Goal: Transaction & Acquisition: Purchase product/service

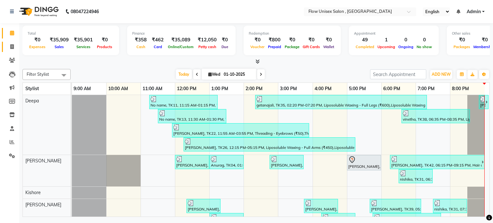
click at [4, 45] on link "Invoice" at bounding box center [9, 47] width 15 height 11
select select "5875"
select select "service"
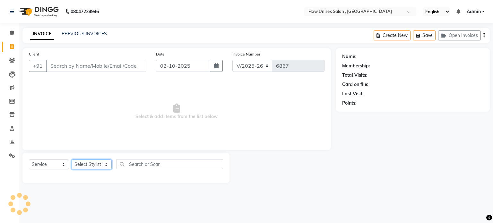
click at [79, 163] on select "Select Stylist arman Deepa emlen jaseem Kishore Manjila monika debbarma Mustafa…" at bounding box center [92, 165] width 40 height 10
select select "49208"
click at [72, 160] on select "Select Stylist arman Deepa emlen jaseem Kishore Manjila monika debbarma Mustafa…" at bounding box center [92, 165] width 40 height 10
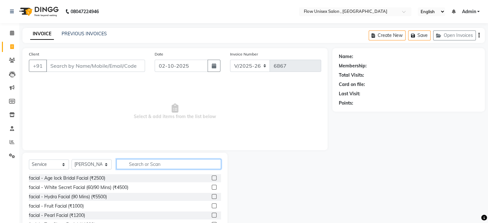
click at [174, 166] on input "text" at bounding box center [168, 164] width 105 height 10
type input "th"
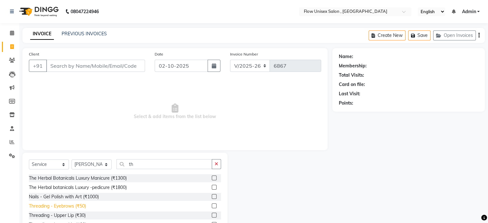
click at [79, 204] on div "Threading - Eyebrows (₹50)" at bounding box center [57, 206] width 57 height 7
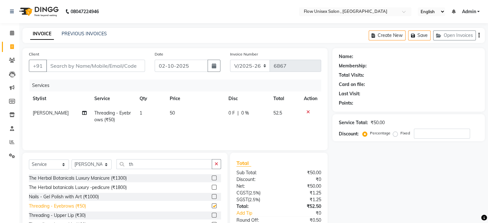
checkbox input "false"
click at [97, 61] on input "Client" at bounding box center [95, 66] width 99 height 12
click at [84, 58] on div "Client +91" at bounding box center [87, 64] width 126 height 26
click at [84, 65] on input "Client" at bounding box center [95, 66] width 99 height 12
type input "7"
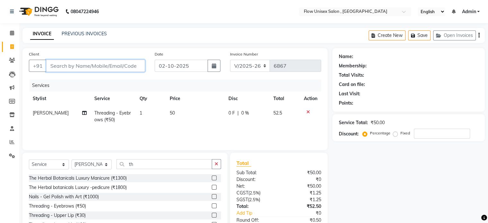
type input "0"
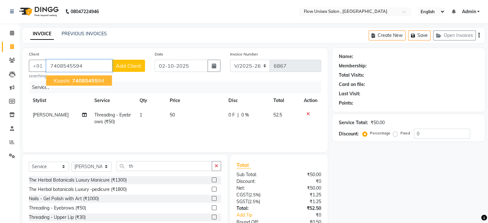
type input "7408545594"
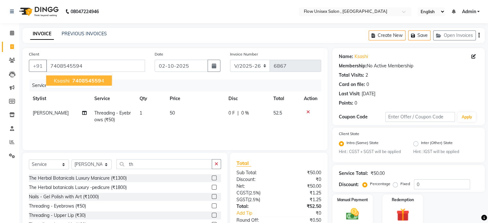
click at [83, 79] on span "740854559" at bounding box center [86, 80] width 29 height 6
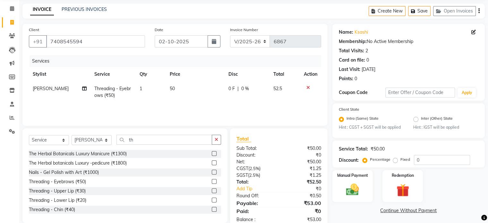
scroll to position [40, 0]
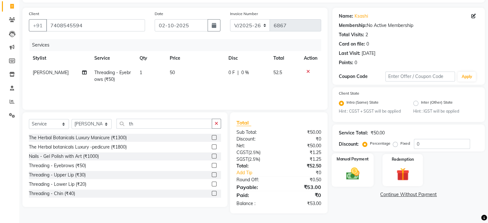
click at [364, 179] on div "Manual Payment" at bounding box center [353, 169] width 42 height 33
click at [413, 193] on span "UPI" at bounding box center [416, 194] width 10 height 7
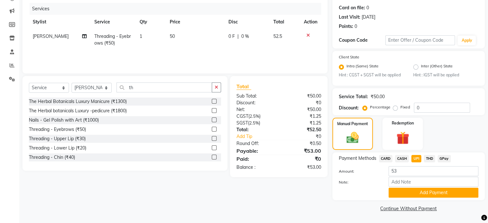
click at [458, 191] on button "Add Payment" at bounding box center [434, 193] width 90 height 10
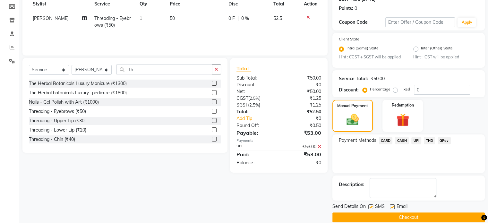
scroll to position [104, 0]
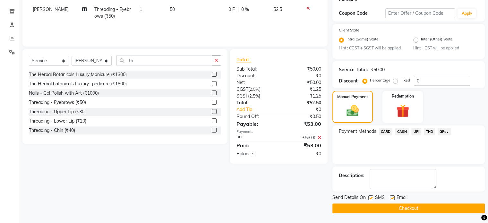
click at [347, 213] on button "Checkout" at bounding box center [408, 208] width 152 height 10
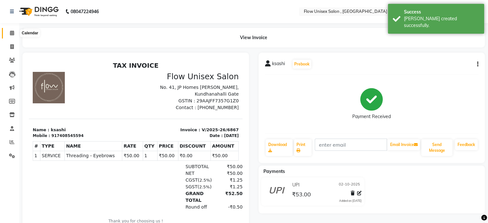
drag, startPoint x: 8, startPoint y: 31, endPoint x: 13, endPoint y: 27, distance: 6.6
click at [8, 31] on span at bounding box center [11, 33] width 11 height 7
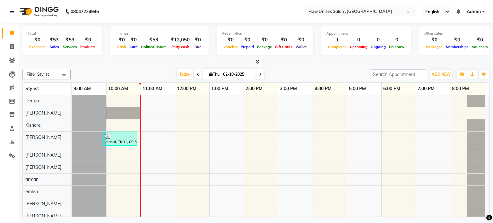
drag, startPoint x: 210, startPoint y: 0, endPoint x: 182, endPoint y: 5, distance: 28.4
click at [182, 5] on nav "08047224946 Select Location × Flow Unisex Salon , Kundhanahalli Gate English EN…" at bounding box center [246, 11] width 493 height 23
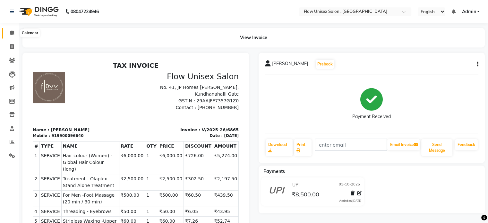
click at [13, 30] on span at bounding box center [11, 33] width 11 height 7
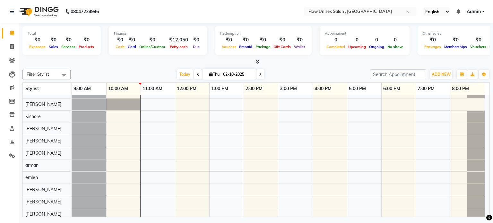
drag, startPoint x: 179, startPoint y: 10, endPoint x: 149, endPoint y: 9, distance: 30.5
click at [149, 9] on nav "08047224946 Select Location × Flow Unisex Salon , Kundhanahalli Gate English EN…" at bounding box center [246, 11] width 493 height 23
click at [13, 46] on icon at bounding box center [12, 46] width 4 height 5
select select "5875"
select select "service"
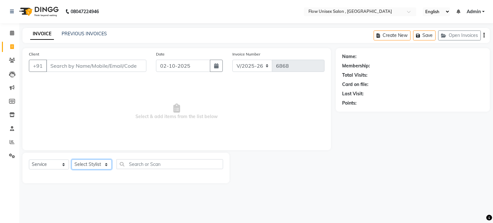
click at [86, 164] on select "Select Stylist arman Deepa emlen jaseem Kishore Manjila monika debbarma Mustafa…" at bounding box center [92, 165] width 40 height 10
select select "62770"
click at [72, 160] on select "Select Stylist arman Deepa emlen jaseem Kishore Manjila monika debbarma Mustafa…" at bounding box center [92, 165] width 40 height 10
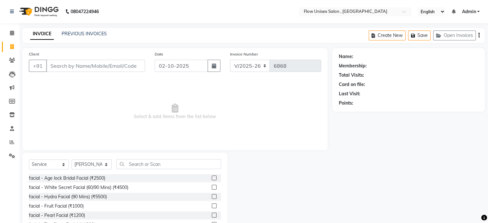
click at [149, 159] on div "Select Service Product Membership Package Voucher Prepaid Gift Card Select Styl…" at bounding box center [124, 200] width 205 height 95
click at [149, 166] on input "text" at bounding box center [168, 164] width 105 height 10
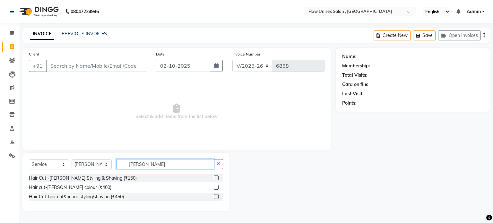
type input "beard"
click at [103, 173] on div "Select Service Product Membership Package Voucher Prepaid Gift Card Select Styl…" at bounding box center [126, 166] width 194 height 15
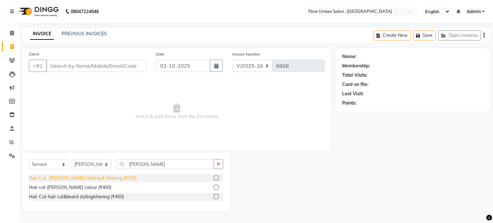
click at [99, 180] on div "Hair Cut -[PERSON_NAME] Styling & Shaving (₹150)" at bounding box center [83, 178] width 108 height 7
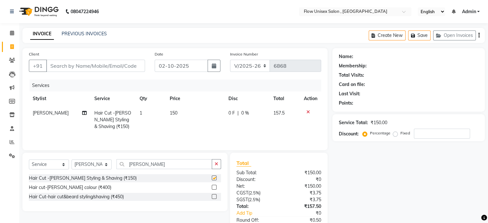
checkbox input "false"
click at [101, 66] on input "Client" at bounding box center [95, 66] width 99 height 12
type input "7"
type input "0"
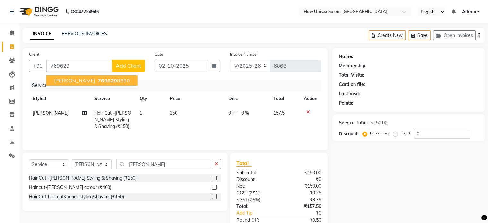
click at [113, 82] on div "Services" at bounding box center [178, 86] width 297 height 12
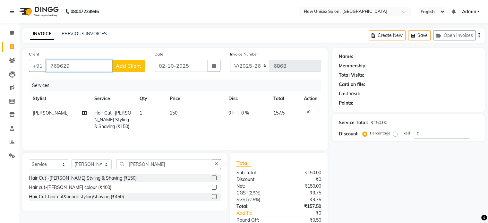
click at [93, 67] on input "769629" at bounding box center [79, 66] width 66 height 12
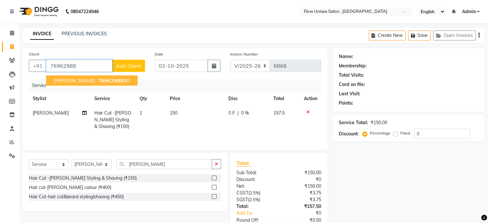
click at [98, 81] on span "76962988" at bounding box center [111, 80] width 26 height 6
type input "7696298890"
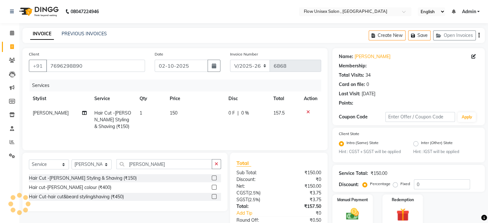
select select "1: Object"
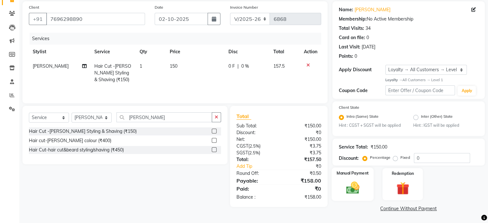
click at [368, 184] on div "Manual Payment" at bounding box center [353, 184] width 42 height 33
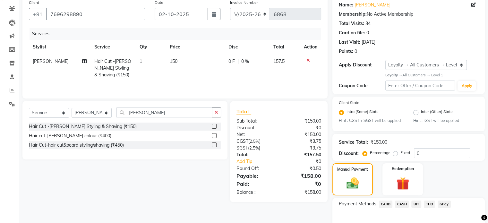
scroll to position [89, 0]
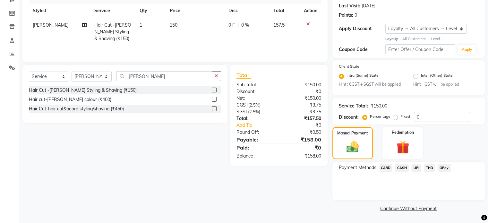
click at [415, 166] on span "UPI" at bounding box center [416, 167] width 10 height 7
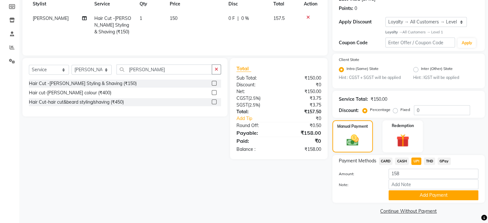
scroll to position [98, 0]
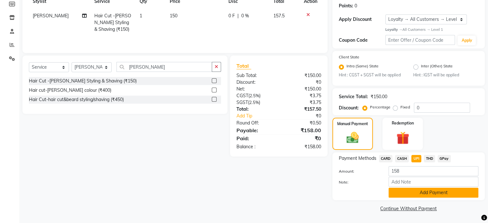
click at [425, 190] on button "Add Payment" at bounding box center [434, 193] width 90 height 10
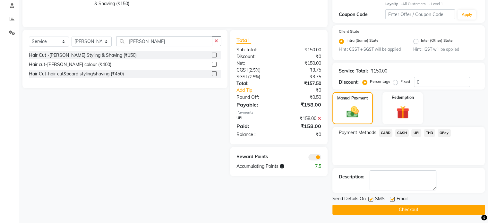
scroll to position [125, 0]
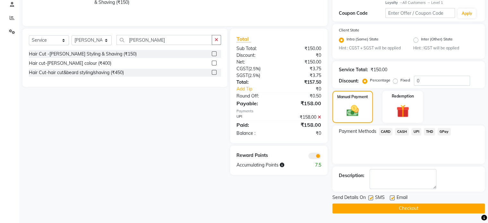
click at [320, 156] on span at bounding box center [314, 156] width 13 height 6
click at [321, 157] on input "checkbox" at bounding box center [321, 157] width 0 height 0
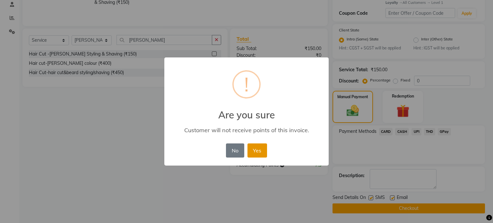
click at [261, 151] on button "Yes" at bounding box center [257, 150] width 20 height 14
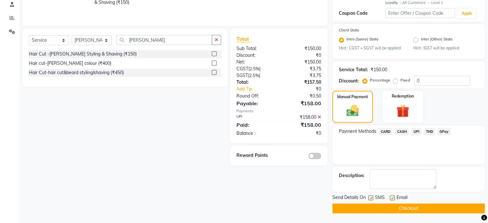
click at [406, 206] on button "Checkout" at bounding box center [408, 208] width 152 height 10
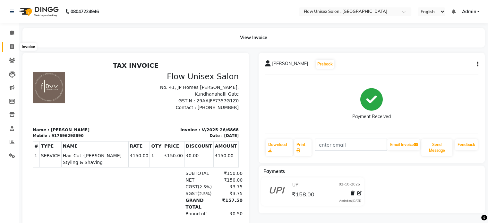
click at [8, 46] on span at bounding box center [11, 46] width 11 height 7
select select "5875"
select select "service"
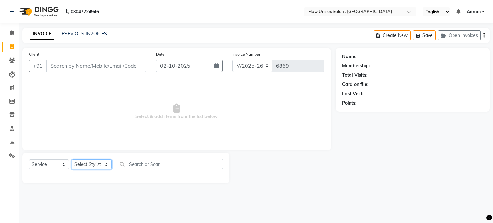
click at [88, 164] on select "Select Stylist [PERSON_NAME] [PERSON_NAME] Kishore [PERSON_NAME] debbarma [PERS…" at bounding box center [92, 165] width 40 height 10
select select "49207"
click at [72, 160] on select "Select Stylist [PERSON_NAME] [PERSON_NAME] Kishore [PERSON_NAME] debbarma [PERS…" at bounding box center [92, 165] width 40 height 10
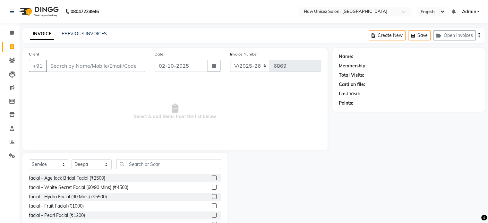
click at [143, 170] on div "Select Service Product Membership Package Voucher Prepaid Gift Card Select Styl…" at bounding box center [125, 166] width 192 height 15
click at [148, 165] on input "text" at bounding box center [168, 164] width 105 height 10
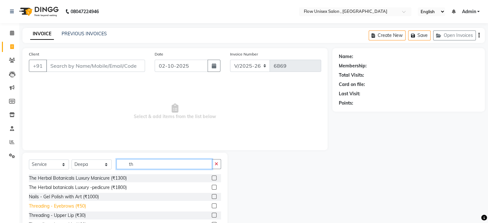
type input "th"
click at [43, 205] on div "Threading - Eyebrows (₹50)" at bounding box center [57, 206] width 57 height 7
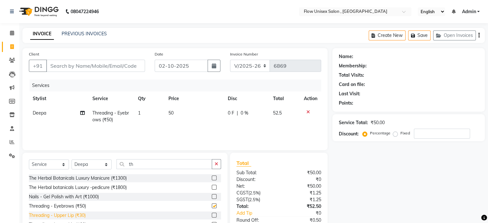
checkbox input "false"
click at [47, 217] on div "Threading - Upper Lip (₹30)" at bounding box center [57, 215] width 57 height 7
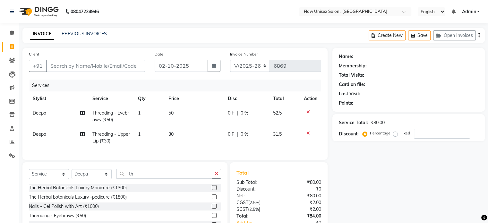
checkbox input "false"
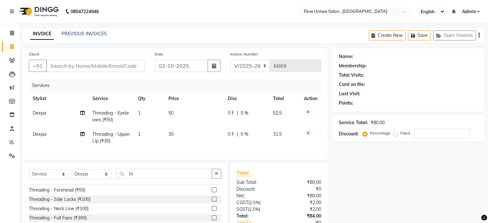
scroll to position [64, 0]
click at [65, 192] on div "Threading - Forehead (₹50)" at bounding box center [57, 189] width 56 height 7
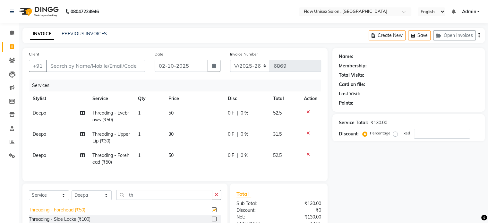
checkbox input "false"
click at [151, 200] on input "th" at bounding box center [164, 195] width 96 height 10
type input "t"
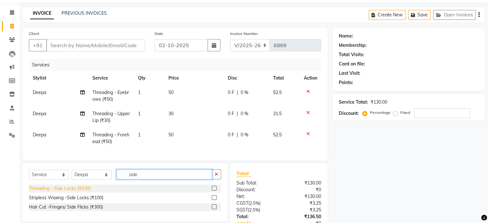
scroll to position [32, 0]
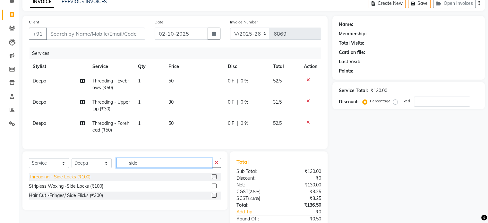
type input "side"
click at [82, 180] on div "Threading - Side Locks (₹100)" at bounding box center [60, 177] width 62 height 7
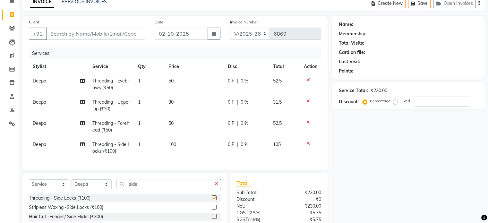
checkbox input "false"
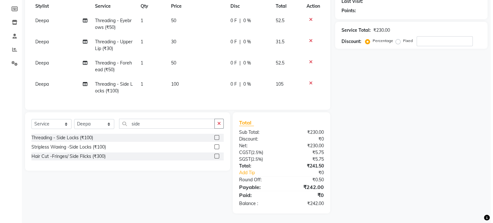
scroll to position [1, 0]
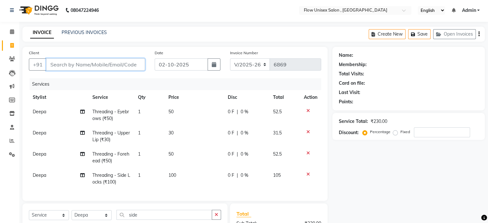
click at [120, 60] on input "Client" at bounding box center [95, 64] width 99 height 12
type input "6"
type input "0"
type input "6398520517"
click at [134, 64] on span "Add Client" at bounding box center [128, 64] width 25 height 6
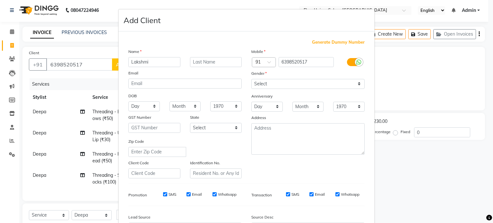
type input "Lakshmi"
click at [273, 85] on select "Select Male Female Other Prefer Not To Say" at bounding box center [307, 84] width 113 height 10
select select "female"
click at [251, 79] on select "Select Male Female Other Prefer Not To Say" at bounding box center [307, 84] width 113 height 10
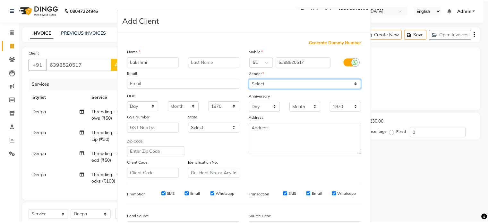
scroll to position [76, 0]
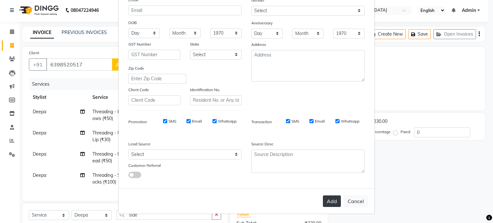
click at [329, 202] on button "Add" at bounding box center [332, 201] width 18 height 12
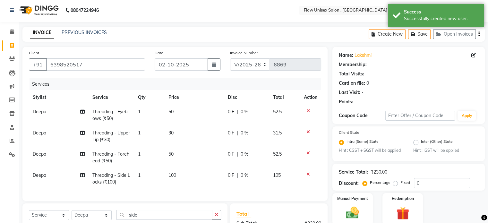
select select "1: Object"
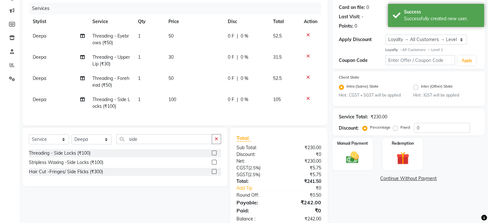
scroll to position [98, 0]
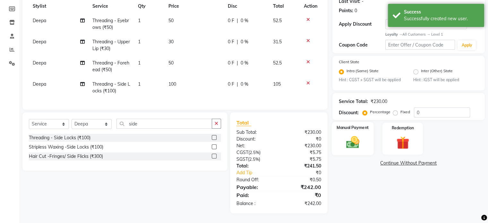
click at [351, 127] on div "Manual Payment" at bounding box center [353, 138] width 42 height 33
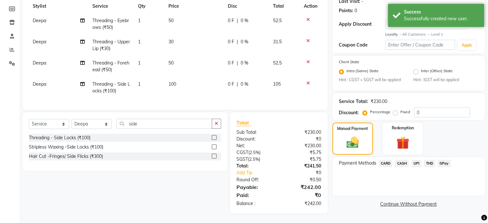
click at [414, 160] on span "UPI" at bounding box center [416, 163] width 10 height 7
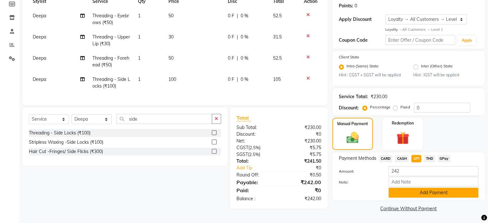
click at [416, 196] on button "Add Payment" at bounding box center [434, 193] width 90 height 10
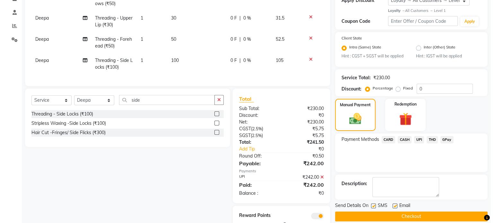
scroll to position [143, 0]
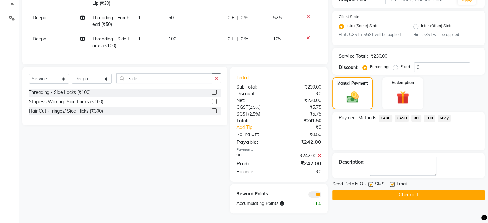
click at [318, 196] on span at bounding box center [314, 194] width 13 height 6
click at [321, 195] on input "checkbox" at bounding box center [321, 195] width 0 height 0
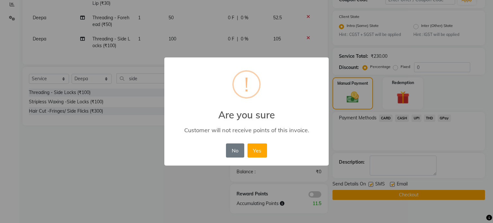
click at [267, 152] on div "No No Yes" at bounding box center [246, 150] width 44 height 17
click at [266, 152] on button "Yes" at bounding box center [257, 150] width 20 height 14
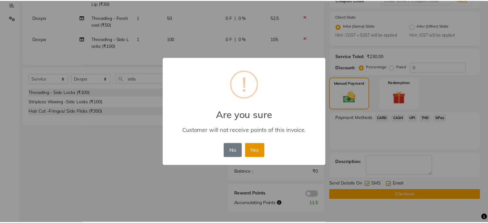
scroll to position [134, 0]
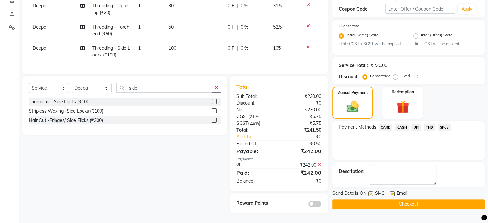
click at [362, 199] on button "Checkout" at bounding box center [408, 204] width 152 height 10
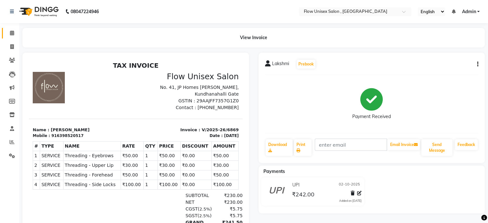
click at [5, 32] on link "Calendar" at bounding box center [9, 33] width 15 height 11
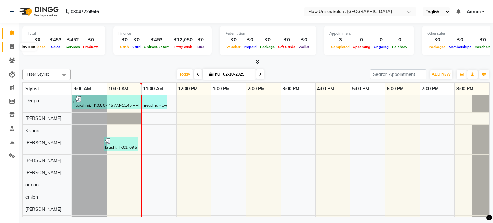
click at [14, 48] on span at bounding box center [11, 46] width 11 height 7
select select "5875"
select select "service"
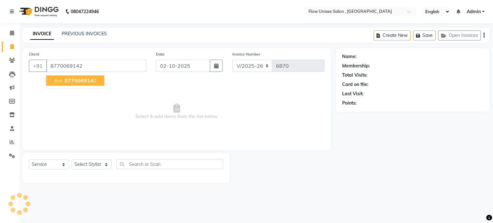
type input "8770069142"
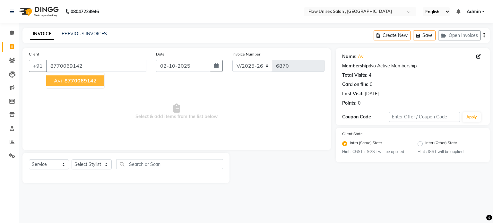
click at [67, 82] on span "877006914" at bounding box center [79, 80] width 29 height 6
click at [82, 164] on select "Select Stylist arman Deepa emlen jaseem Kishore Manjila monika debbarma Mustafa…" at bounding box center [92, 165] width 40 height 10
select select "79057"
click at [72, 160] on select "Select Stylist arman Deepa emlen jaseem Kishore Manjila monika debbarma Mustafa…" at bounding box center [92, 165] width 40 height 10
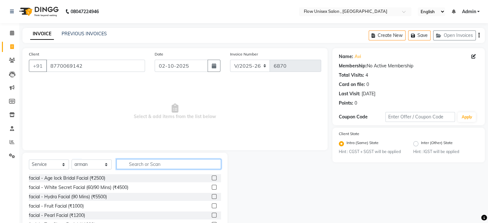
click at [143, 161] on input "text" at bounding box center [168, 164] width 105 height 10
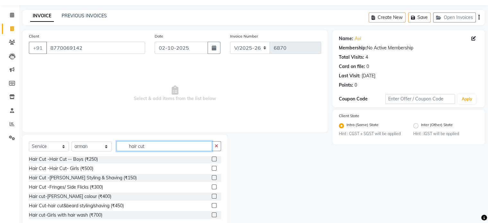
scroll to position [34, 0]
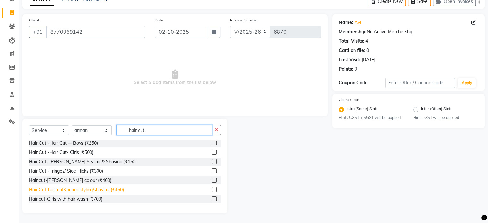
type input "hair cut"
click at [116, 188] on div "Hair Cut-hair cut&beard styling/shaving (₹450)" at bounding box center [76, 189] width 95 height 7
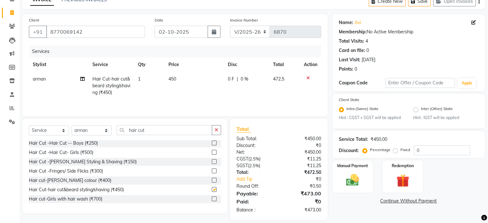
checkbox input "false"
click at [159, 131] on input "hair cut" at bounding box center [164, 130] width 96 height 10
type input "h"
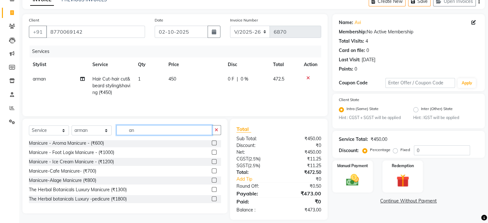
scroll to position [0, 0]
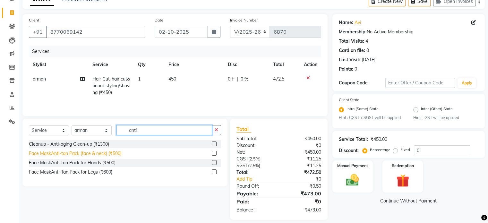
type input "anti"
click at [96, 152] on div "Face MaskAnti-tan Pack (face & neck) (₹500)" at bounding box center [75, 153] width 93 height 7
checkbox input "false"
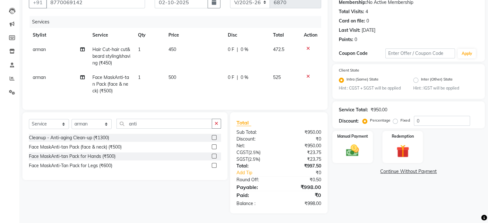
scroll to position [68, 0]
click at [339, 147] on div "Manual Payment" at bounding box center [353, 146] width 42 height 33
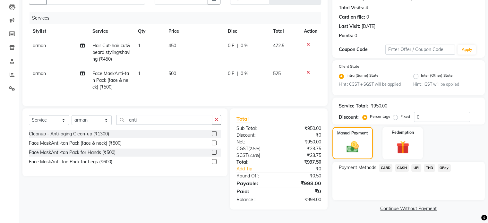
click at [421, 168] on span "UPI" at bounding box center [416, 167] width 10 height 7
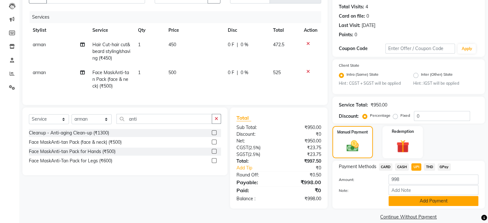
click at [435, 205] on button "Add Payment" at bounding box center [434, 201] width 90 height 10
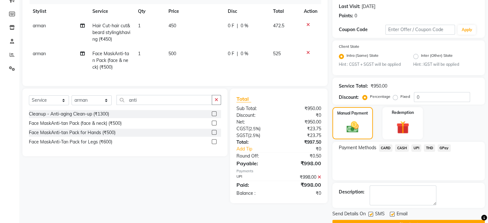
scroll to position [104, 0]
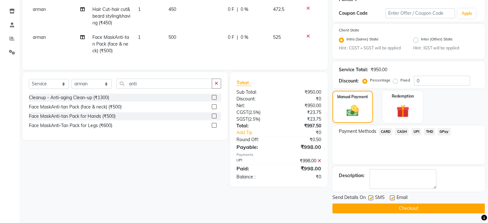
click at [354, 198] on span "Send Details On" at bounding box center [348, 198] width 33 height 8
click at [358, 210] on button "Checkout" at bounding box center [408, 208] width 152 height 10
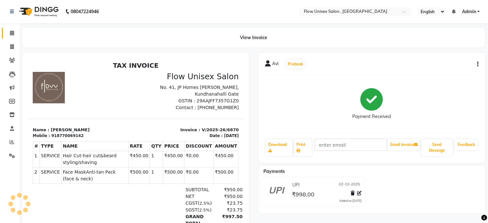
drag, startPoint x: 17, startPoint y: 28, endPoint x: 12, endPoint y: 32, distance: 6.4
click at [17, 28] on link "Calendar" at bounding box center [9, 33] width 15 height 11
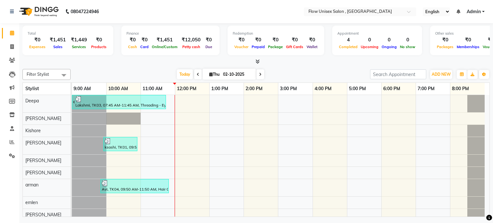
click at [2, 41] on li "Invoice" at bounding box center [9, 47] width 19 height 14
click at [6, 44] on link "Invoice" at bounding box center [9, 47] width 15 height 11
select select "service"
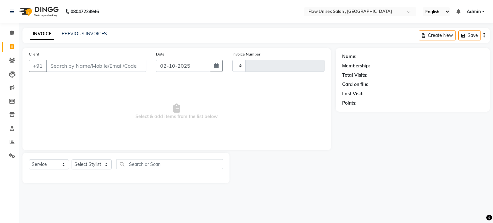
type input "6871"
select select "5875"
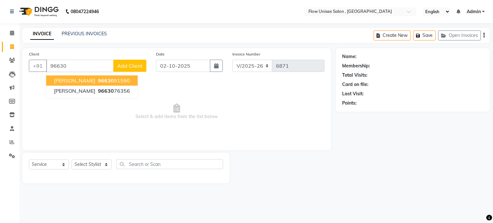
click at [97, 81] on ngb-highlight "96630 91590" at bounding box center [113, 80] width 33 height 6
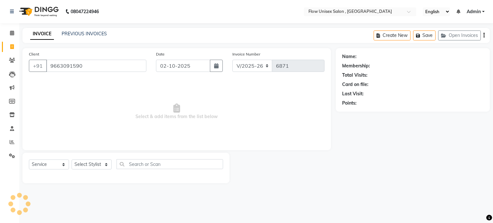
type input "9663091590"
select select "1: Object"
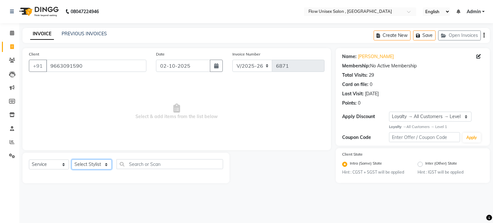
click at [101, 163] on select "Select Stylist [PERSON_NAME] [PERSON_NAME] Kishore [PERSON_NAME] debbarma [PERS…" at bounding box center [92, 165] width 40 height 10
select select "48856"
click at [72, 160] on select "Select Stylist [PERSON_NAME] [PERSON_NAME] Kishore [PERSON_NAME] debbarma [PERS…" at bounding box center [92, 165] width 40 height 10
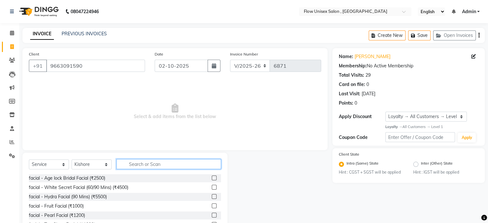
click at [158, 160] on input "text" at bounding box center [168, 164] width 105 height 10
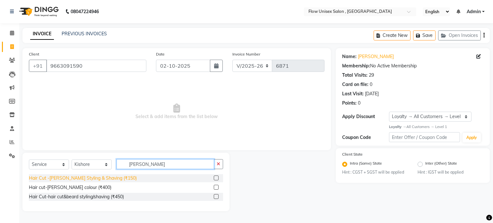
type input "beard"
click at [86, 179] on div "Hair Cut -[PERSON_NAME] Styling & Shaving (₹150)" at bounding box center [83, 178] width 108 height 7
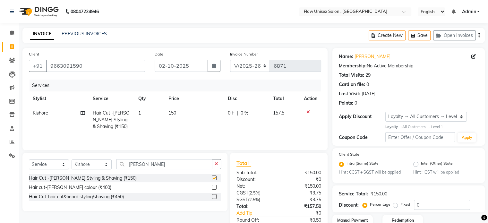
checkbox input "false"
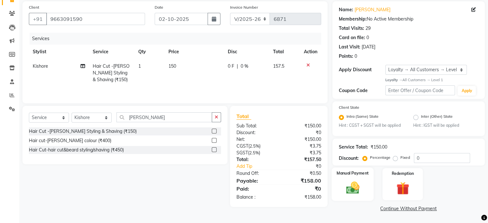
click at [348, 181] on img at bounding box center [353, 187] width 22 height 15
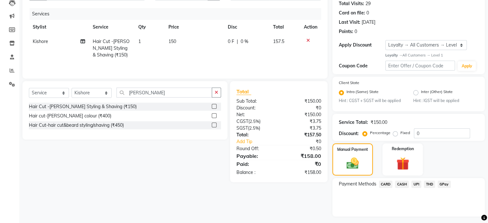
scroll to position [89, 0]
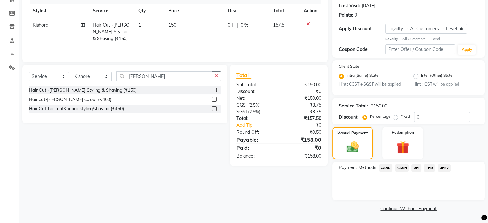
click at [415, 168] on span "UPI" at bounding box center [416, 167] width 10 height 7
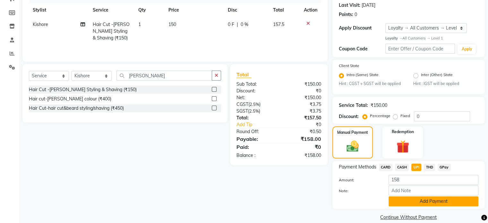
click at [418, 200] on button "Add Payment" at bounding box center [434, 201] width 90 height 10
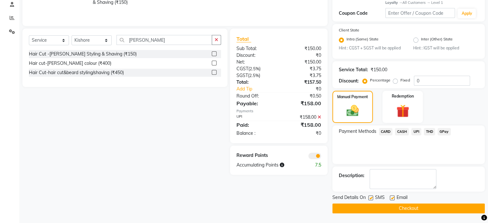
scroll to position [125, 0]
click at [311, 157] on span at bounding box center [314, 156] width 13 height 6
click at [321, 157] on input "checkbox" at bounding box center [321, 157] width 0 height 0
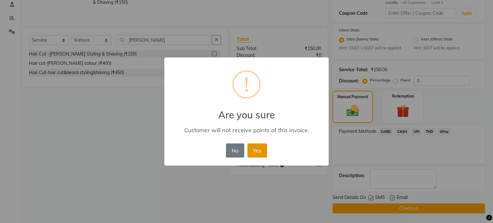
click at [254, 152] on button "Yes" at bounding box center [257, 150] width 20 height 14
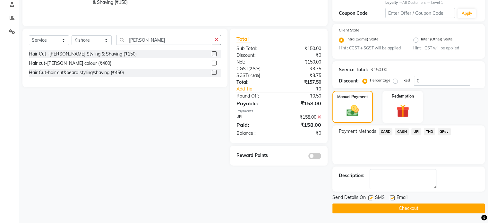
click at [410, 208] on button "Checkout" at bounding box center [408, 208] width 152 height 10
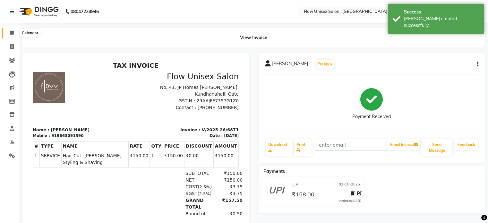
click at [12, 36] on span at bounding box center [11, 33] width 11 height 7
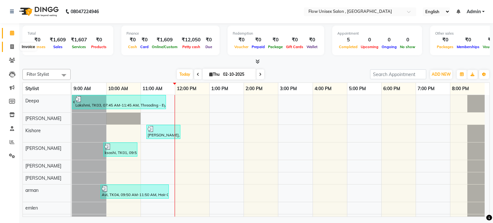
click at [10, 43] on span at bounding box center [11, 46] width 11 height 7
select select "service"
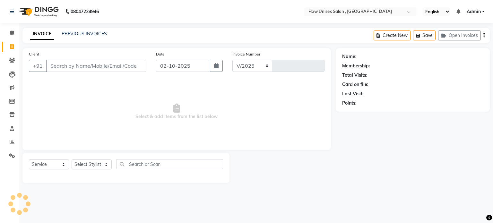
select select "5875"
type input "6872"
click at [97, 161] on select "Select Stylist [PERSON_NAME] [PERSON_NAME] Kishore [PERSON_NAME] debbarma [PERS…" at bounding box center [92, 165] width 40 height 10
click at [16, 34] on span at bounding box center [11, 33] width 11 height 7
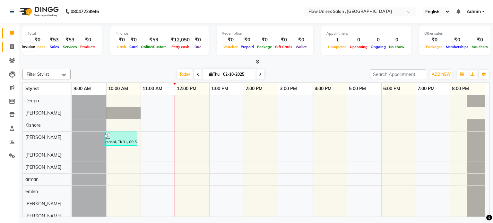
click at [13, 50] on span at bounding box center [11, 46] width 11 height 7
select select "5875"
select select "service"
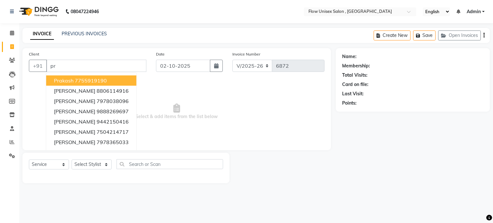
type input "p"
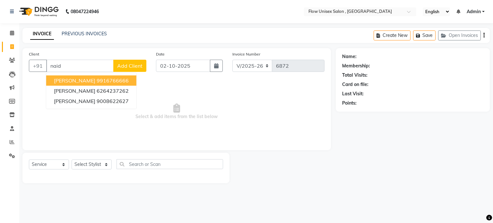
click at [73, 78] on span "Pradeep Naidu" at bounding box center [74, 80] width 41 height 6
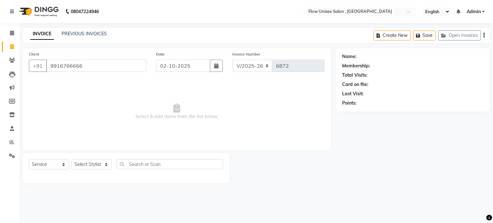
type input "9916766666"
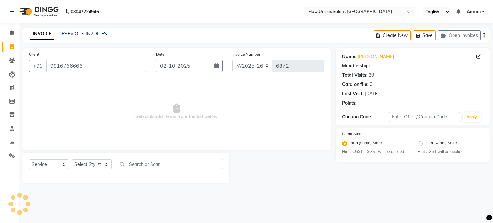
select select "1: Object"
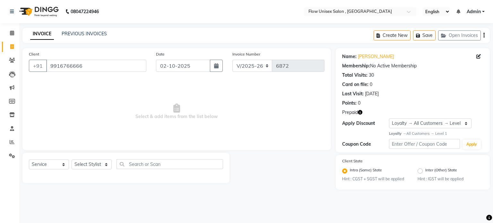
click at [363, 113] on div "Prepaid" at bounding box center [412, 112] width 141 height 7
click at [360, 111] on icon "button" at bounding box center [360, 112] width 4 height 4
click at [99, 165] on select "Select Stylist arman Deepa emlen jaseem Kishore Manjila monika debbarma Mustafa…" at bounding box center [92, 165] width 40 height 10
select select "62210"
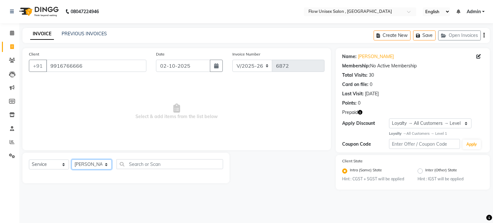
click at [72, 160] on select "Select Stylist arman Deepa emlen jaseem Kishore Manjila monika debbarma Mustafa…" at bounding box center [92, 165] width 40 height 10
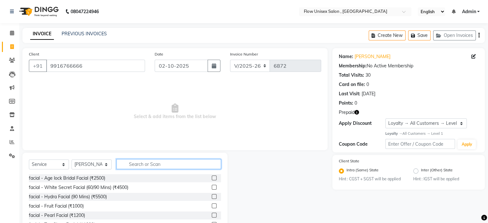
click at [163, 164] on input "text" at bounding box center [168, 164] width 105 height 10
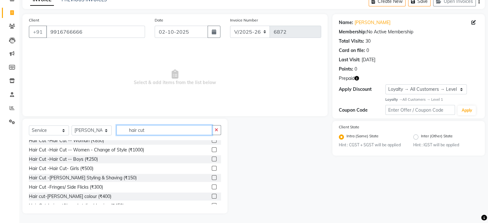
scroll to position [38, 0]
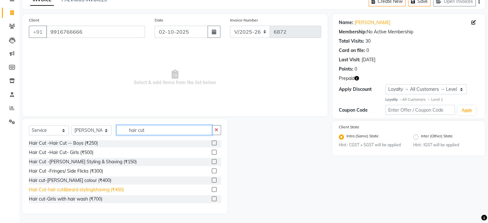
type input "hair cut"
click at [107, 187] on div "Hair Cut-hair cut&beard styling/shaving (₹450)" at bounding box center [76, 189] width 95 height 7
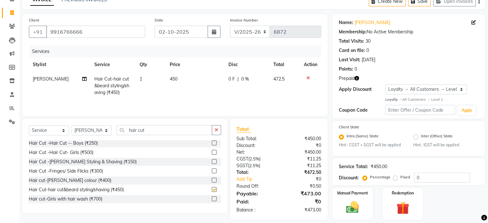
checkbox input "false"
click at [162, 124] on div "Select Service Product Membership Package Voucher Prepaid Gift Card Select Styl…" at bounding box center [124, 166] width 205 height 95
click at [178, 131] on input "hair cut" at bounding box center [164, 130] width 96 height 10
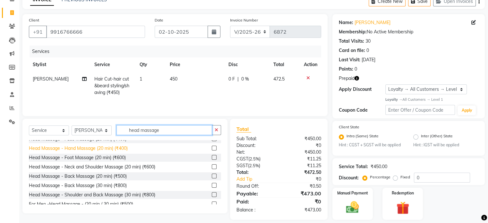
scroll to position [10, 0]
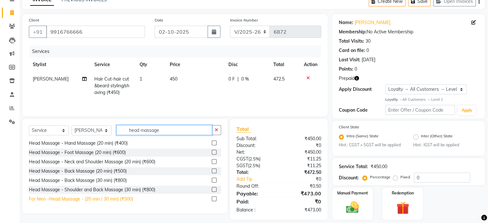
type input "head massage"
click at [108, 198] on div "For Men -Head Massage - (20 min / 30 min) (₹500)" at bounding box center [81, 199] width 104 height 7
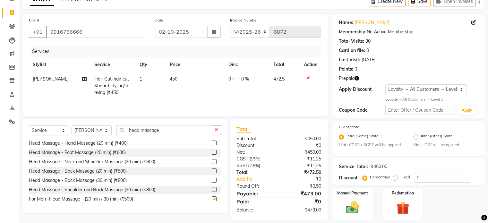
checkbox input "false"
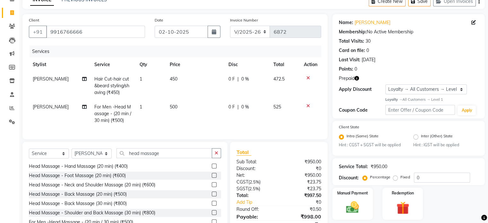
click at [178, 107] on td "500" at bounding box center [195, 114] width 59 height 28
select select "62210"
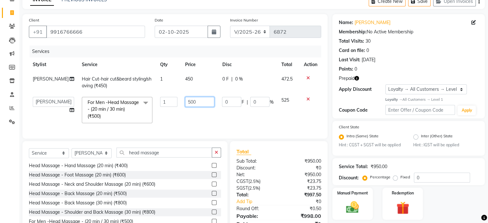
click at [200, 102] on input "500" at bounding box center [200, 102] width 30 height 10
type input "5"
type input "400"
click at [271, 123] on tr "arman Deepa emlen jaseem Kishore Manjila monika debbarma Mustafa Nijamuddin Sal…" at bounding box center [175, 110] width 292 height 34
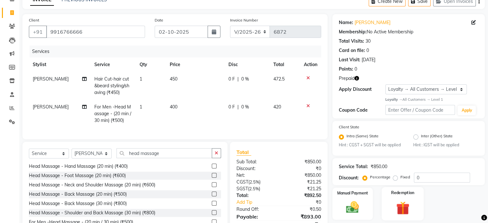
click at [406, 208] on img at bounding box center [403, 208] width 22 height 16
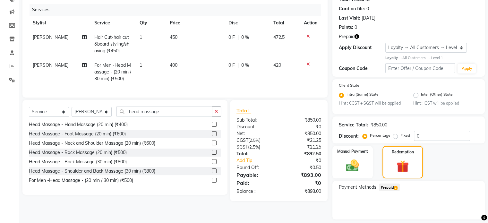
scroll to position [95, 0]
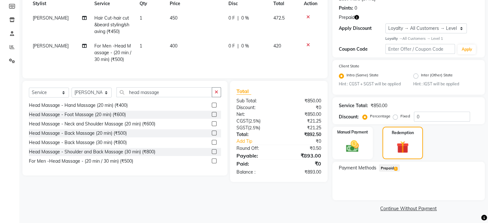
click at [386, 168] on span "Prepaid 1" at bounding box center [389, 167] width 21 height 7
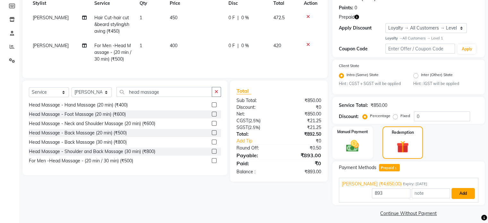
click at [469, 195] on button "Add" at bounding box center [463, 193] width 23 height 11
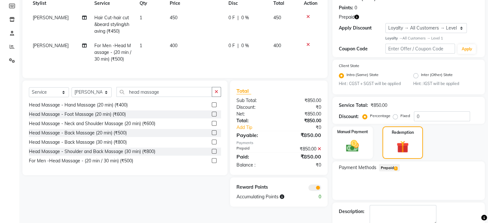
scroll to position [132, 0]
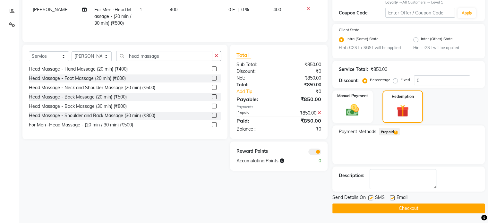
click at [428, 212] on button "Checkout" at bounding box center [408, 208] width 152 height 10
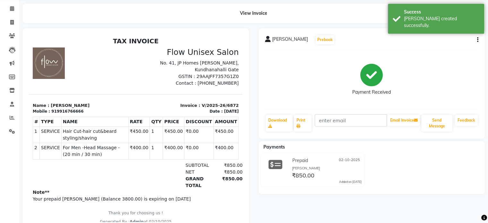
scroll to position [46, 0]
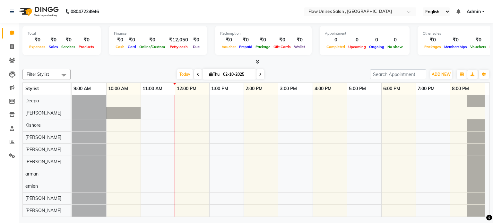
click at [148, 60] on div at bounding box center [255, 61] width 467 height 7
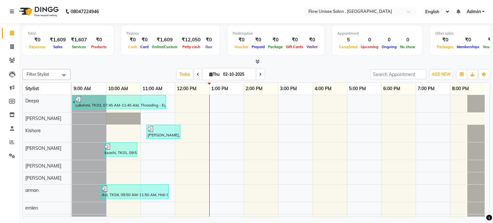
click at [330, 59] on div at bounding box center [255, 61] width 467 height 7
click at [255, 65] on div "Total ₹0 Expenses ₹1,609 Sales ₹1,607 Services ₹0 Products Finance ₹0 Cash ₹0 C…" at bounding box center [256, 120] width 474 height 195
click at [258, 61] on icon at bounding box center [257, 61] width 4 height 5
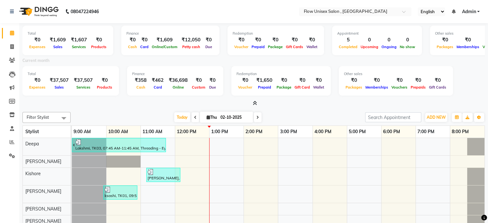
click at [253, 102] on icon at bounding box center [255, 103] width 4 height 5
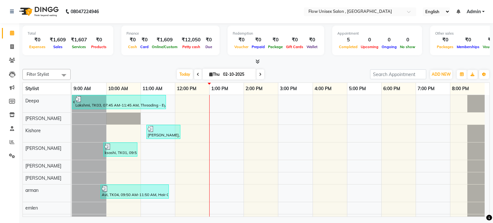
click at [484, 91] on div "8:00 PM" at bounding box center [467, 89] width 34 height 12
click at [485, 89] on div "9:00 AM 10:00 AM 11:00 AM 12:00 PM 1:00 PM 2:00 PM 3:00 PM 4:00 PM 5:00 PM 6:00…" at bounding box center [281, 89] width 418 height 12
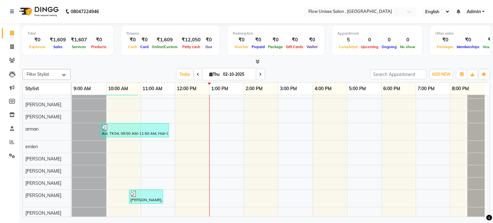
scroll to position [74, 0]
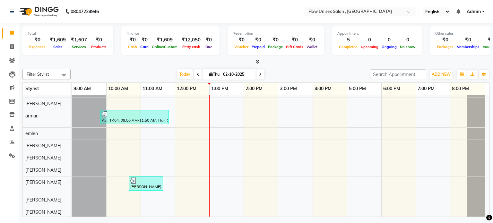
click at [488, 214] on span at bounding box center [489, 217] width 6 height 7
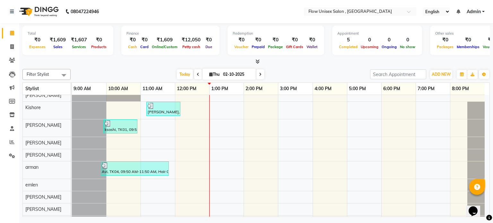
scroll to position [0, 0]
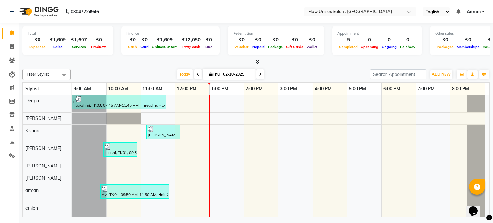
click at [493, 85] on div "Total ₹0 Expenses ₹1,609 Sales ₹1,607 Services ₹0 Products Finance ₹0 Cash ₹0 C…" at bounding box center [256, 120] width 474 height 195
click at [14, 51] on link "Invoice" at bounding box center [9, 47] width 15 height 11
select select "service"
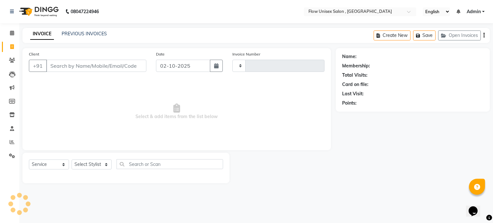
type input "6873"
select select "5875"
click at [125, 66] on input "Client" at bounding box center [96, 66] width 100 height 12
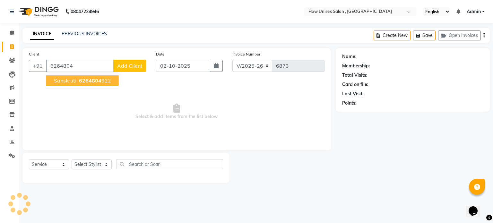
click at [85, 83] on span "6264804" at bounding box center [90, 80] width 22 height 6
type input "6264804922"
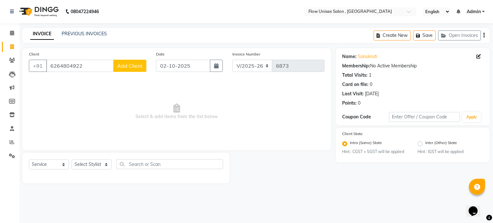
click at [140, 59] on div "Client +91 6264804922 Add Client" at bounding box center [87, 64] width 127 height 26
click at [87, 169] on select "Select Stylist [PERSON_NAME] [PERSON_NAME] Kishore [PERSON_NAME] debbarma [PERS…" at bounding box center [92, 165] width 40 height 10
select select "48856"
click at [72, 160] on select "Select Stylist [PERSON_NAME] [PERSON_NAME] Kishore [PERSON_NAME] debbarma [PERS…" at bounding box center [92, 165] width 40 height 10
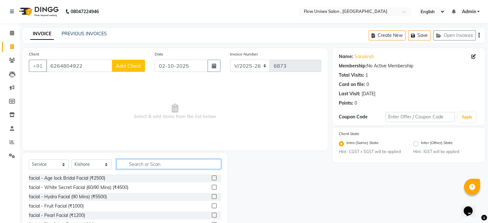
click at [163, 164] on input "text" at bounding box center [168, 164] width 105 height 10
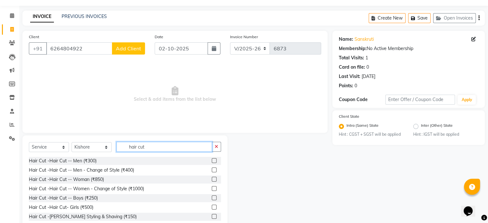
scroll to position [32, 0]
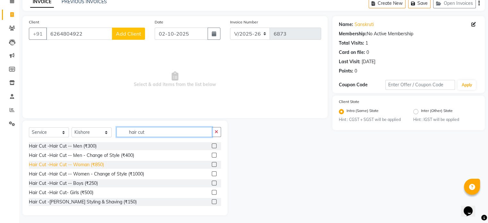
type input "hair cut"
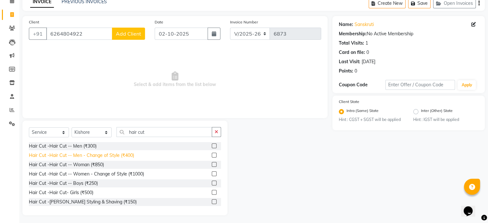
drag, startPoint x: 94, startPoint y: 164, endPoint x: 99, endPoint y: 158, distance: 7.7
click at [94, 164] on div "Hair Cut -Hair Cut -- Woman (₹850)" at bounding box center [66, 164] width 75 height 7
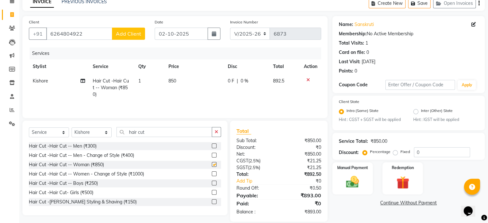
checkbox input "false"
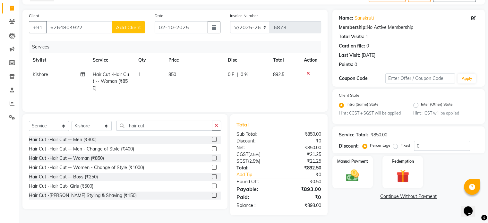
scroll to position [40, 0]
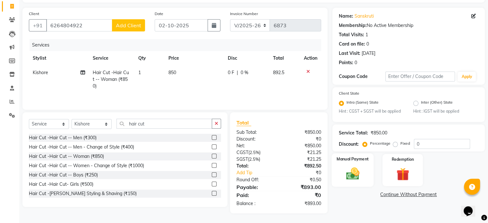
click at [362, 182] on div "Manual Payment" at bounding box center [353, 169] width 42 height 33
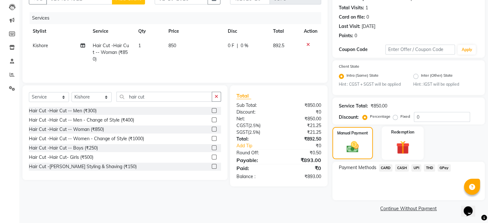
drag, startPoint x: 416, startPoint y: 168, endPoint x: 397, endPoint y: 150, distance: 26.1
click at [416, 168] on span "UPI" at bounding box center [416, 167] width 10 height 7
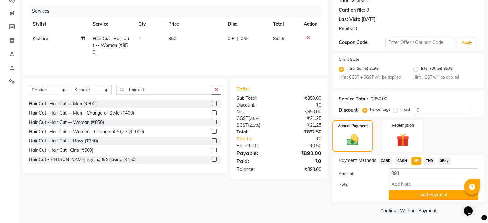
scroll to position [78, 0]
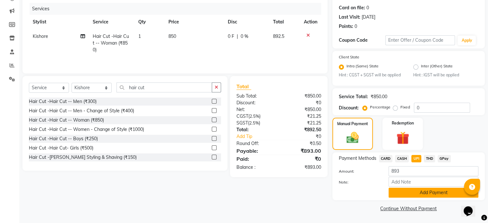
drag, startPoint x: 410, startPoint y: 197, endPoint x: 401, endPoint y: 185, distance: 14.3
click at [408, 197] on button "Add Payment" at bounding box center [434, 193] width 90 height 10
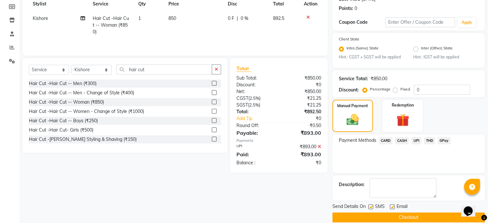
scroll to position [104, 0]
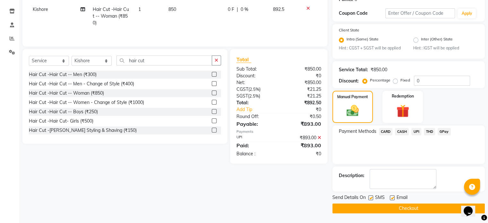
click at [344, 208] on button "Checkout" at bounding box center [408, 208] width 152 height 10
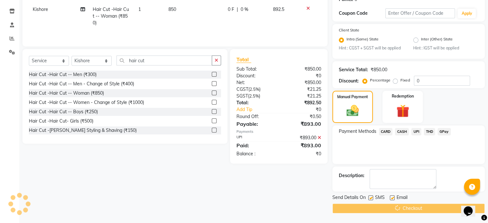
scroll to position [82, 0]
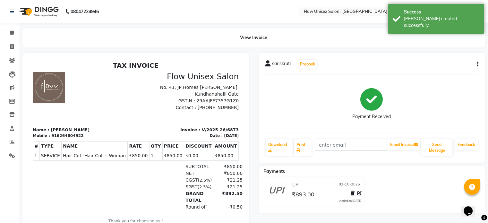
click at [9, 25] on div "Calendar Invoice Clients Leads Marketing Members Inventory Staff Reports Settin…" at bounding box center [43, 128] width 87 height 220
click at [10, 30] on icon at bounding box center [12, 32] width 4 height 5
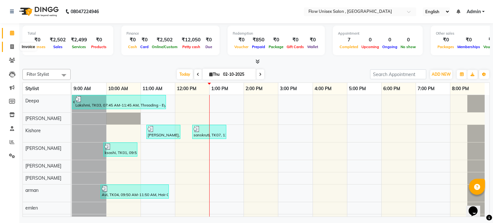
click at [7, 46] on span at bounding box center [11, 46] width 11 height 7
select select "service"
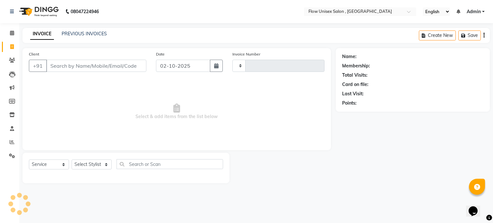
type input "6874"
select select "5875"
click at [114, 69] on input "Client" at bounding box center [96, 66] width 100 height 12
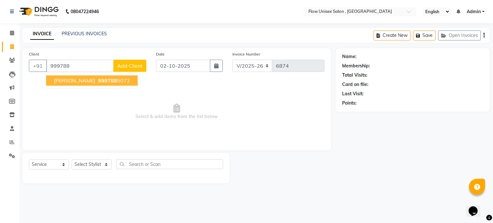
click at [97, 82] on ngb-highlight "999788 5072" at bounding box center [113, 80] width 33 height 6
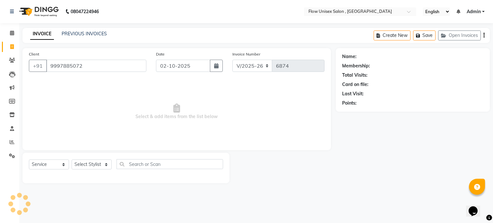
type input "9997885072"
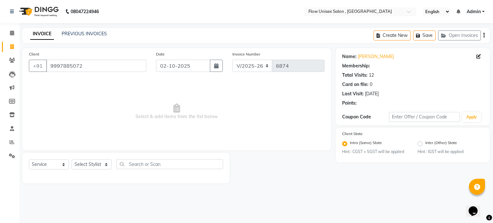
select select "1: Object"
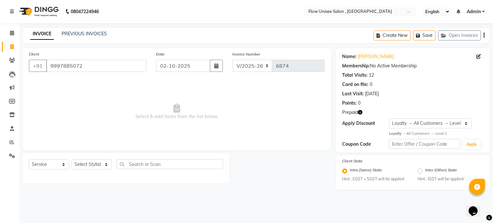
click at [359, 111] on icon "button" at bounding box center [360, 112] width 4 height 4
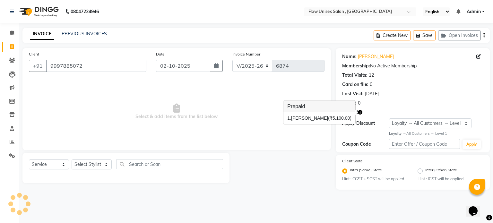
click at [292, 192] on main "INVOICE PREVIOUS INVOICES Create New Save Open Invoices Client +91 9997885072 D…" at bounding box center [256, 113] width 474 height 171
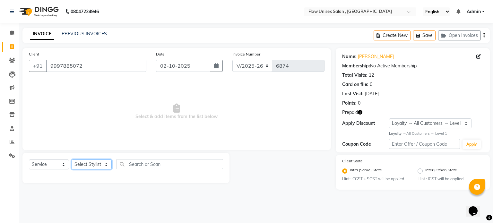
click at [84, 164] on select "Select Stylist arman Deepa emlen jaseem Kishore Manjila monika debbarma Mustafa…" at bounding box center [92, 165] width 40 height 10
select select "62770"
click at [72, 160] on select "Select Stylist arman Deepa emlen jaseem Kishore Manjila monika debbarma Mustafa…" at bounding box center [92, 165] width 40 height 10
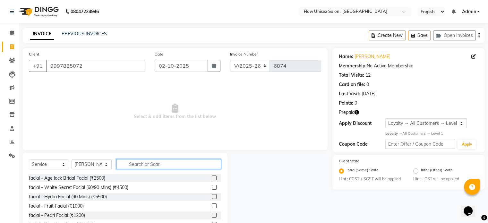
click at [148, 164] on input "text" at bounding box center [168, 164] width 105 height 10
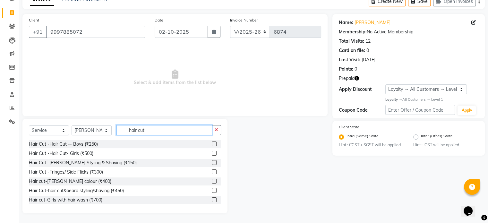
scroll to position [38, 0]
type input "hair cut"
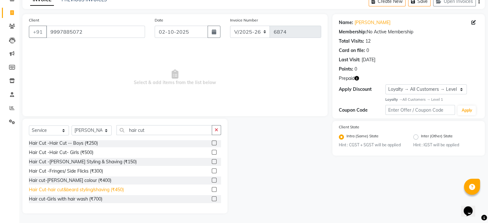
click at [119, 188] on div "Hair Cut-hair cut&beard styling/shaving (₹450)" at bounding box center [76, 189] width 95 height 7
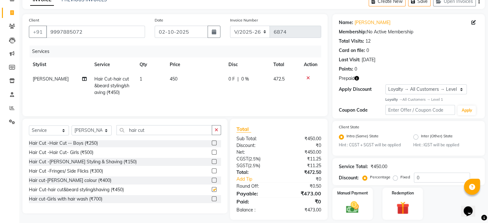
checkbox input "false"
click at [158, 131] on input "hair cut" at bounding box center [164, 130] width 96 height 10
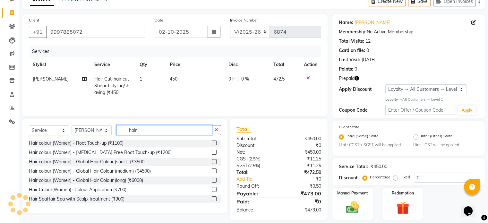
scroll to position [401, 0]
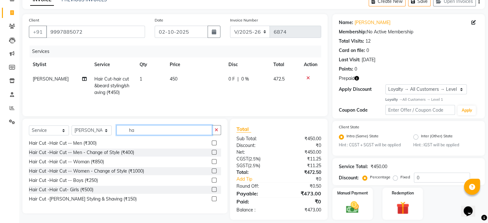
type input "h"
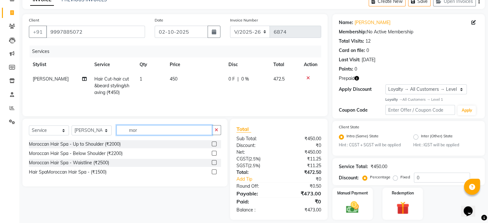
scroll to position [0, 0]
type input "moro"
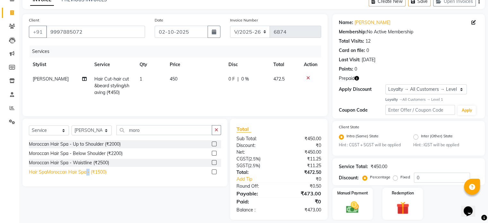
click at [89, 172] on div "Hair SpaMoroccan Hair Spa - (₹1500)" at bounding box center [68, 172] width 78 height 7
checkbox input "false"
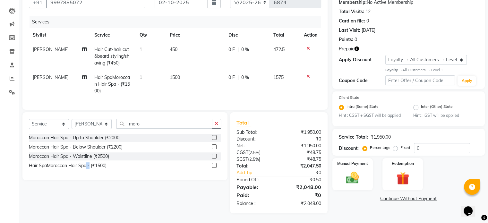
scroll to position [68, 0]
click at [413, 173] on img at bounding box center [403, 178] width 22 height 16
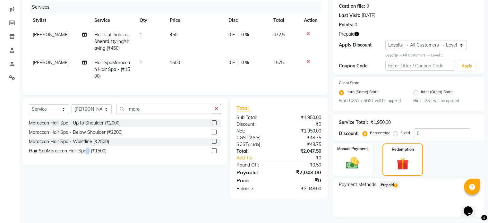
scroll to position [96, 0]
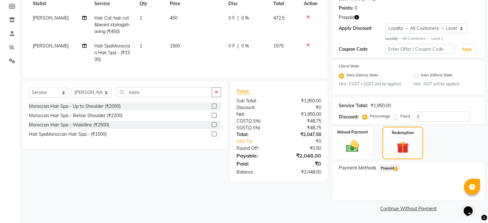
click at [392, 169] on span "Prepaid 1" at bounding box center [389, 167] width 21 height 7
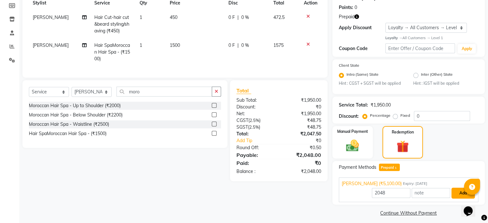
click at [454, 195] on button "Add" at bounding box center [463, 193] width 23 height 11
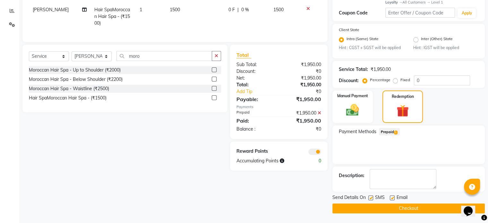
click at [375, 211] on button "Checkout" at bounding box center [408, 208] width 152 height 10
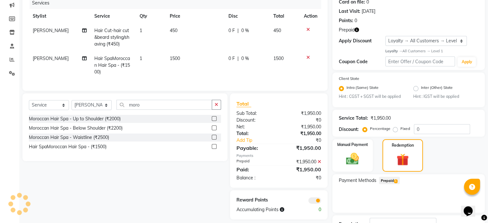
scroll to position [0, 0]
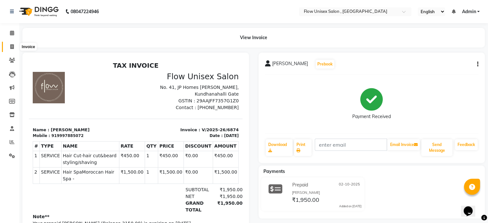
click at [14, 43] on span at bounding box center [11, 46] width 11 height 7
select select "service"
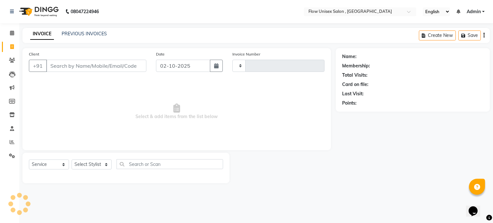
type input "6875"
select select "5875"
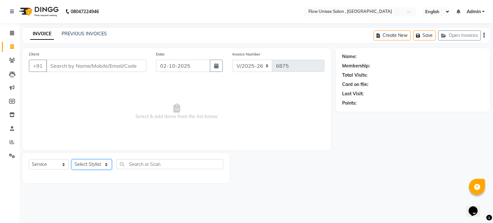
click at [102, 167] on select "Select Stylist arman Deepa emlen jaseem Kishore Manjila monika debbarma Mustafa…" at bounding box center [92, 165] width 40 height 10
select select "49208"
click at [72, 160] on select "Select Stylist arman Deepa emlen jaseem Kishore Manjila monika debbarma Mustafa…" at bounding box center [92, 165] width 40 height 10
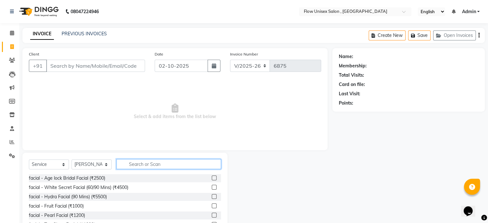
click at [140, 166] on input "text" at bounding box center [168, 164] width 105 height 10
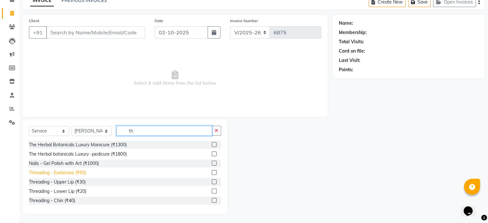
scroll to position [34, 0]
type input "th"
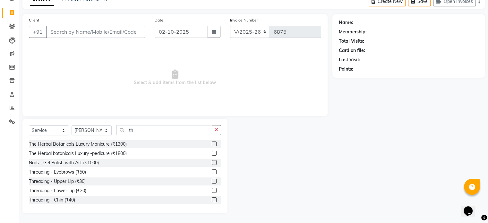
click at [81, 176] on div "Threading - Eyebrows (₹50)" at bounding box center [125, 172] width 192 height 8
click at [80, 173] on div "Threading - Eyebrows (₹50)" at bounding box center [57, 172] width 57 height 7
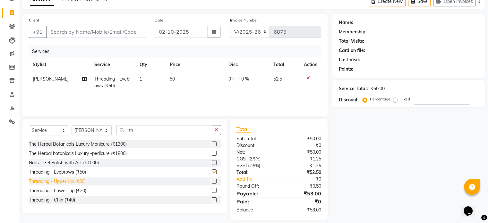
checkbox input "false"
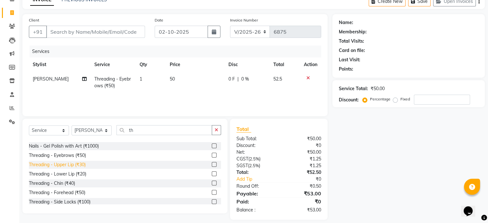
scroll to position [32, 0]
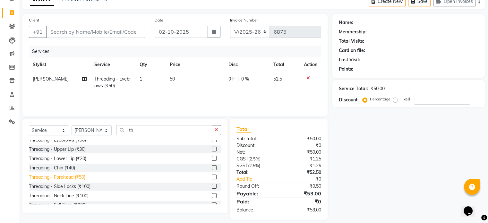
click at [81, 176] on div "Threading - Forehead (₹50)" at bounding box center [57, 177] width 56 height 7
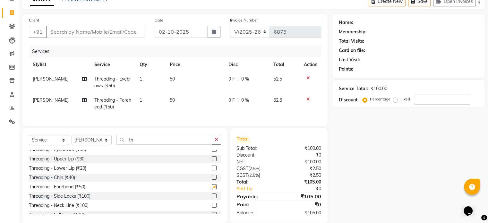
checkbox input "false"
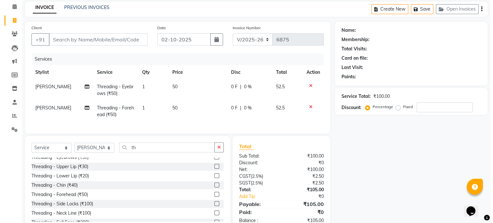
scroll to position [0, 0]
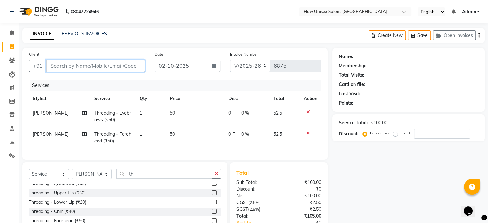
click at [101, 65] on input "Client" at bounding box center [95, 66] width 99 height 12
type input "7"
type input "0"
type input "7978649717"
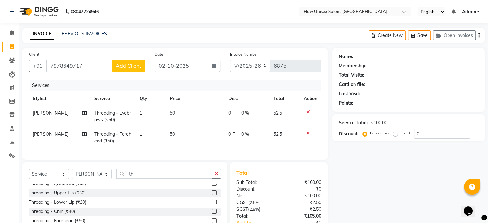
click at [134, 63] on span "Add Client" at bounding box center [128, 66] width 25 height 6
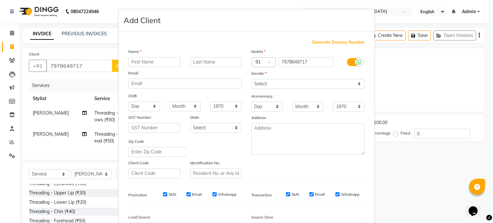
click at [145, 56] on div "Name" at bounding box center [185, 52] width 123 height 9
click at [138, 61] on input "text" at bounding box center [154, 62] width 52 height 10
type input "slhiphali"
click at [306, 81] on select "Select Male Female Other Prefer Not To Say" at bounding box center [307, 84] width 113 height 10
select select "female"
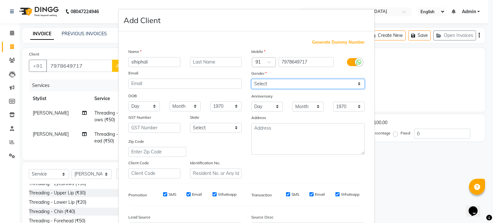
click at [251, 79] on select "Select Male Female Other Prefer Not To Say" at bounding box center [307, 84] width 113 height 10
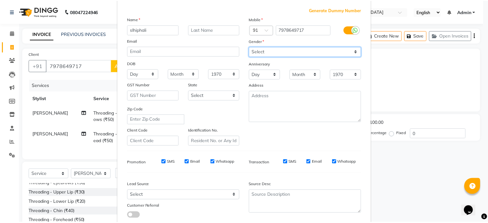
scroll to position [76, 0]
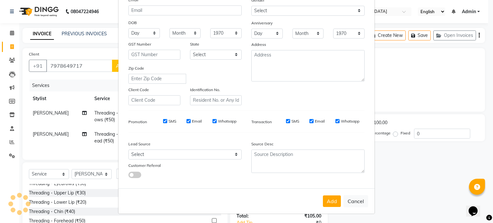
click at [336, 194] on div "Add Cancel" at bounding box center [246, 200] width 256 height 25
click at [331, 199] on button "Add" at bounding box center [332, 201] width 18 height 12
select select
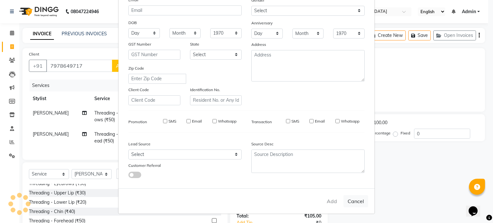
select select
checkbox input "false"
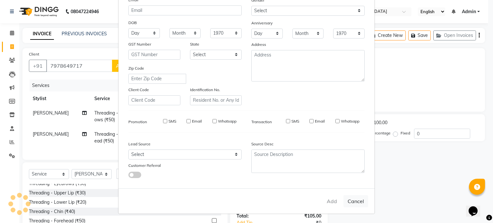
checkbox input "false"
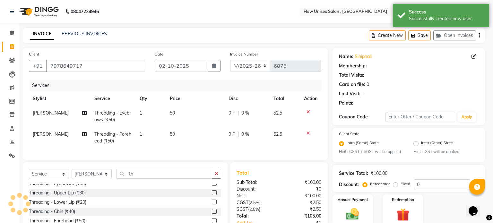
select select "1: Object"
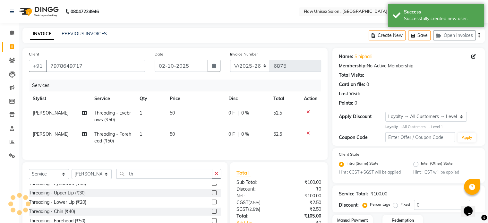
scroll to position [49, 0]
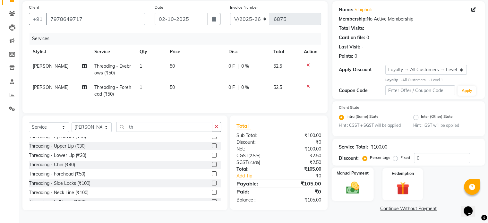
click at [341, 178] on div "Manual Payment" at bounding box center [353, 184] width 42 height 33
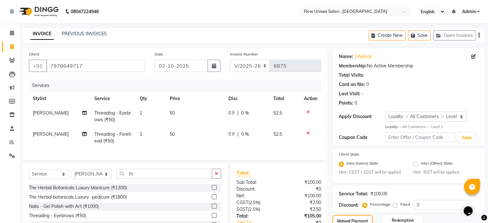
scroll to position [89, 0]
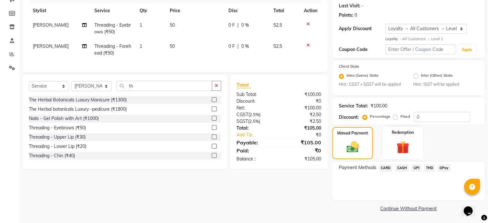
click at [415, 170] on span "UPI" at bounding box center [416, 167] width 10 height 7
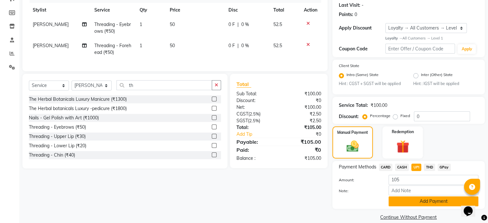
click at [405, 206] on button "Add Payment" at bounding box center [434, 201] width 90 height 10
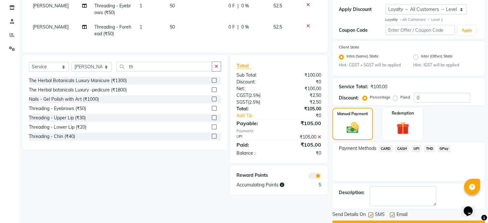
scroll to position [125, 0]
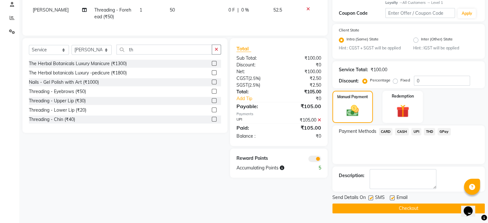
click at [311, 160] on span at bounding box center [314, 159] width 13 height 6
click at [321, 160] on input "checkbox" at bounding box center [321, 160] width 0 height 0
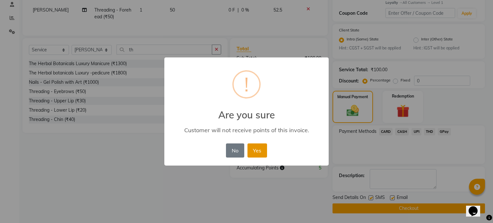
click at [264, 155] on button "Yes" at bounding box center [257, 150] width 20 height 14
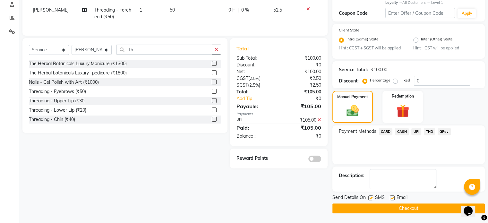
drag, startPoint x: 350, startPoint y: 206, endPoint x: 345, endPoint y: 161, distance: 44.9
click at [350, 206] on button "Checkout" at bounding box center [408, 208] width 152 height 10
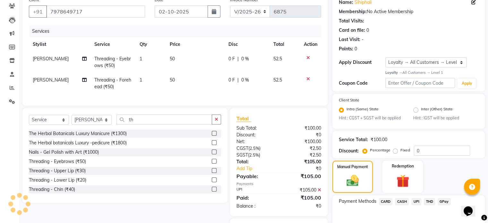
scroll to position [0, 0]
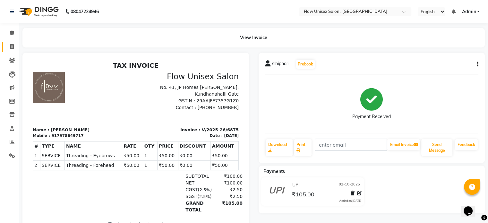
click at [11, 42] on link "Invoice" at bounding box center [9, 47] width 15 height 11
select select "service"
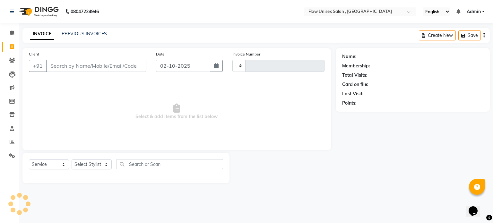
type input "6877"
select select "5875"
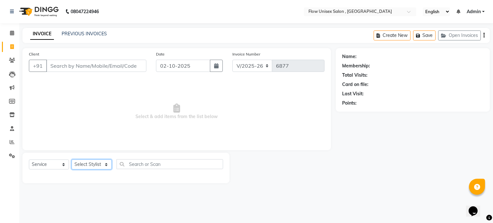
click at [86, 162] on select "Select Stylist [PERSON_NAME] [PERSON_NAME] Kishore [PERSON_NAME] debbarma [PERS…" at bounding box center [92, 165] width 40 height 10
select select "48853"
click at [72, 160] on select "Select Stylist [PERSON_NAME] [PERSON_NAME] Kishore [PERSON_NAME] debbarma [PERS…" at bounding box center [92, 165] width 40 height 10
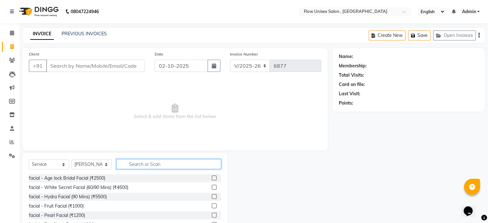
click at [145, 169] on input "text" at bounding box center [168, 164] width 105 height 10
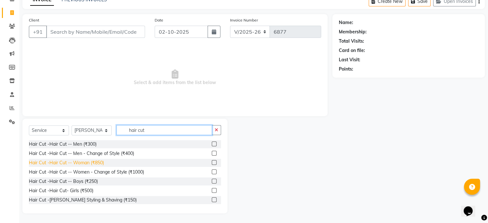
type input "hair cut"
click at [95, 161] on div "Hair Cut -Hair Cut -- Woman (₹850)" at bounding box center [66, 163] width 75 height 7
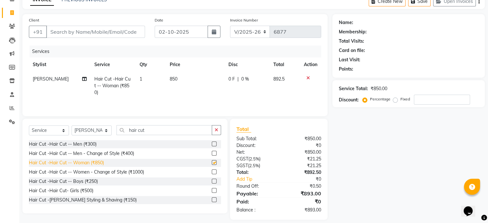
checkbox input "false"
click at [101, 33] on input "Client" at bounding box center [95, 32] width 99 height 12
type input "9"
type input "0"
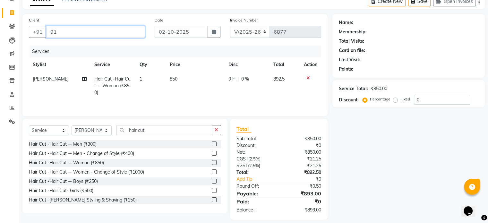
type input "9"
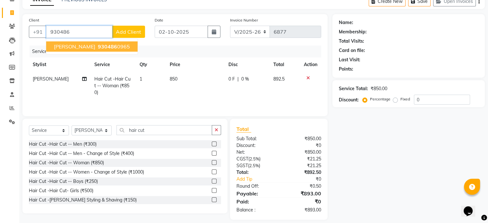
click at [101, 45] on ngb-highlight "930486 0965" at bounding box center [113, 46] width 33 height 6
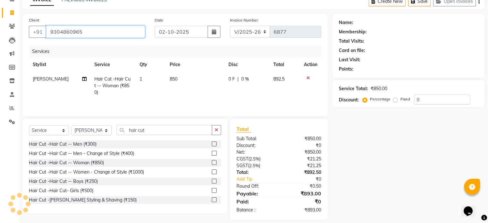
type input "9304860965"
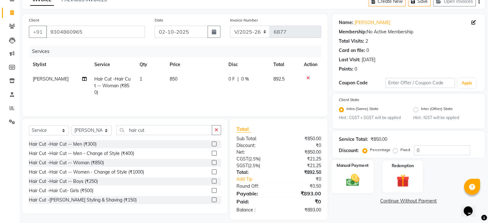
click at [361, 168] on label "Manual Payment" at bounding box center [353, 166] width 32 height 6
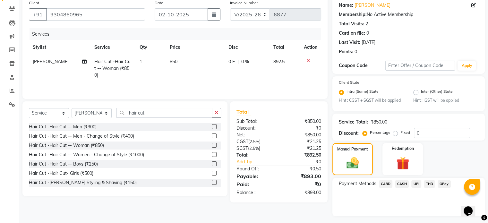
scroll to position [68, 0]
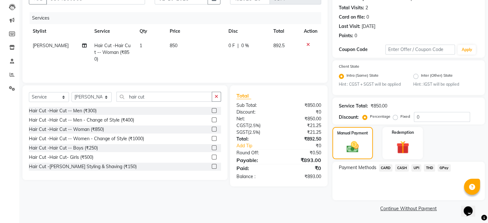
click at [412, 166] on span "UPI" at bounding box center [416, 167] width 10 height 7
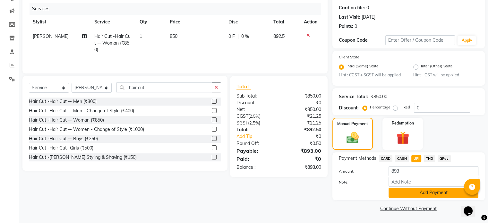
click at [413, 191] on button "Add Payment" at bounding box center [434, 193] width 90 height 10
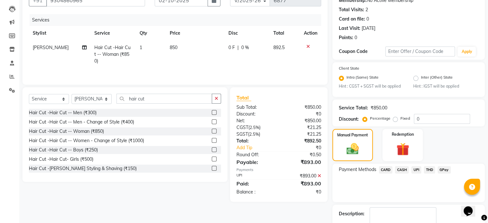
scroll to position [104, 0]
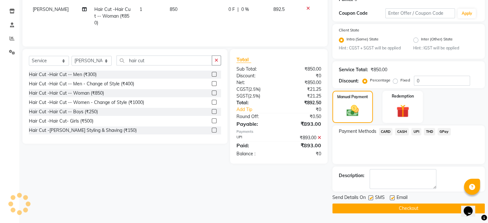
click at [391, 209] on button "Checkout" at bounding box center [408, 208] width 152 height 10
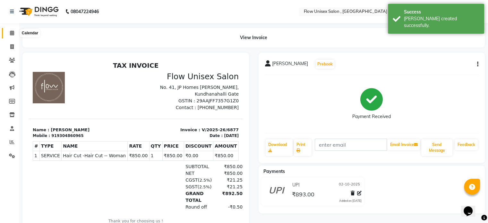
click at [11, 36] on span at bounding box center [11, 33] width 11 height 7
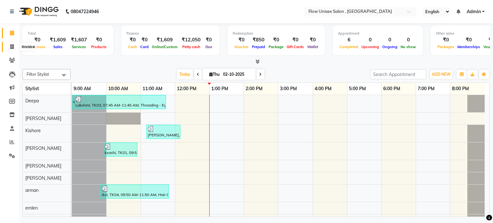
click at [14, 48] on span at bounding box center [11, 46] width 11 height 7
select select "5875"
select select "service"
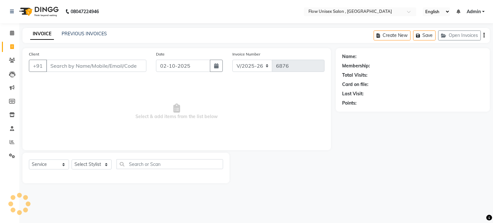
click at [76, 64] on input "Client" at bounding box center [96, 66] width 100 height 12
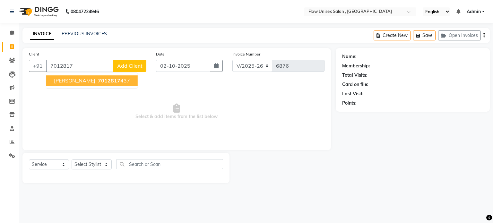
click at [98, 81] on span "7012817" at bounding box center [109, 80] width 22 height 6
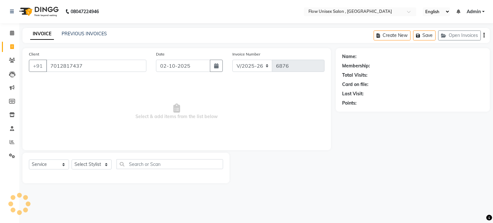
type input "7012817437"
select select "1: Object"
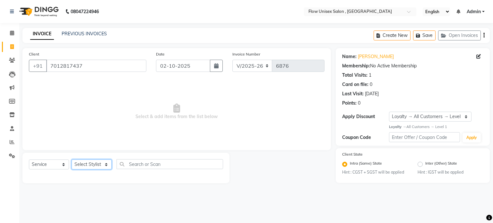
drag, startPoint x: 104, startPoint y: 168, endPoint x: 99, endPoint y: 161, distance: 8.9
click at [104, 168] on select "Select Stylist [PERSON_NAME] [PERSON_NAME] Kishore [PERSON_NAME] debbarma [PERS…" at bounding box center [92, 165] width 40 height 10
select select "62770"
click at [72, 160] on select "Select Stylist [PERSON_NAME] [PERSON_NAME] Kishore [PERSON_NAME] debbarma [PERS…" at bounding box center [92, 165] width 40 height 10
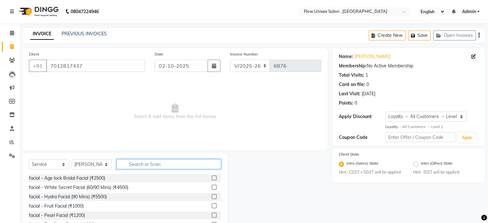
click at [137, 165] on input "text" at bounding box center [168, 164] width 105 height 10
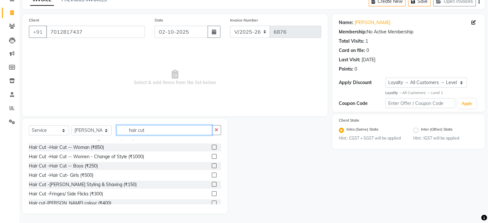
scroll to position [38, 0]
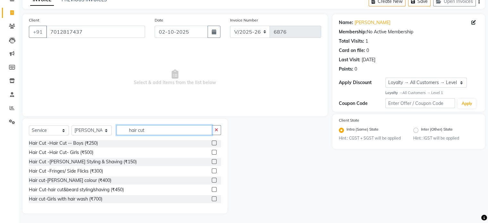
type input "hair cut"
click at [110, 191] on div "Hair Cut-hair cut&beard styling/shaving (₹450)" at bounding box center [76, 189] width 95 height 7
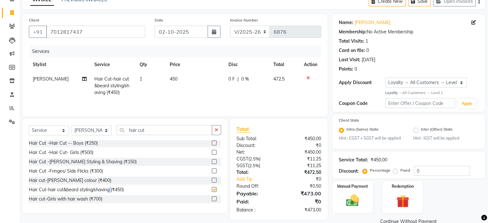
checkbox input "false"
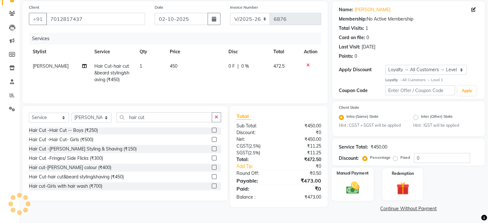
click at [367, 182] on div "Manual Payment" at bounding box center [353, 184] width 42 height 33
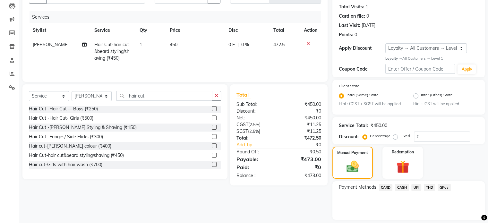
scroll to position [89, 0]
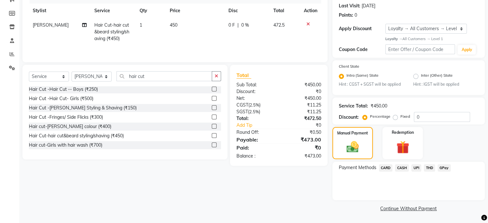
drag, startPoint x: 414, startPoint y: 166, endPoint x: 414, endPoint y: 174, distance: 8.0
click at [414, 166] on span "UPI" at bounding box center [416, 167] width 10 height 7
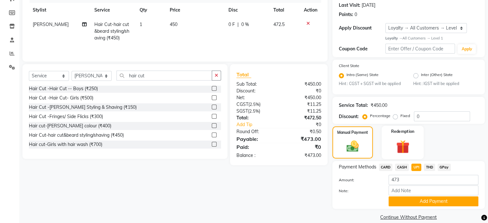
drag, startPoint x: 407, startPoint y: 199, endPoint x: 398, endPoint y: 157, distance: 43.1
click at [406, 199] on button "Add Payment" at bounding box center [434, 201] width 90 height 10
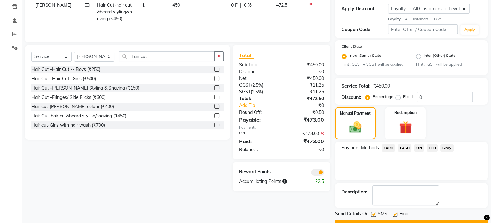
scroll to position [125, 0]
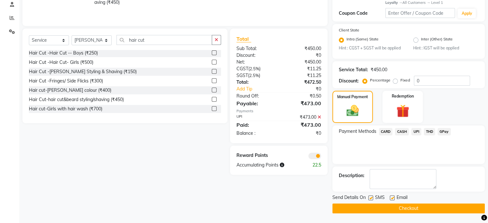
drag, startPoint x: 315, startPoint y: 156, endPoint x: 311, endPoint y: 157, distance: 3.2
click at [311, 157] on span at bounding box center [314, 156] width 13 height 6
click at [321, 157] on input "checkbox" at bounding box center [321, 157] width 0 height 0
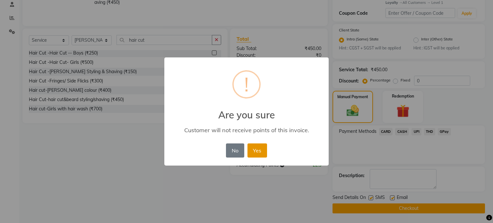
click at [253, 156] on button "Yes" at bounding box center [257, 150] width 20 height 14
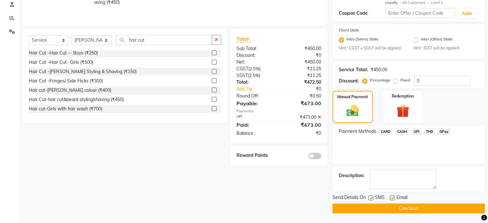
click at [345, 209] on button "Checkout" at bounding box center [408, 208] width 152 height 10
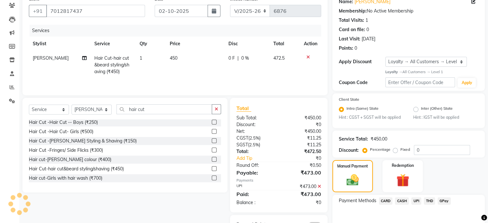
scroll to position [0, 0]
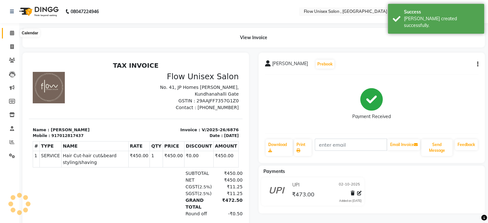
click at [13, 37] on span at bounding box center [11, 33] width 11 height 7
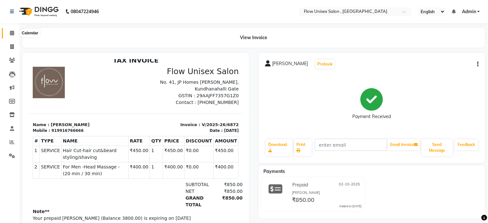
drag, startPoint x: 9, startPoint y: 31, endPoint x: 38, endPoint y: 1, distance: 42.2
click at [9, 31] on span at bounding box center [11, 33] width 11 height 7
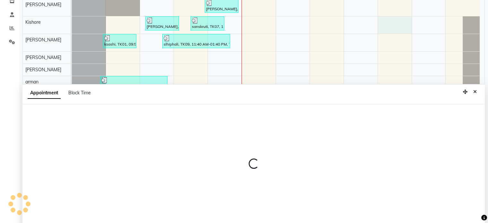
select select "48856"
select select "1080"
select select "tentative"
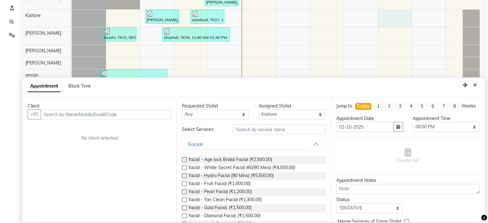
scroll to position [89, 0]
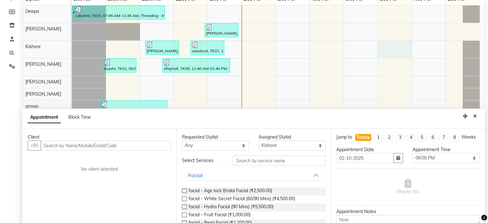
click at [399, 137] on div "Jump to [DATE] 1 2 3 4 5 6 7 8 Weeks Appointment Date [DATE] Appointment Time S…" at bounding box center [408, 191] width 154 height 125
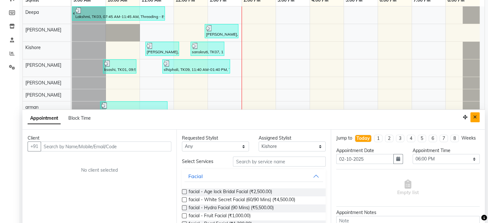
click at [474, 115] on icon "Close" at bounding box center [475, 117] width 4 height 4
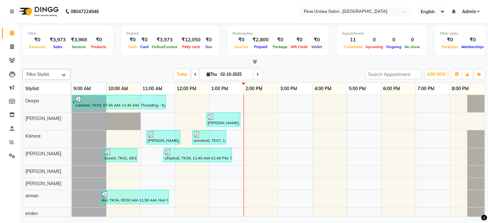
scroll to position [0, 0]
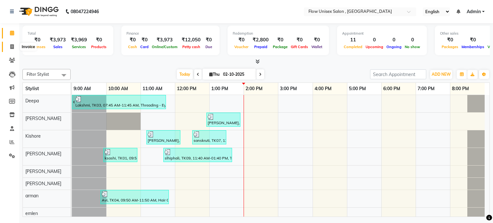
click at [9, 49] on span at bounding box center [11, 46] width 11 height 7
select select "service"
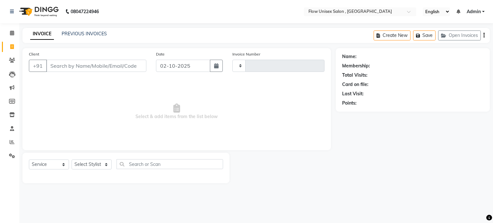
type input "6878"
select select "5875"
click at [91, 164] on select "Select Stylist" at bounding box center [92, 165] width 40 height 10
click at [91, 163] on select "Select Stylist" at bounding box center [92, 165] width 40 height 10
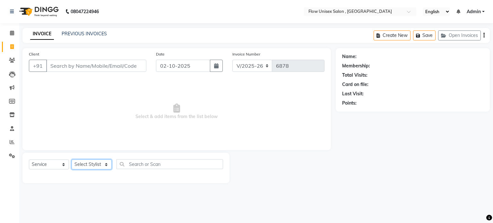
click at [91, 163] on select "Select Stylist" at bounding box center [92, 165] width 40 height 10
click at [91, 163] on select "Select Stylist [PERSON_NAME] [PERSON_NAME] Kishore [PERSON_NAME] debbarma [PERS…" at bounding box center [92, 165] width 40 height 10
select select "62770"
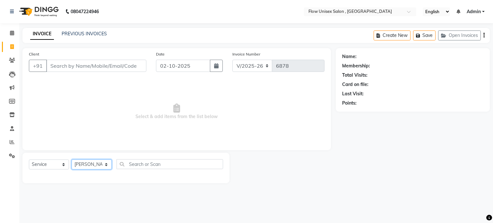
click at [72, 160] on select "Select Stylist [PERSON_NAME] [PERSON_NAME] Kishore [PERSON_NAME] debbarma [PERS…" at bounding box center [92, 165] width 40 height 10
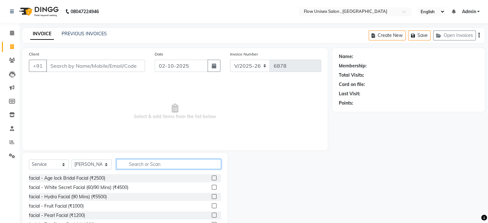
click at [151, 160] on input "text" at bounding box center [168, 164] width 105 height 10
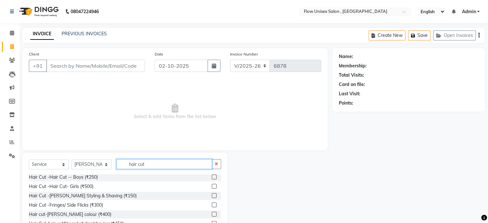
scroll to position [34, 0]
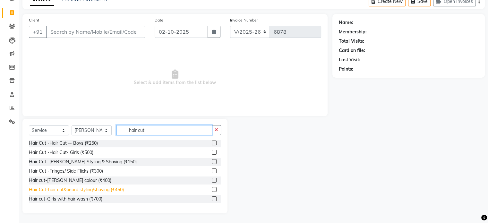
type input "hair cut"
click at [111, 188] on div "Hair Cut-hair cut&beard styling/shaving (₹450)" at bounding box center [76, 189] width 95 height 7
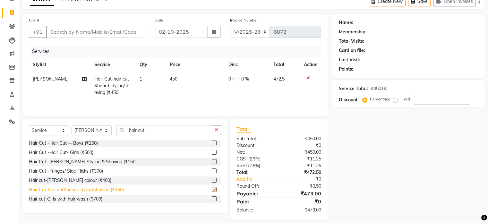
checkbox input "false"
click at [111, 27] on input "Client" at bounding box center [95, 32] width 99 height 12
type input "6"
type input "0"
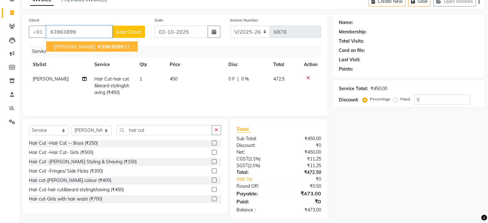
click at [86, 36] on input "63963899" at bounding box center [79, 32] width 66 height 12
click at [82, 42] on button "jay 63963899 12" at bounding box center [91, 46] width 91 height 10
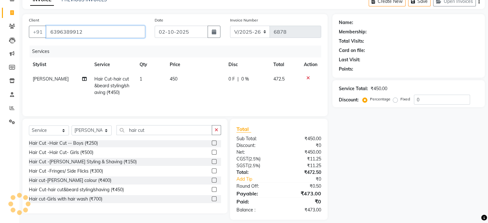
type input "6396389912"
select select "1: Object"
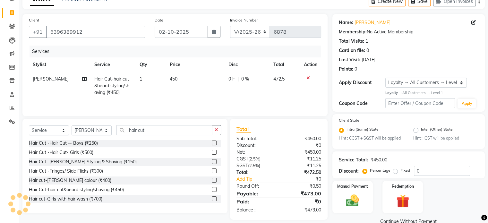
scroll to position [47, 0]
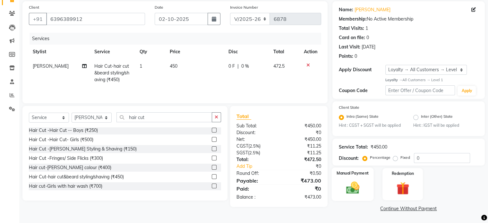
click at [371, 183] on div "Manual Payment" at bounding box center [353, 184] width 42 height 33
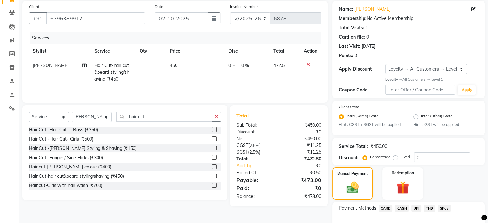
click at [419, 209] on span "UPI" at bounding box center [416, 208] width 10 height 7
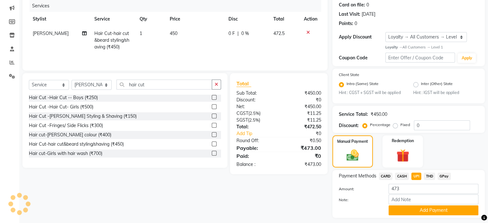
scroll to position [98, 0]
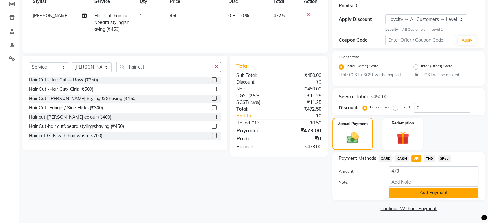
click at [442, 196] on button "Add Payment" at bounding box center [434, 193] width 90 height 10
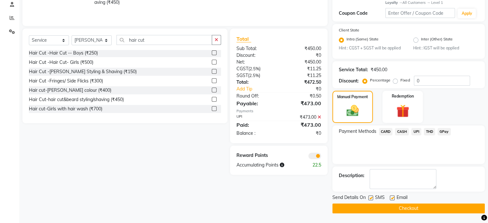
scroll to position [125, 0]
click at [315, 157] on span at bounding box center [314, 156] width 13 height 6
click at [321, 157] on input "checkbox" at bounding box center [321, 157] width 0 height 0
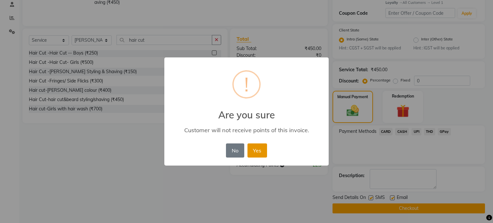
click at [258, 150] on button "Yes" at bounding box center [257, 150] width 20 height 14
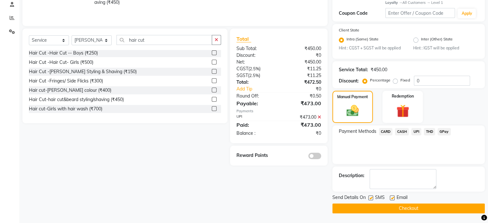
click at [352, 207] on button "Checkout" at bounding box center [408, 208] width 152 height 10
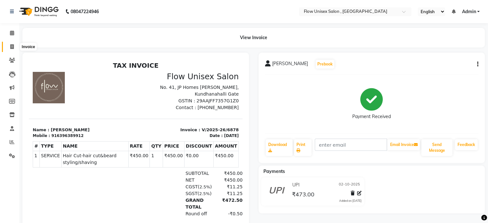
click at [11, 45] on icon at bounding box center [12, 46] width 4 height 5
select select "service"
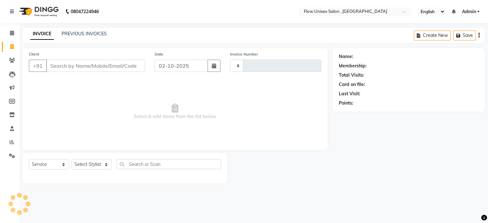
type input "6879"
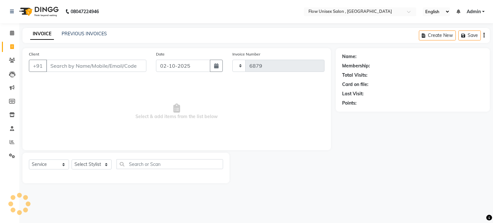
select select "5875"
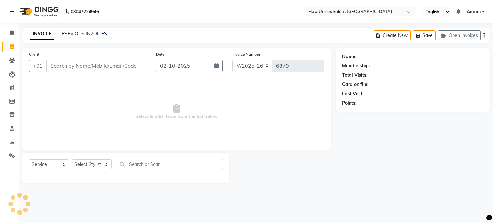
click at [129, 67] on input "Client" at bounding box center [96, 66] width 100 height 12
type input "8123729998"
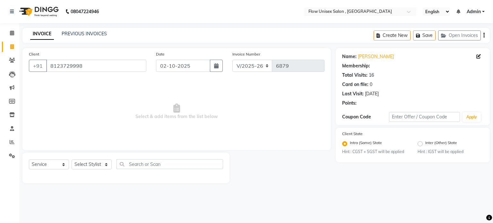
select select "1: Object"
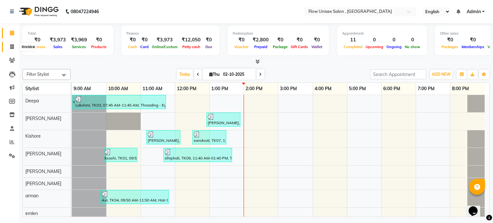
click at [6, 43] on span at bounding box center [11, 46] width 11 height 7
select select "5875"
select select "service"
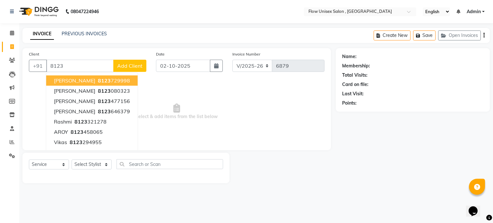
click at [97, 82] on ngb-highlight "8123 729998" at bounding box center [113, 80] width 33 height 6
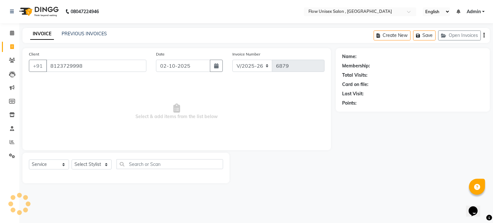
type input "8123729998"
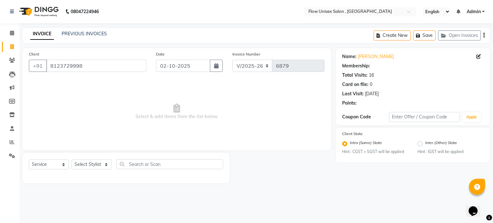
select select "1: Object"
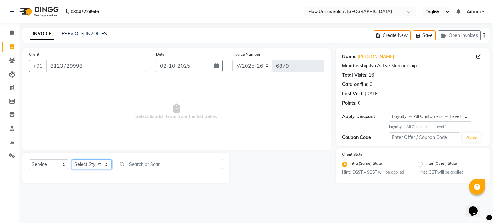
click at [91, 163] on select "Select Stylist arman Deepa emlen jaseem Kishore Manjila monika debbarma Mustafa…" at bounding box center [92, 165] width 40 height 10
select select "77638"
click at [72, 160] on select "Select Stylist arman Deepa emlen jaseem Kishore Manjila monika debbarma Mustafa…" at bounding box center [92, 165] width 40 height 10
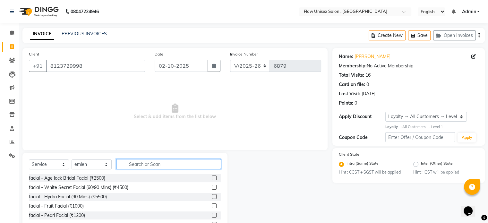
click at [142, 168] on input "text" at bounding box center [168, 164] width 105 height 10
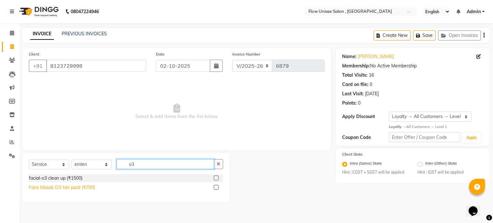
type input "o3"
click at [65, 185] on div "Face Masak O3-tan pack (₹700)" at bounding box center [62, 187] width 66 height 7
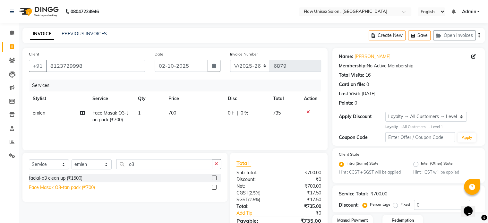
click at [65, 185] on div "Face Masak O3-tan pack (₹700)" at bounding box center [62, 187] width 66 height 7
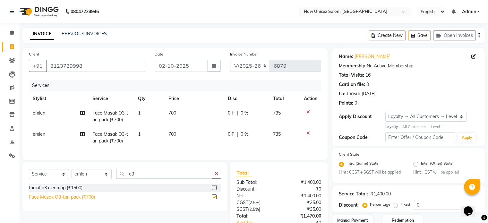
checkbox input "false"
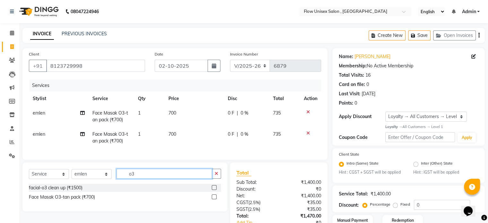
click at [153, 177] on input "o3" at bounding box center [164, 174] width 96 height 10
type input "o"
type input "frui"
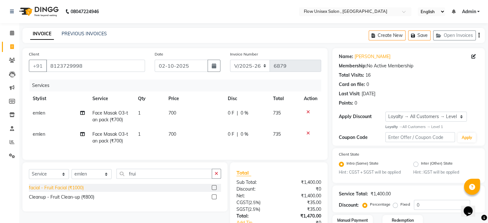
click at [67, 191] on div "facial - Fruit Facial (₹1000)" at bounding box center [56, 188] width 55 height 7
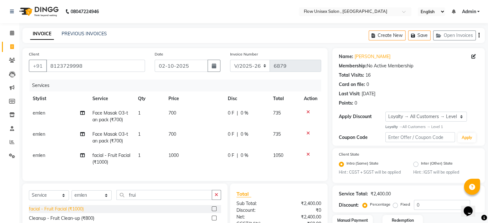
click at [61, 212] on div "facial - Fruit Facial (₹1000)" at bounding box center [56, 209] width 55 height 7
checkbox input "false"
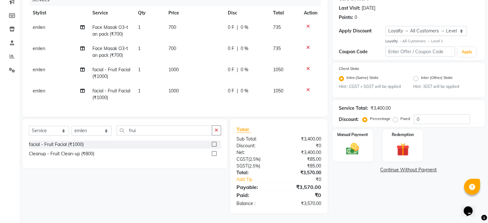
scroll to position [91, 0]
click at [137, 128] on input "frui" at bounding box center [164, 130] width 96 height 10
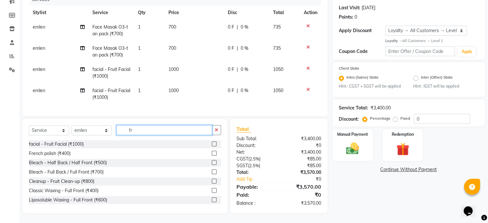
type input "f"
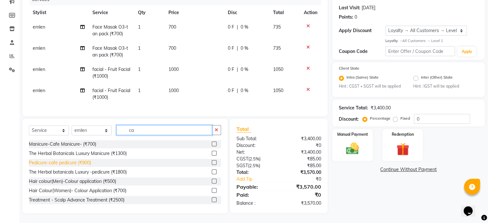
type input "ca"
click at [83, 166] on div "Pedicure-cafe pedicure (₹900)" at bounding box center [60, 163] width 62 height 7
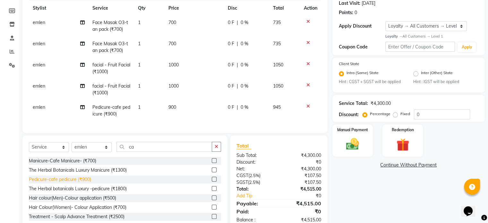
click at [85, 182] on div "Pedicure-cafe pedicure (₹900)" at bounding box center [60, 179] width 62 height 7
checkbox input "false"
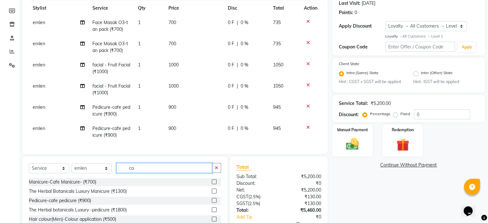
click at [145, 170] on input "ca" at bounding box center [164, 168] width 96 height 10
type input "c"
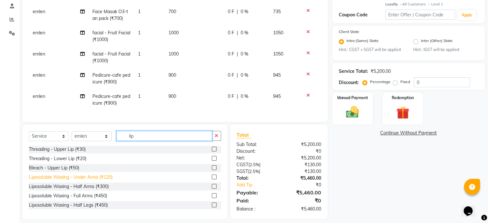
scroll to position [0, 0]
type input "lip"
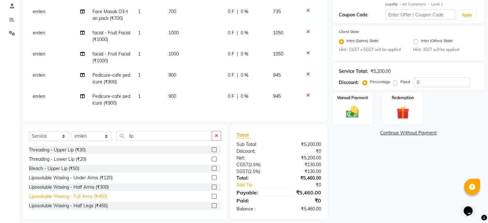
click at [90, 200] on div "Liposoluble Waxing - Full Arms (₹450)" at bounding box center [68, 196] width 78 height 7
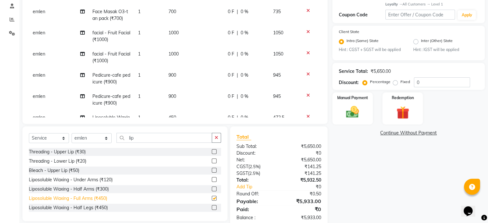
checkbox input "false"
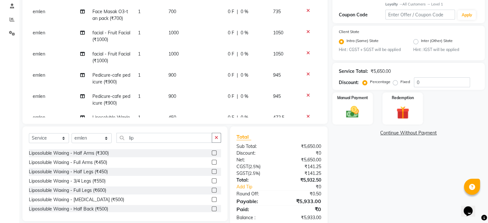
scroll to position [64, 0]
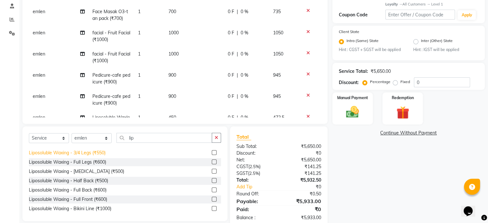
click at [82, 154] on div "Liposoluble Waxing - 3/4 Legs (₹550)" at bounding box center [67, 153] width 77 height 7
checkbox input "false"
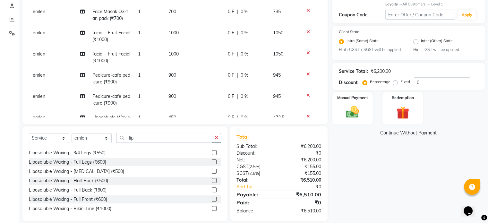
scroll to position [0, 0]
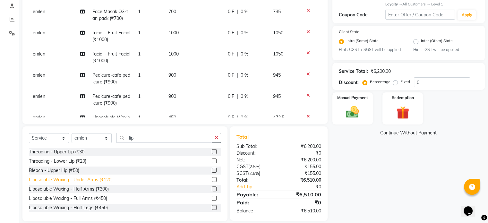
click at [88, 181] on div "Liposoluble Waxing - Under Arms (₹120)" at bounding box center [71, 180] width 84 height 7
checkbox input "false"
click at [149, 141] on input "lip" at bounding box center [164, 138] width 96 height 10
type input "l"
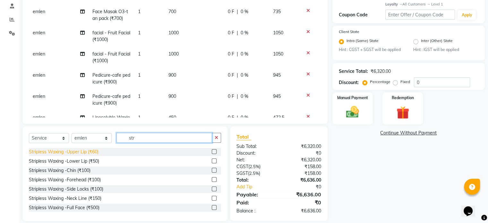
type input "str"
click at [75, 152] on div "Stripless Waxing -Upper Lip (₹60)" at bounding box center [64, 152] width 70 height 7
checkbox input "false"
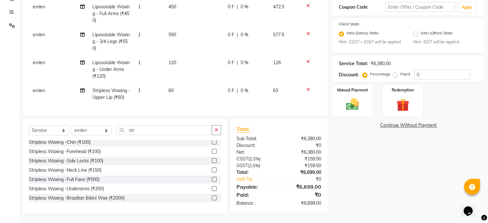
scroll to position [32, 0]
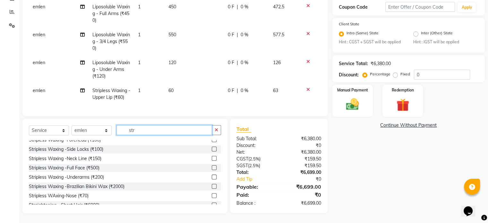
click at [160, 126] on input "str" at bounding box center [164, 130] width 96 height 10
type input "s"
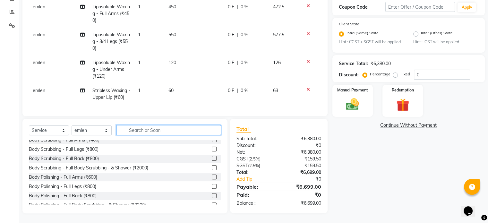
type input "r"
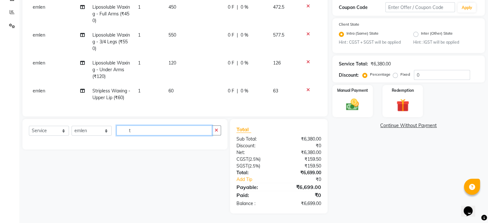
scroll to position [130, 0]
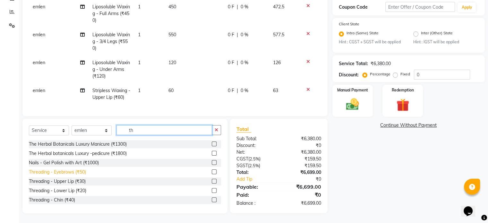
type input "th"
click at [69, 172] on div "Threading - Eyebrows (₹50)" at bounding box center [57, 172] width 57 height 7
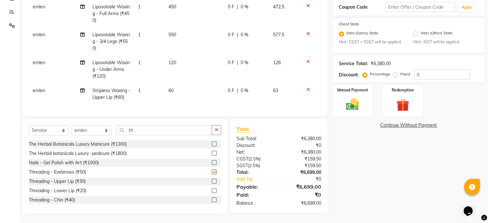
checkbox input "false"
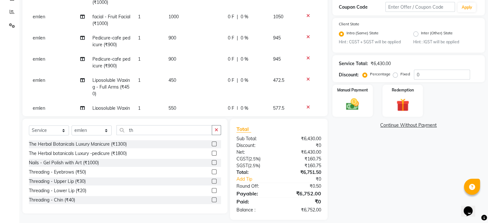
scroll to position [96, 0]
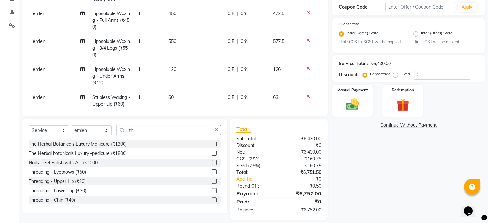
click at [170, 137] on div "Select Service Product Membership Package Voucher Prepaid Gift Card Select Styl…" at bounding box center [125, 132] width 192 height 15
click at [173, 127] on input "th" at bounding box center [164, 130] width 96 height 10
type input "t"
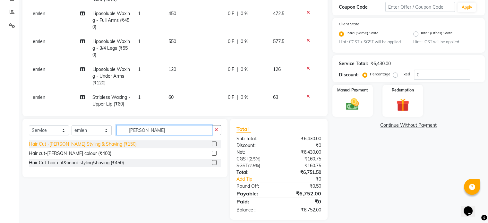
type input "beard"
click at [92, 143] on div "Hair Cut -Beard Styling & Shaving (₹150)" at bounding box center [83, 144] width 108 height 7
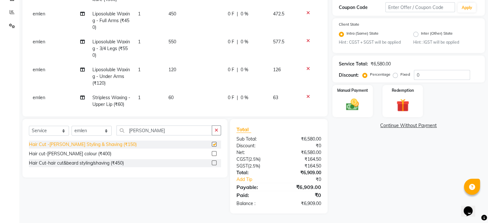
scroll to position [130, 0]
checkbox input "false"
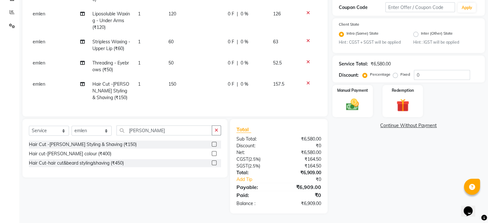
click at [51, 79] on td "emlen" at bounding box center [59, 91] width 60 height 28
select select "77638"
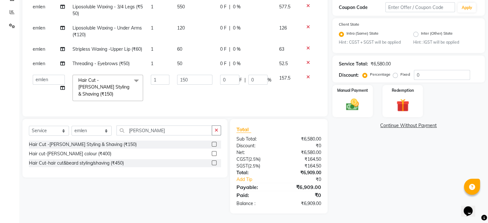
scroll to position [82, 0]
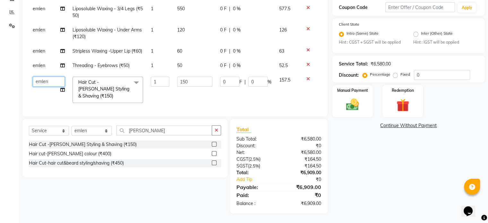
click at [51, 79] on select "arman Deepa emlen jaseem Kishore Manjila monika debbarma Mustafa Nijamuddin Sal…" at bounding box center [49, 82] width 32 height 10
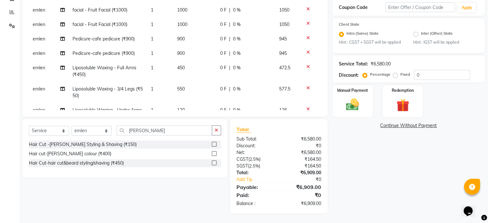
scroll to position [0, 0]
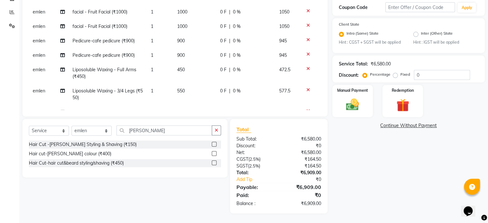
click at [41, 7] on td "emlen" at bounding box center [49, 12] width 40 height 14
select select "77638"
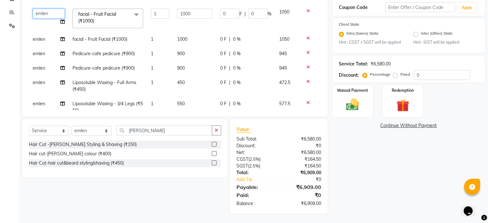
click at [41, 10] on select "arman Deepa emlen jaseem Kishore Manjila monika debbarma Mustafa Nijamuddin Sal…" at bounding box center [49, 14] width 32 height 10
select select "49207"
click at [45, 54] on span "emlen" at bounding box center [39, 54] width 13 height 6
select select "77638"
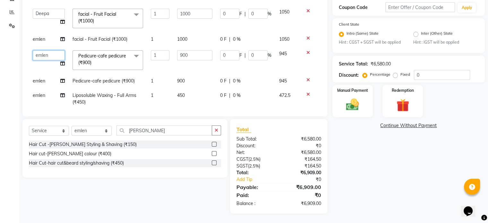
click at [45, 54] on select "arman Deepa emlen jaseem Kishore Manjila monika debbarma Mustafa Nijamuddin Sal…" at bounding box center [49, 55] width 32 height 10
select select "49207"
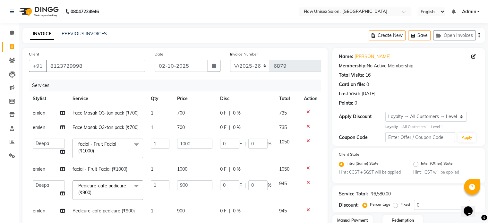
click at [39, 114] on span "emlen" at bounding box center [39, 113] width 13 height 6
select select "77638"
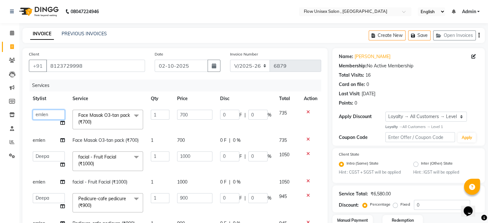
click at [39, 114] on select "arman Deepa emlen jaseem Kishore Manjila monika debbarma Mustafa Nijamuddin Sal…" at bounding box center [49, 115] width 32 height 10
select select "49207"
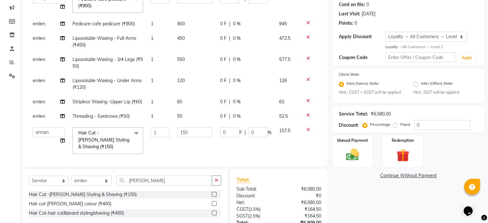
scroll to position [130, 0]
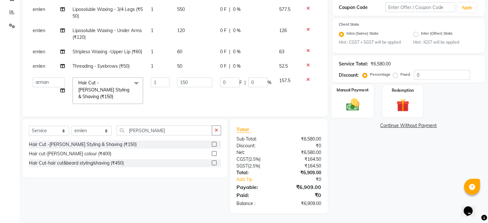
click at [342, 101] on img at bounding box center [353, 104] width 22 height 15
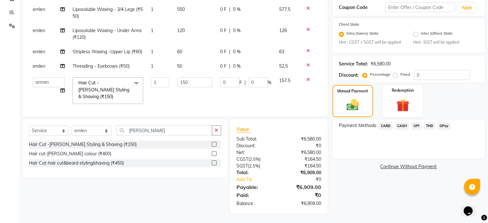
click at [416, 125] on span "UPI" at bounding box center [416, 125] width 10 height 7
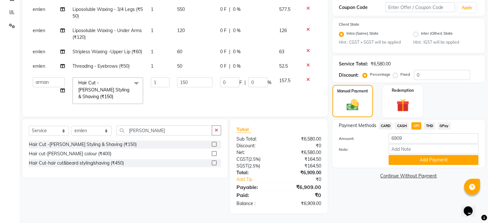
scroll to position [0, 0]
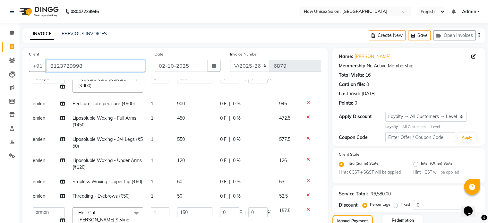
drag, startPoint x: 47, startPoint y: 66, endPoint x: 90, endPoint y: 65, distance: 42.4
click at [90, 65] on input "8123729998" at bounding box center [95, 66] width 99 height 12
click at [321, 32] on div "INVOICE PREVIOUS INVOICES Create New Save Open Invoices" at bounding box center [253, 35] width 462 height 15
drag, startPoint x: 352, startPoint y: 57, endPoint x: 379, endPoint y: 56, distance: 26.7
click at [379, 56] on div "Name: Ambika" at bounding box center [409, 56] width 140 height 7
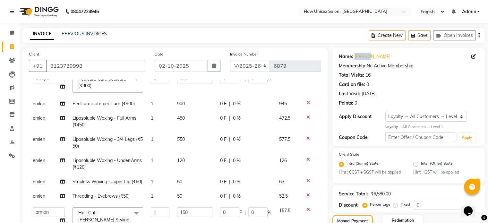
copy div "Ambika"
drag, startPoint x: 49, startPoint y: 67, endPoint x: 106, endPoint y: 71, distance: 57.3
click at [106, 71] on input "8123729998" at bounding box center [95, 66] width 99 height 12
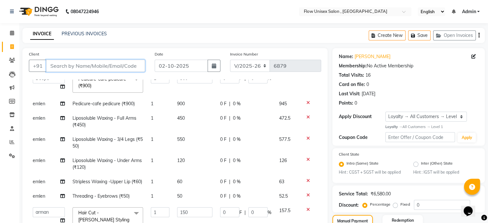
paste input "8123729998"
type input "8123729998"
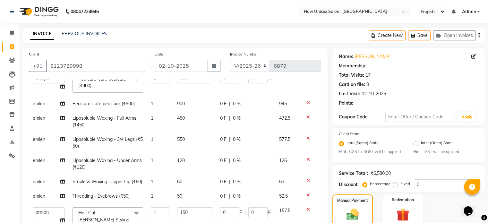
scroll to position [78, 0]
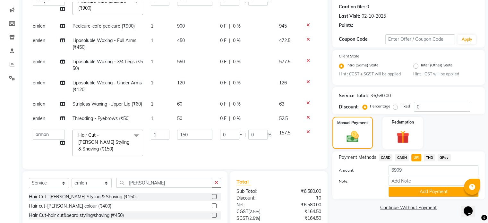
select select "1: Object"
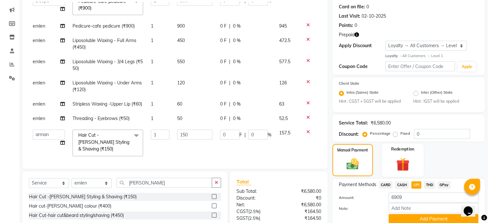
scroll to position [128, 0]
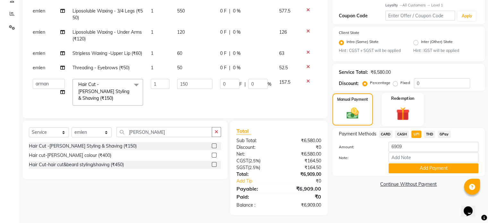
click at [413, 114] on img at bounding box center [403, 114] width 22 height 16
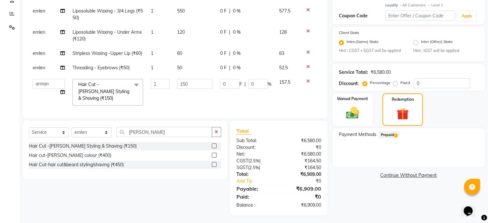
click at [393, 136] on span "Prepaid 1" at bounding box center [389, 134] width 21 height 7
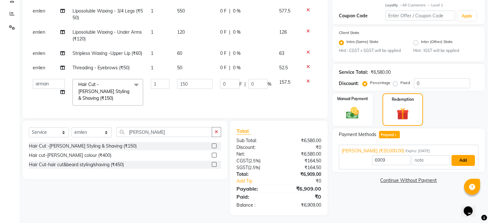
click at [456, 164] on button "Add" at bounding box center [463, 160] width 23 height 11
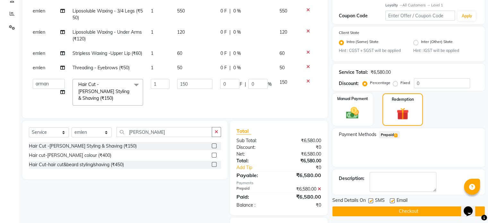
scroll to position [130, 0]
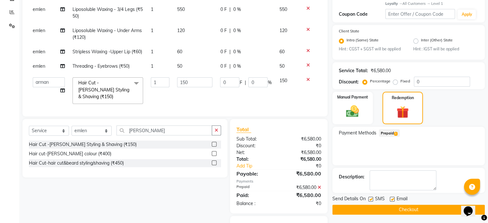
click at [421, 208] on button "Checkout" at bounding box center [408, 210] width 152 height 10
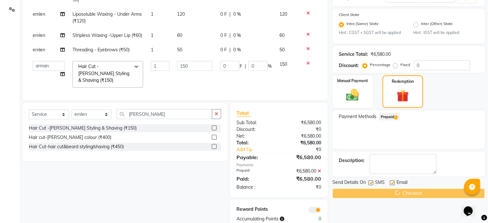
scroll to position [162, 0]
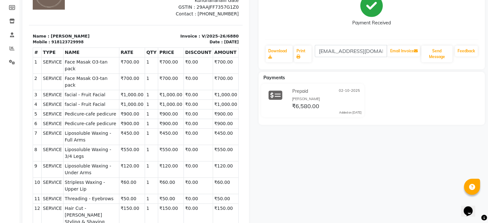
scroll to position [13, 0]
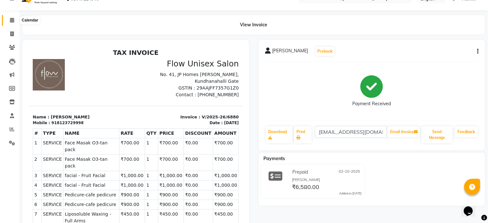
click at [12, 22] on icon at bounding box center [12, 20] width 4 height 5
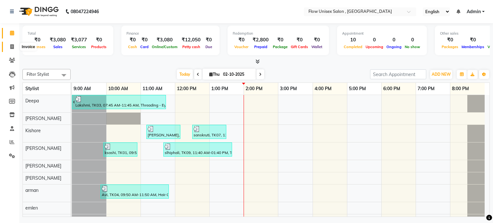
click at [10, 48] on icon at bounding box center [12, 46] width 4 height 5
select select "5875"
select select "service"
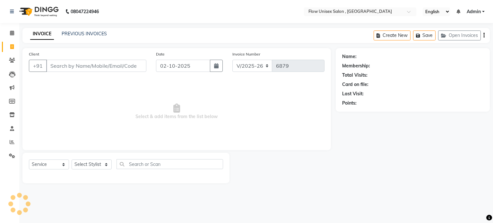
click at [116, 68] on input "Client" at bounding box center [96, 66] width 100 height 12
click at [9, 157] on icon at bounding box center [12, 155] width 6 height 5
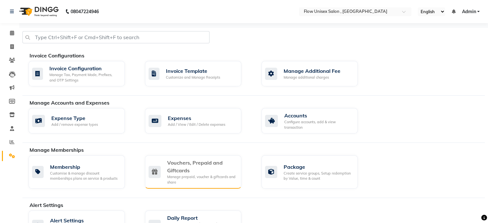
click at [213, 172] on div "Vouchers, Prepaid and Giftcards" at bounding box center [201, 166] width 69 height 15
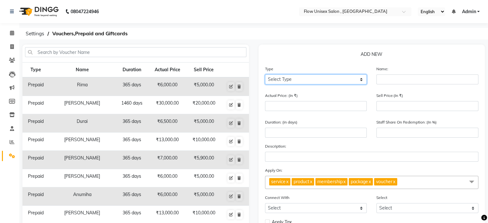
click at [292, 78] on select "Select Type Voucher Prepaid Gift Card" at bounding box center [316, 79] width 102 height 10
select select "V"
click at [265, 75] on select "Select Type Voucher Prepaid Gift Card" at bounding box center [316, 79] width 102 height 10
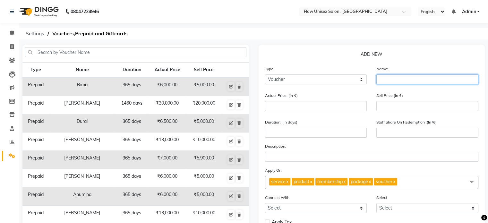
click at [397, 82] on input "text" at bounding box center [427, 79] width 102 height 10
paste input "9900096640"
click at [413, 82] on input "9900096640" at bounding box center [427, 79] width 102 height 10
type input "9"
click at [393, 80] on input "text" at bounding box center [427, 79] width 102 height 10
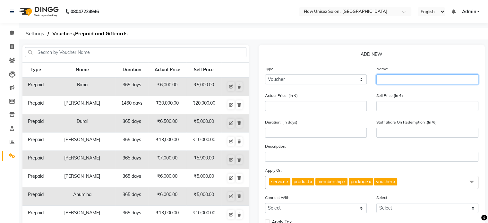
paste input "[PERSON_NAME]"
type input "[PERSON_NAME]"
click at [140, 47] on div "Type Name Duration Actual Price Sell Price Prepaid Rima 365 days ₹6,000.00 ₹5,0…" at bounding box center [135, 162] width 227 height 235
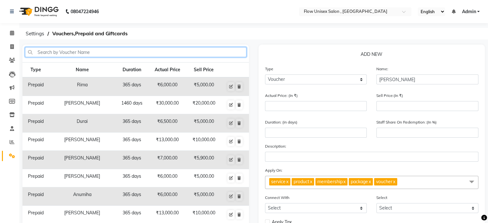
click at [138, 52] on input "text" at bounding box center [135, 52] width 221 height 10
paste input "[PERSON_NAME]"
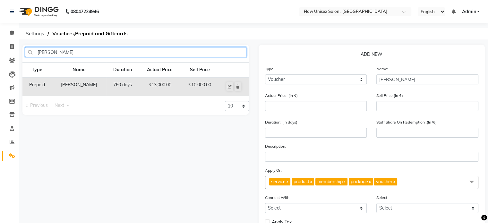
type input "[PERSON_NAME]"
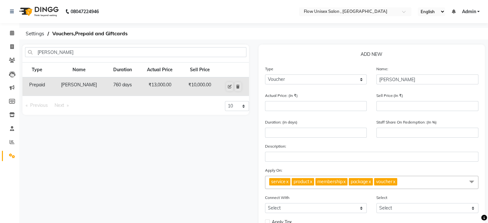
click at [139, 90] on td "₹13,000.00" at bounding box center [160, 86] width 42 height 19
click at [230, 85] on icon at bounding box center [230, 87] width 4 height 4
select select "P"
type input "13000"
type input "10000"
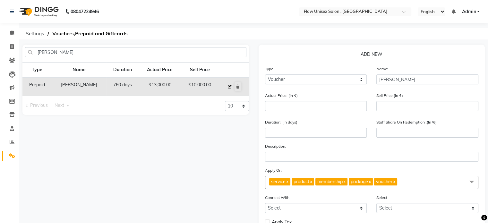
type input "760"
type input "77"
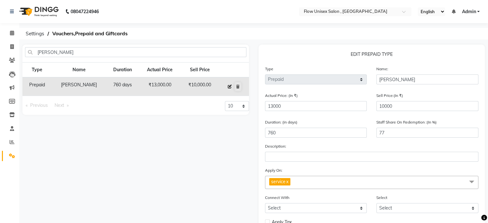
click at [228, 85] on icon at bounding box center [230, 87] width 4 height 4
click at [229, 86] on icon at bounding box center [230, 87] width 4 height 4
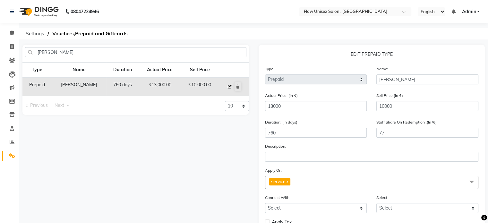
click at [229, 86] on icon at bounding box center [230, 87] width 4 height 4
click at [418, 109] on input "10000" at bounding box center [427, 106] width 102 height 10
click at [330, 112] on div "Actual Price: (In ₹) 13000" at bounding box center [316, 104] width 112 height 24
click at [331, 111] on input "13000" at bounding box center [316, 106] width 102 height 10
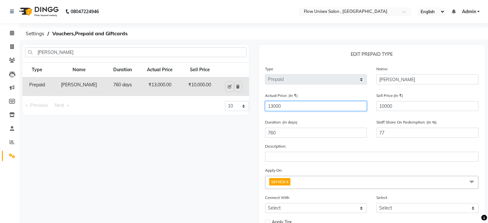
type input "1300"
type input "769"
type input "130"
type input "7692"
type input "13"
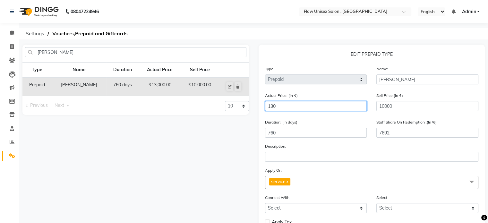
type input "76923"
type input "1"
type input "1000000"
type input "0"
type input "4"
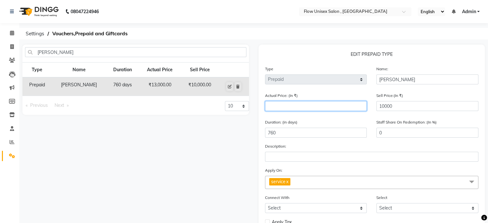
type input "250000"
type input "0"
type input "1"
type input "1000000"
type input "15"
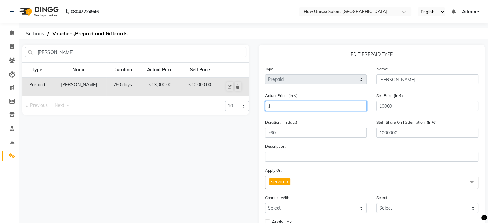
type input "66667"
type input "150"
type input "6667"
type input "1500"
type input "667"
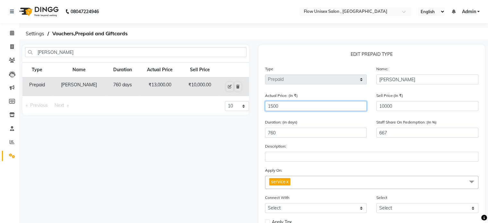
type input "15000"
type input "67"
type input "15000"
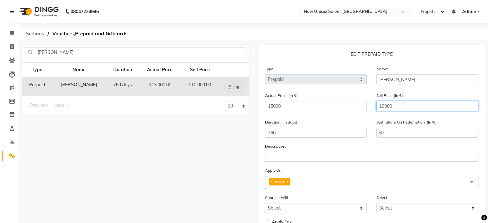
click at [405, 104] on input "10000" at bounding box center [427, 106] width 102 height 10
type input "1000"
type input "7"
type input "100"
type input "1"
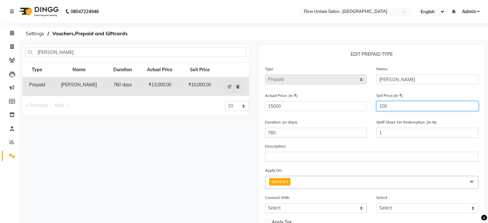
type input "10"
type input "0"
type input "1"
type input "200"
type input "1"
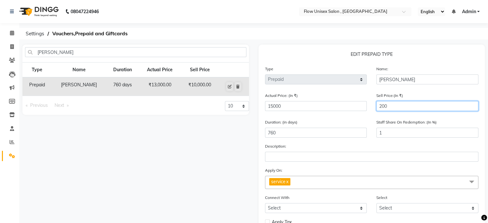
type input "2000"
type input "13"
type input "20000"
type input "133"
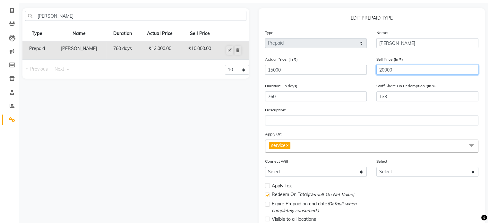
scroll to position [64, 0]
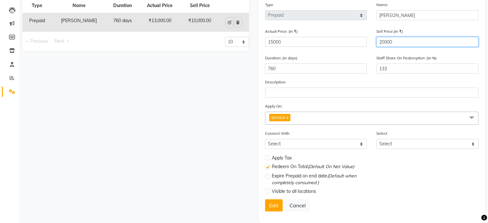
type input "20000"
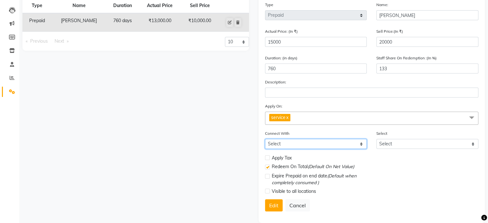
click at [314, 147] on select "Select Membership Package" at bounding box center [316, 144] width 102 height 10
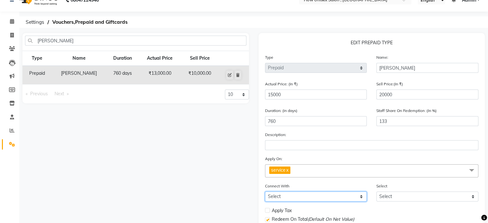
scroll to position [76, 0]
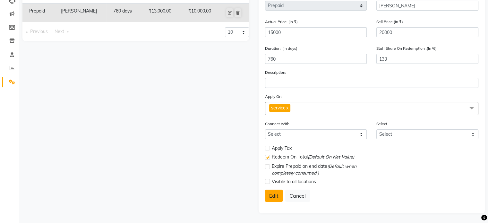
click at [274, 199] on button "Edit" at bounding box center [274, 196] width 18 height 12
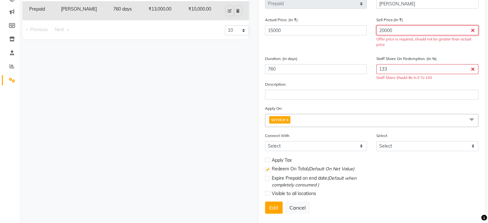
click at [401, 34] on input "20000" at bounding box center [427, 30] width 102 height 10
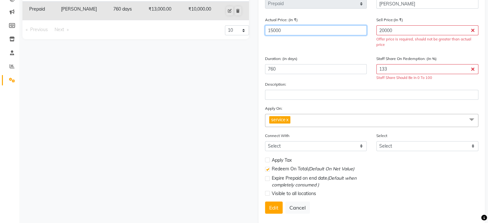
click at [314, 33] on input "15000" at bounding box center [316, 30] width 102 height 10
type input "1500"
type input "1333"
type input "150"
type input "13333"
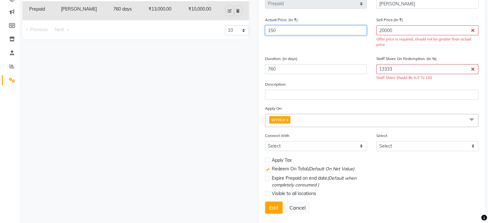
type input "15"
type input "133333"
type input "1"
type input "2000000"
type input "0"
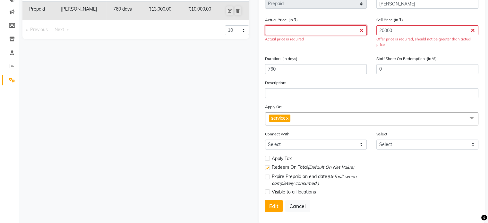
type input "2"
type input "1000000"
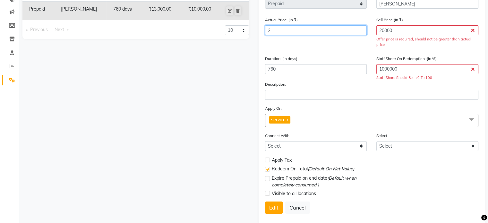
type input "20"
type input "100000"
type input "200"
type input "10000"
type input "2000"
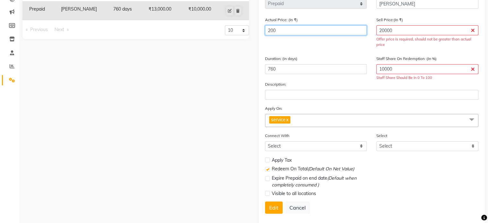
type input "1000"
type input "20000"
type input "100"
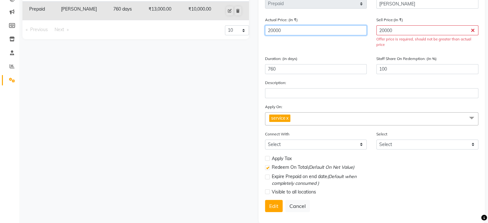
type input "20000"
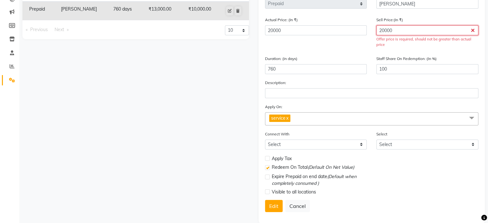
click at [413, 33] on input "20000" at bounding box center [427, 30] width 102 height 10
type input "2000"
type input "10"
type input "200"
type input "1"
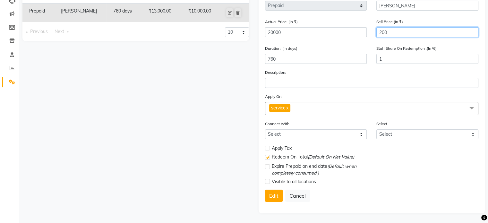
type input "20"
type input "0"
type input "2"
type input "150"
type input "1"
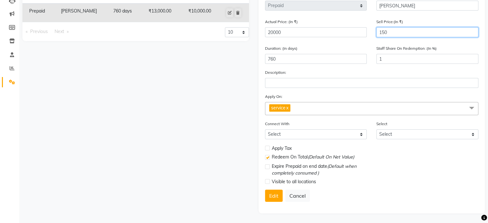
type input "1500"
type input "8"
type input "15000"
type input "75"
type input "15000"
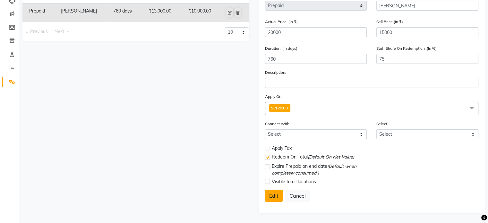
click at [272, 192] on button "Edit" at bounding box center [274, 196] width 18 height 12
select select
checkbox input "false"
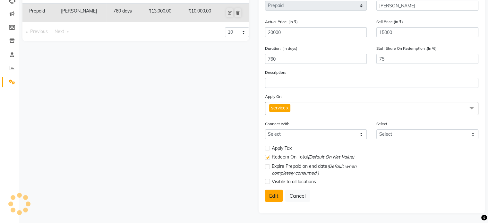
checkbox input "true"
checkbox input "false"
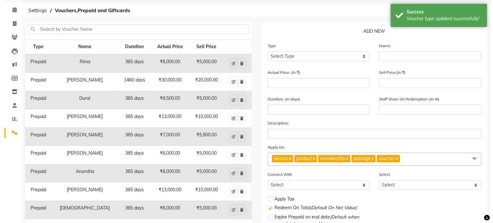
scroll to position [0, 0]
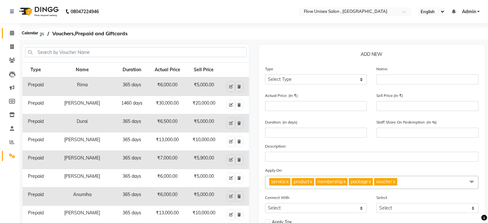
click at [9, 30] on span at bounding box center [11, 33] width 11 height 7
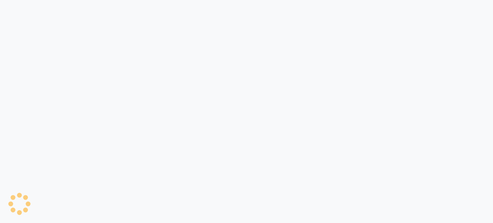
select select "5875"
select select "service"
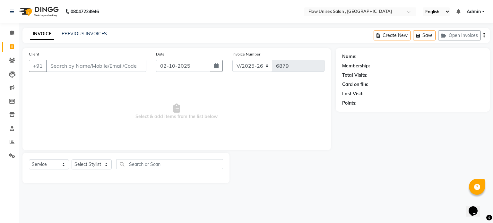
click at [68, 70] on input "Client" at bounding box center [96, 66] width 100 height 12
type input "8123729998"
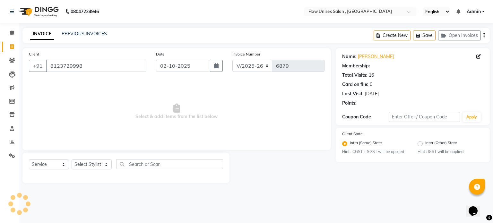
select select "1: Object"
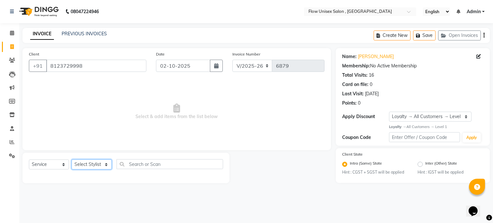
click at [89, 166] on select "Select Stylist [PERSON_NAME] [PERSON_NAME] Kishore [PERSON_NAME] debbarma [PERS…" at bounding box center [92, 165] width 40 height 10
select select "49275"
click at [72, 160] on select "Select Stylist [PERSON_NAME] [PERSON_NAME] Kishore [PERSON_NAME] debbarma [PERS…" at bounding box center [92, 165] width 40 height 10
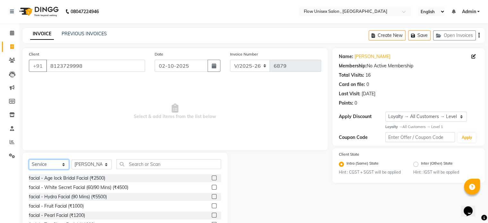
click at [58, 165] on select "Select Service Product Membership Package Voucher Prepaid Gift Card" at bounding box center [49, 165] width 40 height 10
select select "P"
click at [29, 160] on select "Select Service Product Membership Package Voucher Prepaid Gift Card" at bounding box center [49, 165] width 40 height 10
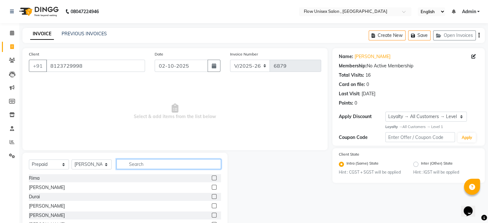
click at [158, 165] on input "text" at bounding box center [168, 164] width 105 height 10
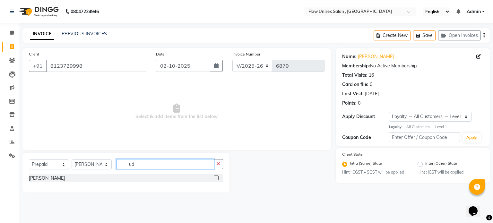
type input "u"
type input "ambi"
click at [217, 177] on label at bounding box center [216, 178] width 5 height 5
click at [217, 177] on input "checkbox" at bounding box center [216, 178] width 4 height 4
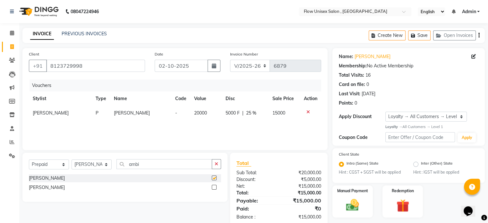
checkbox input "false"
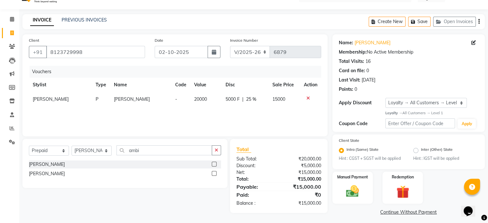
scroll to position [18, 0]
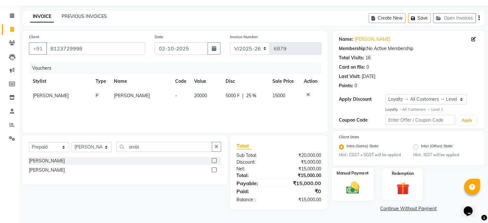
click at [362, 188] on img at bounding box center [353, 187] width 22 height 15
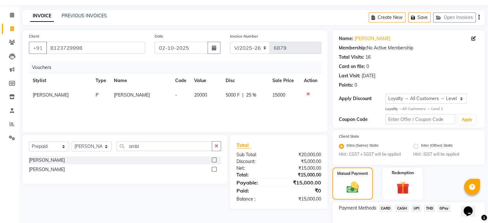
click at [404, 206] on span "CASH" at bounding box center [402, 208] width 14 height 7
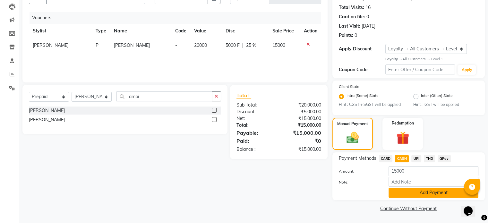
click at [414, 196] on button "Add Payment" at bounding box center [434, 193] width 90 height 10
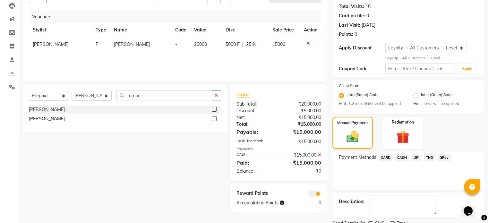
scroll to position [95, 0]
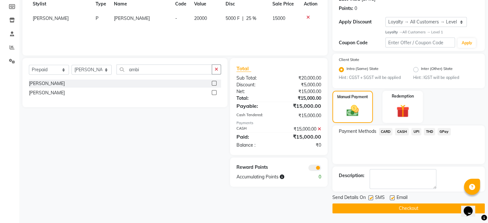
click at [391, 207] on button "Checkout" at bounding box center [408, 208] width 152 height 10
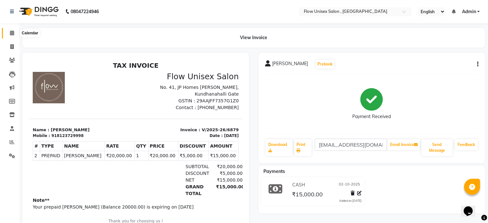
click at [10, 34] on icon at bounding box center [12, 32] width 4 height 5
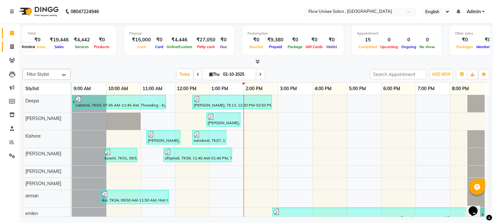
click at [10, 47] on span at bounding box center [11, 46] width 11 height 7
select select "5875"
select select "service"
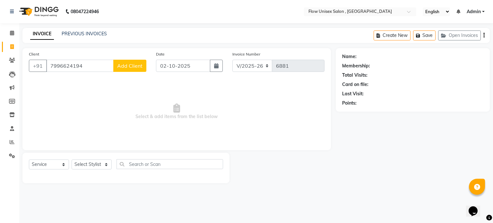
type input "7996624194"
click at [129, 69] on button "Add Client" at bounding box center [129, 66] width 33 height 12
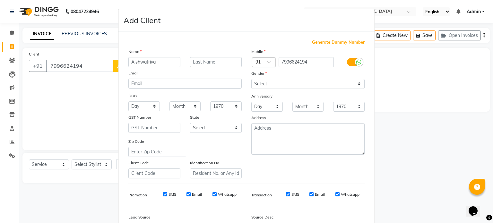
click at [177, 61] on input "Aishwatriya" at bounding box center [154, 62] width 52 height 10
type input "[PERSON_NAME]"
click at [251, 79] on select "Select [DEMOGRAPHIC_DATA] [DEMOGRAPHIC_DATA] Other Prefer Not To Say" at bounding box center [307, 84] width 113 height 10
select select "[DEMOGRAPHIC_DATA]"
click at [251, 79] on select "Select [DEMOGRAPHIC_DATA] [DEMOGRAPHIC_DATA] Other Prefer Not To Say" at bounding box center [307, 84] width 113 height 10
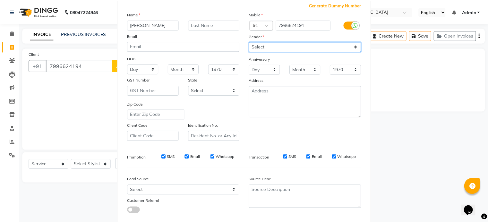
scroll to position [76, 0]
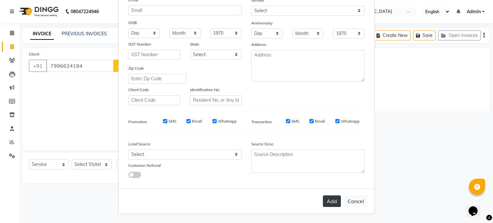
click at [329, 201] on button "Add" at bounding box center [332, 201] width 18 height 12
select select
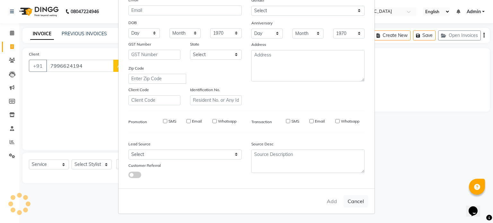
select select
checkbox input "false"
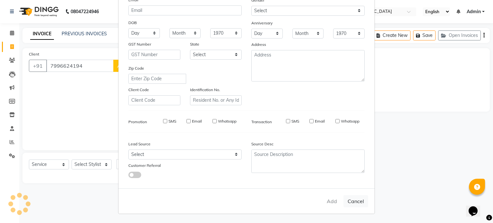
checkbox input "false"
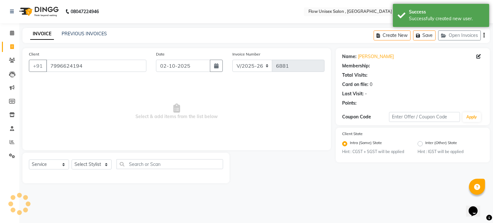
select select "1: Object"
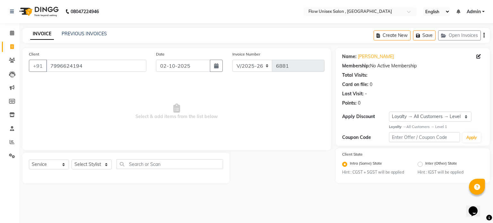
click at [100, 159] on div "Select Service Product Membership Package Voucher Prepaid Gift Card Select Styl…" at bounding box center [125, 168] width 207 height 30
click at [98, 163] on select "Select Stylist [PERSON_NAME] [PERSON_NAME] Kishore [PERSON_NAME] debbarma [PERS…" at bounding box center [92, 165] width 40 height 10
select select "48854"
click at [72, 160] on select "Select Stylist [PERSON_NAME] [PERSON_NAME] Kishore [PERSON_NAME] debbarma [PERS…" at bounding box center [92, 165] width 40 height 10
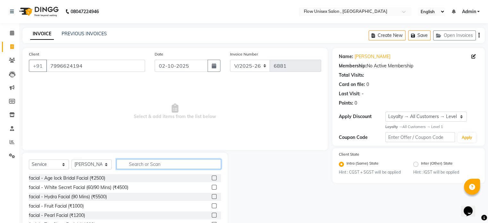
click at [134, 165] on input "text" at bounding box center [168, 164] width 105 height 10
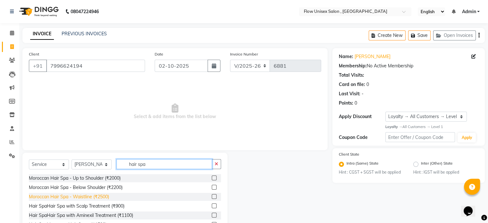
scroll to position [19, 0]
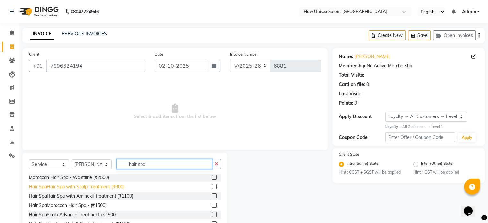
type input "hair spa"
click at [96, 190] on div "Hair SpaHair Spa with Scalp Treatment (₹900)" at bounding box center [77, 187] width 96 height 7
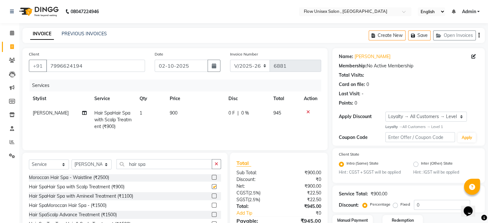
checkbox input "false"
click at [163, 115] on td "1" at bounding box center [151, 120] width 30 height 28
select select "48854"
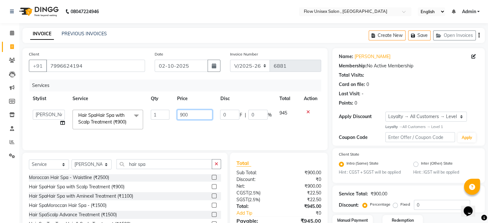
click at [194, 113] on input "900" at bounding box center [194, 115] width 35 height 10
type input "9"
type input "1800"
click at [194, 129] on td "1800" at bounding box center [194, 119] width 43 height 27
select select "48854"
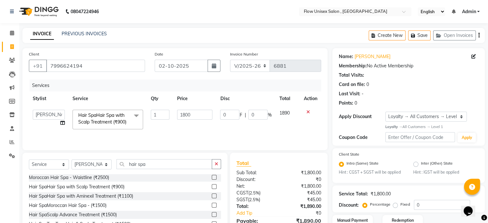
click at [163, 157] on div "Select Service Product Membership Package Voucher Prepaid Gift Card Select Styl…" at bounding box center [124, 200] width 205 height 95
click at [163, 167] on input "hair spa" at bounding box center [164, 164] width 96 height 10
click at [51, 114] on select "[PERSON_NAME] [PERSON_NAME] Kishore [PERSON_NAME] debbarma [PERSON_NAME] [PERSO…" at bounding box center [49, 115] width 32 height 10
select select "62210"
click at [89, 162] on select "Select Stylist [PERSON_NAME] [PERSON_NAME] Kishore [PERSON_NAME] debbarma [PERS…" at bounding box center [92, 165] width 40 height 10
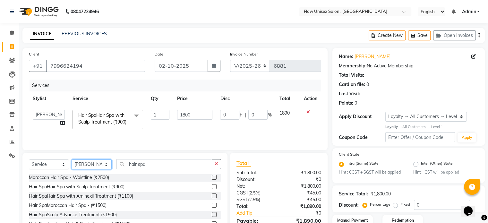
select select "62210"
click at [72, 160] on select "Select Stylist arman Deepa emlen jaseem Kishore Manjila monika debbarma Mustafa…" at bounding box center [92, 165] width 40 height 10
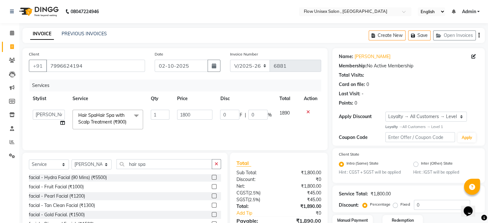
click at [166, 159] on div "Select Service Product Membership Package Voucher Prepaid Gift Card Select Styl…" at bounding box center [124, 200] width 205 height 95
click at [166, 160] on input "hair spa" at bounding box center [164, 164] width 96 height 10
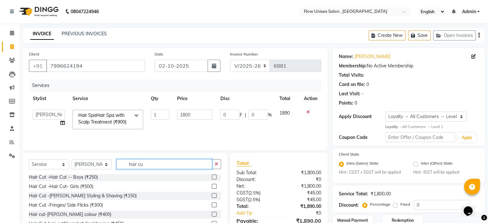
scroll to position [0, 0]
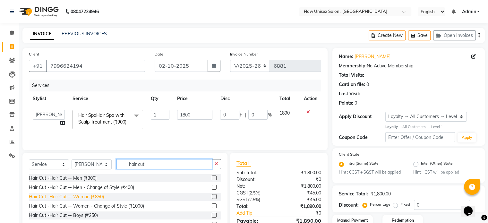
type input "hair cut"
click at [91, 196] on div "Hair Cut -Hair Cut -- Woman (₹850)" at bounding box center [66, 197] width 75 height 7
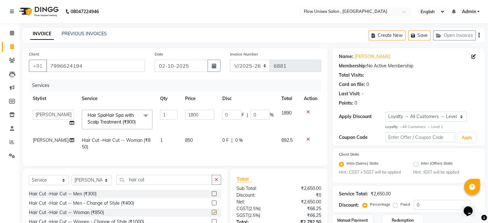
checkbox input "false"
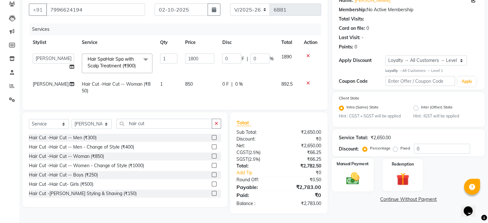
click at [365, 175] on div "Manual Payment" at bounding box center [353, 174] width 42 height 33
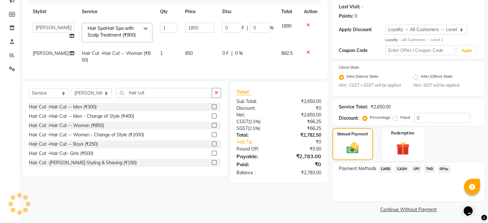
scroll to position [89, 0]
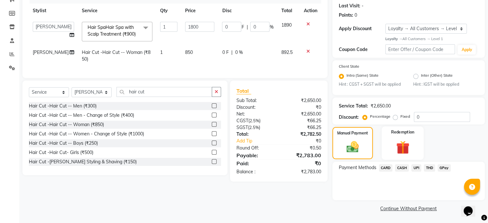
click at [420, 167] on span "UPI" at bounding box center [416, 167] width 10 height 7
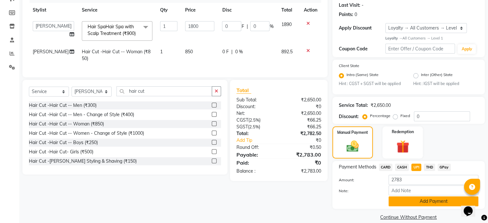
click at [431, 201] on button "Add Payment" at bounding box center [434, 201] width 90 height 10
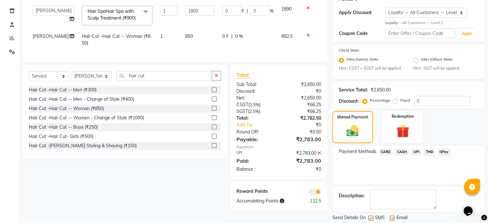
scroll to position [125, 0]
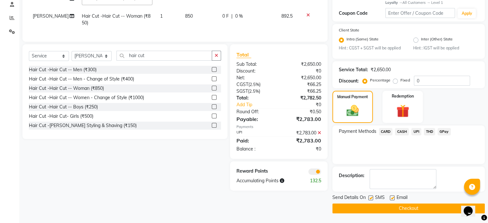
click at [315, 175] on span at bounding box center [314, 171] width 13 height 6
click at [321, 173] on input "checkbox" at bounding box center [321, 173] width 0 height 0
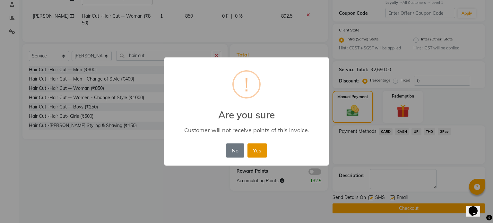
click at [256, 152] on button "Yes" at bounding box center [257, 150] width 20 height 14
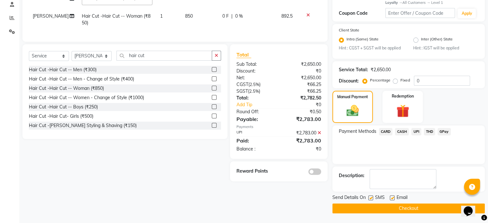
click at [411, 209] on button "Checkout" at bounding box center [408, 208] width 152 height 10
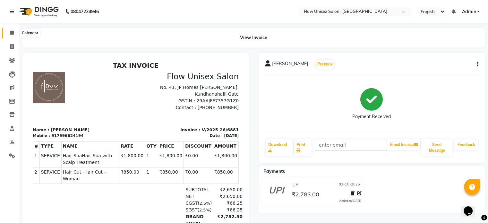
click at [10, 31] on icon at bounding box center [12, 32] width 4 height 5
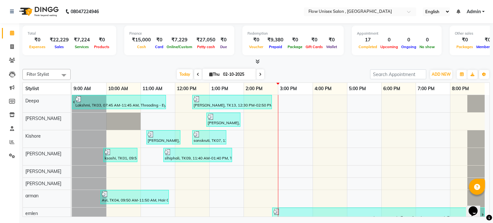
drag, startPoint x: 13, startPoint y: 47, endPoint x: 18, endPoint y: 45, distance: 5.5
click at [18, 45] on li "Invoice" at bounding box center [9, 47] width 19 height 14
click at [14, 46] on span at bounding box center [11, 46] width 11 height 7
select select "service"
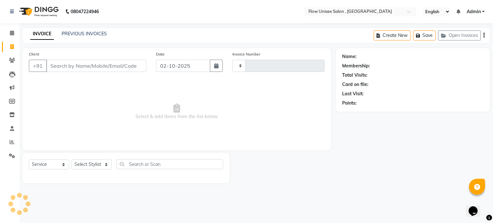
type input "6883"
select select "5875"
click at [100, 68] on input "Client" at bounding box center [96, 66] width 100 height 12
click at [103, 166] on select "Select Stylist arman Deepa emlen jaseem Kishore Manjila monika debbarma Mustafa…" at bounding box center [92, 165] width 40 height 10
select select "48856"
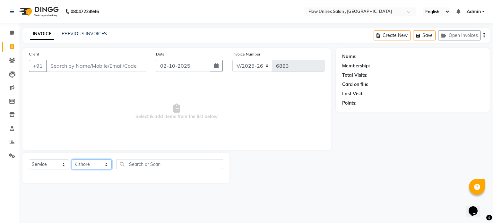
click at [72, 160] on select "Select Stylist arman Deepa emlen jaseem Kishore Manjila monika debbarma Mustafa…" at bounding box center [92, 165] width 40 height 10
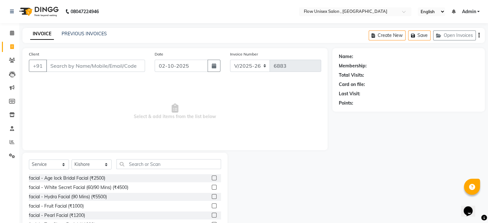
click at [125, 79] on div "Client +91 Date 02-10-2025 Invoice Number V/2025 V/2025-26 6883 Select & add it…" at bounding box center [174, 99] width 305 height 102
click at [136, 160] on input "text" at bounding box center [168, 164] width 105 height 10
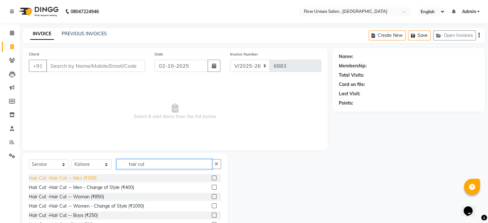
type input "hair cut"
click at [67, 181] on div "Hair Cut -Hair Cut -- Men (₹300)" at bounding box center [63, 178] width 68 height 7
checkbox input "false"
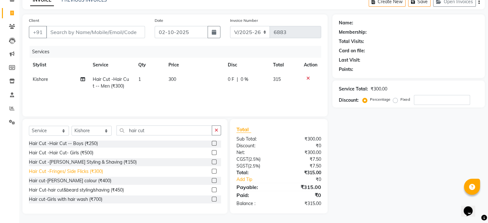
scroll to position [34, 0]
click at [110, 191] on div "Hair Cut-hair cut&beard styling/shaving (₹450)" at bounding box center [76, 189] width 95 height 7
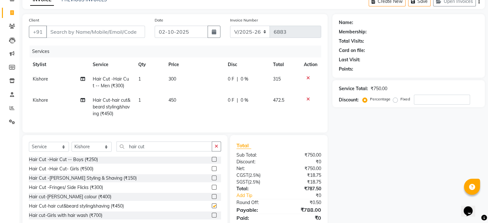
checkbox input "false"
click at [308, 78] on icon at bounding box center [308, 78] width 4 height 4
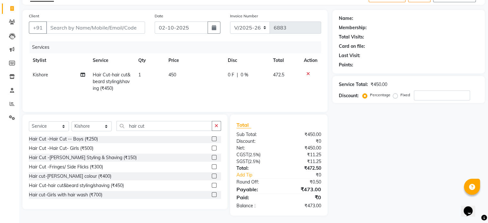
scroll to position [40, 0]
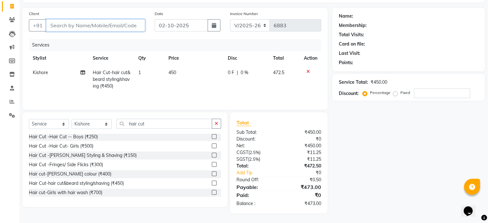
click at [97, 25] on input "Client" at bounding box center [95, 25] width 99 height 12
type input "8"
type input "0"
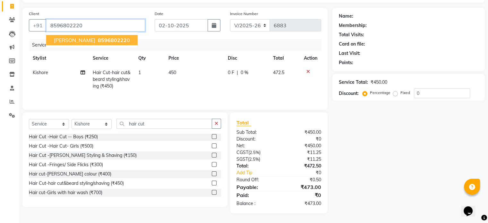
type input "8596802220"
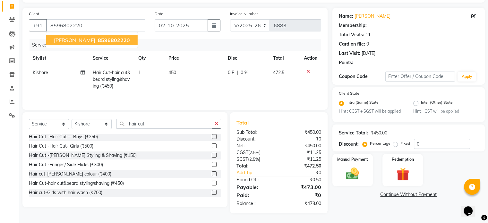
select select "1: Object"
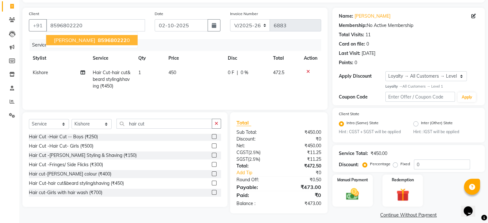
click at [98, 40] on span "859680222" at bounding box center [112, 40] width 29 height 6
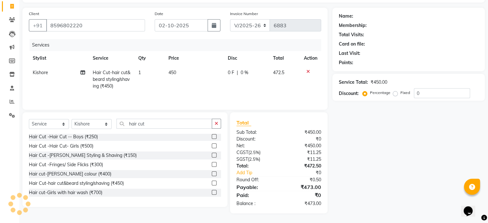
select select "1: Object"
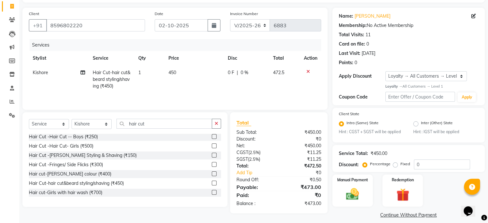
scroll to position [47, 0]
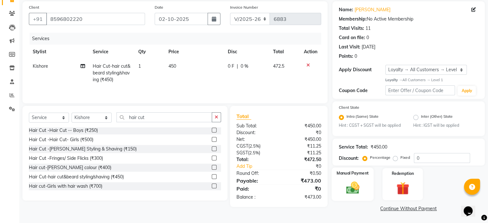
click at [366, 180] on div "Manual Payment" at bounding box center [353, 184] width 42 height 33
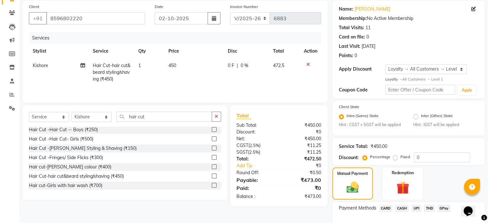
click at [421, 207] on span "UPI" at bounding box center [416, 208] width 10 height 7
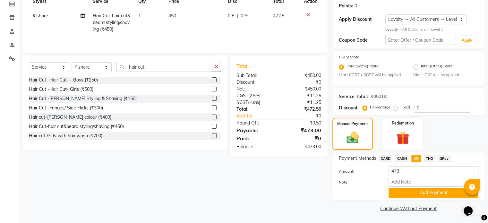
click at [448, 189] on button "Add Payment" at bounding box center [434, 193] width 90 height 10
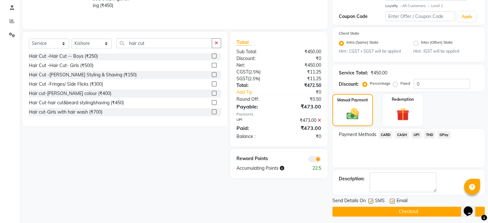
scroll to position [125, 0]
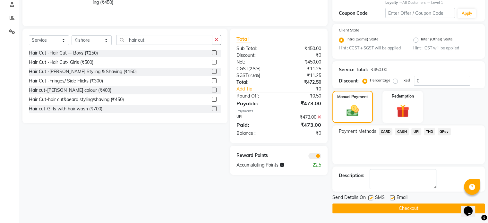
click at [319, 155] on span at bounding box center [314, 156] width 13 height 6
click at [321, 157] on input "checkbox" at bounding box center [321, 157] width 0 height 0
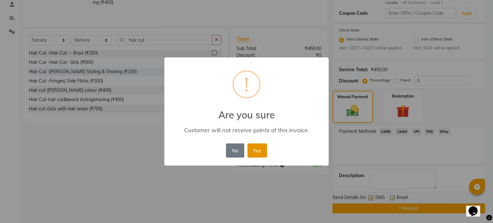
click at [254, 150] on button "Yes" at bounding box center [257, 150] width 20 height 14
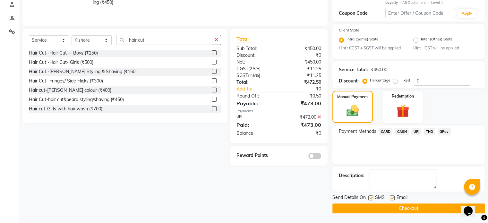
click at [353, 203] on button "Checkout" at bounding box center [408, 208] width 152 height 10
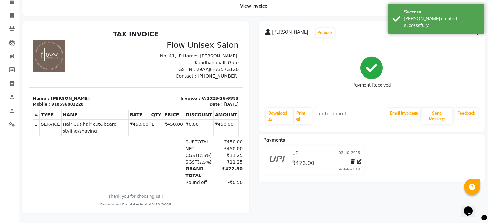
scroll to position [36, 0]
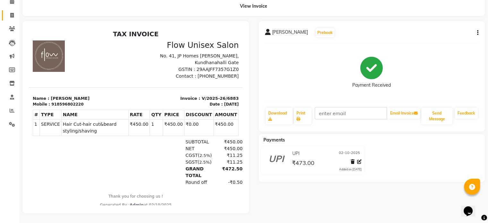
click at [2, 10] on link "Invoice" at bounding box center [9, 15] width 15 height 11
select select "service"
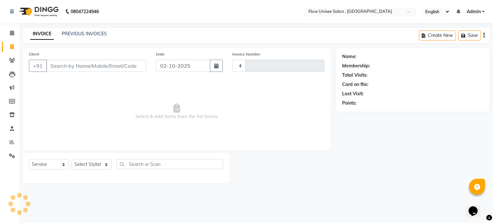
type input "6884"
select select "5875"
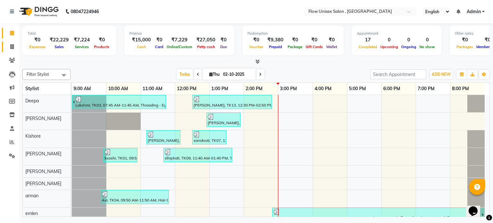
click at [15, 42] on link "Invoice" at bounding box center [9, 47] width 15 height 11
select select "5875"
select select "service"
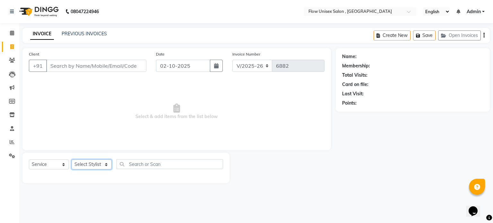
click at [107, 165] on select "Select Stylist arman Deepa emlen jaseem Kishore Manjila monika debbarma Mustafa…" at bounding box center [92, 165] width 40 height 10
select select "48853"
click at [72, 160] on select "Select Stylist arman Deepa emlen jaseem Kishore Manjila monika debbarma Mustafa…" at bounding box center [92, 165] width 40 height 10
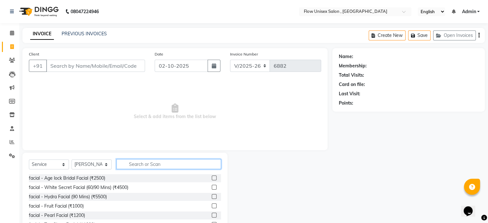
click at [157, 167] on input "text" at bounding box center [168, 164] width 105 height 10
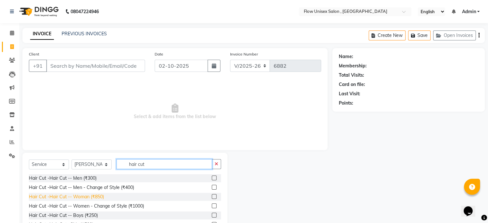
type input "hair cut"
click at [87, 196] on div "Hair Cut -Hair Cut -- Woman (₹850)" at bounding box center [66, 197] width 75 height 7
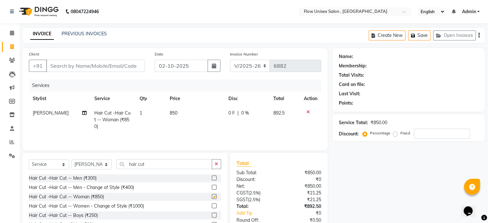
checkbox input "false"
click at [125, 70] on input "Client" at bounding box center [95, 66] width 99 height 12
type input "9"
type input "0"
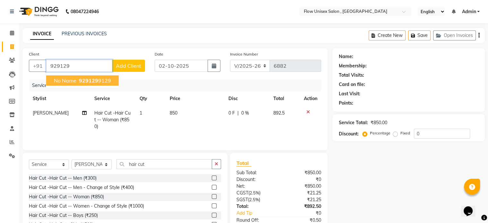
click at [46, 82] on button "No name 929129 9129" at bounding box center [82, 80] width 73 height 10
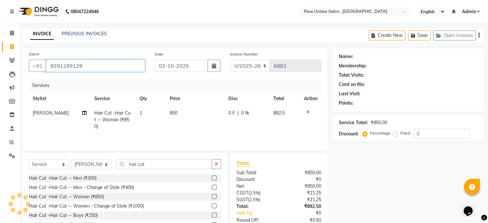
type input "9291299129"
select select "1: Object"
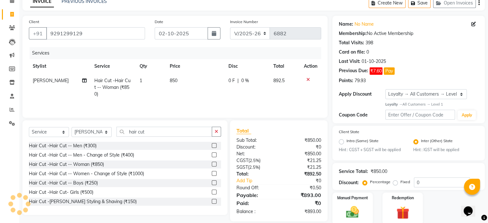
scroll to position [57, 0]
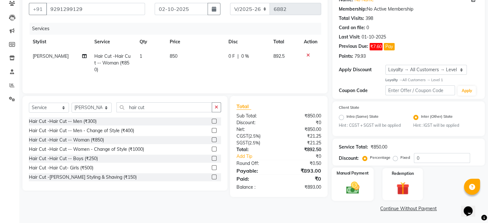
click at [354, 194] on img at bounding box center [353, 187] width 22 height 15
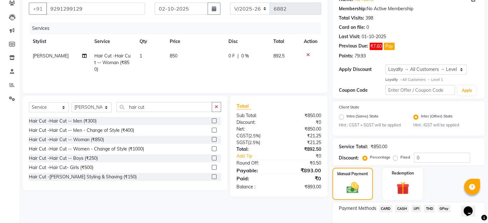
click at [415, 206] on span "UPI" at bounding box center [416, 208] width 10 height 7
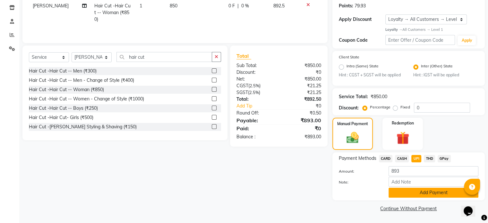
click at [442, 188] on button "Add Payment" at bounding box center [434, 193] width 90 height 10
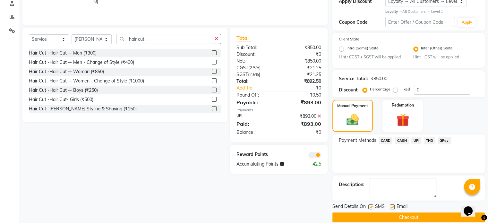
scroll to position [134, 0]
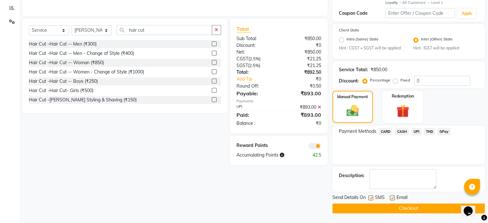
click at [312, 148] on span at bounding box center [314, 146] width 13 height 6
click at [321, 147] on input "checkbox" at bounding box center [321, 147] width 0 height 0
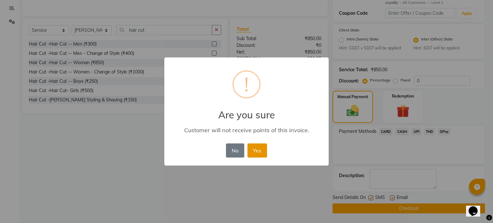
click at [256, 147] on button "Yes" at bounding box center [257, 150] width 20 height 14
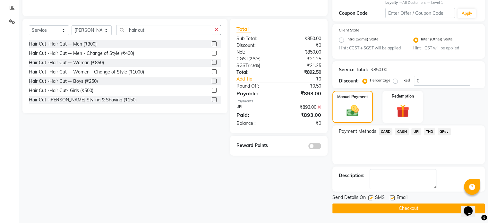
click at [394, 203] on div "Send Details On SMS Email Checkout" at bounding box center [408, 203] width 152 height 19
click at [394, 212] on button "Checkout" at bounding box center [408, 208] width 152 height 10
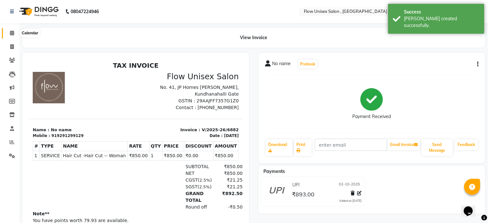
click at [13, 32] on icon at bounding box center [12, 32] width 4 height 5
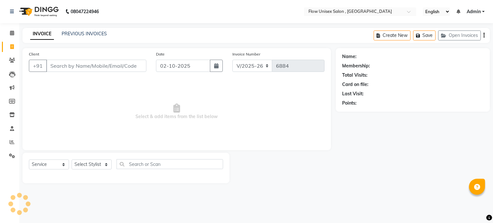
select select "5875"
select select "service"
drag, startPoint x: 17, startPoint y: 33, endPoint x: 10, endPoint y: 30, distance: 7.5
click at [17, 33] on span at bounding box center [11, 33] width 11 height 7
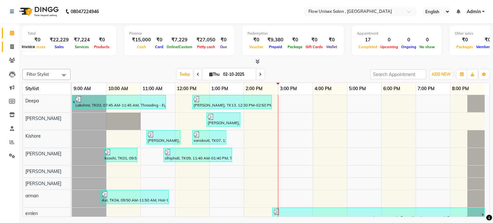
click at [12, 45] on icon at bounding box center [12, 46] width 4 height 5
select select "5875"
select select "service"
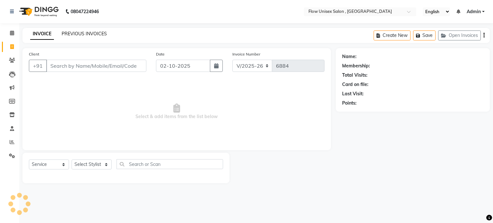
click at [88, 31] on link "PREVIOUS INVOICES" at bounding box center [84, 34] width 45 height 6
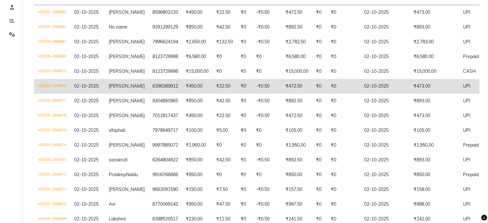
scroll to position [128, 0]
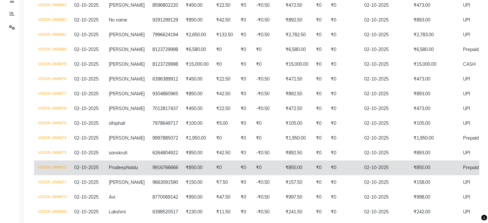
click at [303, 170] on td "₹850.00" at bounding box center [297, 167] width 30 height 15
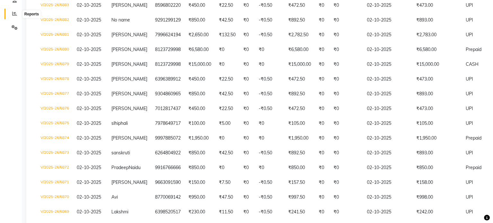
scroll to position [0, 0]
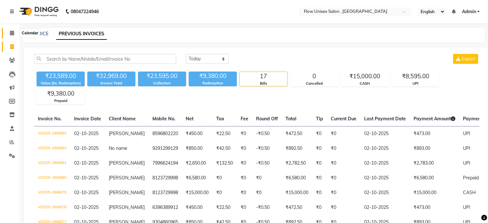
drag, startPoint x: 9, startPoint y: 30, endPoint x: 66, endPoint y: 5, distance: 62.5
click at [9, 30] on span at bounding box center [11, 33] width 11 height 7
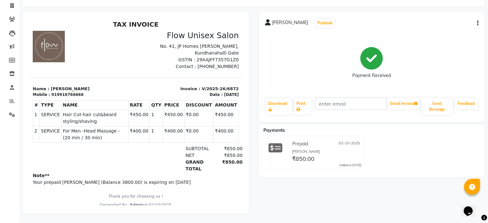
drag, startPoint x: 479, startPoint y: 18, endPoint x: 474, endPoint y: 27, distance: 9.6
click at [479, 18] on div "[PERSON_NAME] Prebook Payment Received Download Print Email Invoice Send Messag…" at bounding box center [372, 67] width 227 height 110
click at [478, 23] on icon "button" at bounding box center [477, 23] width 1 height 0
click at [431, 27] on div "Edit Invoice" at bounding box center [446, 31] width 44 height 8
select select "service"
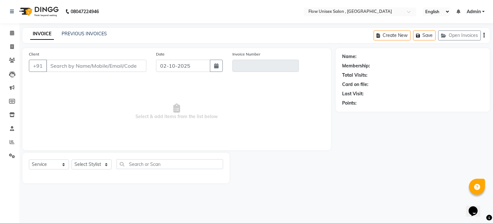
type input "9916766666"
type input "V/2025-26/6872"
select select "1: Object"
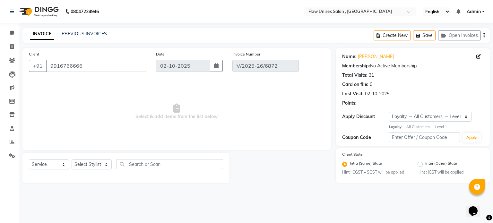
select select "select"
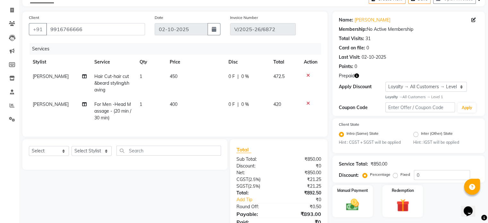
scroll to position [68, 0]
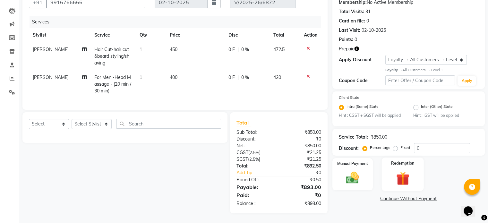
click at [395, 176] on img at bounding box center [403, 178] width 22 height 16
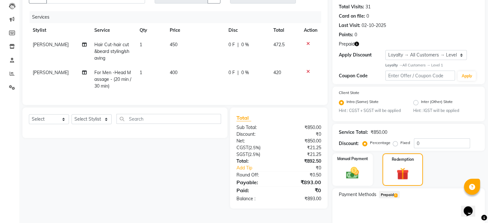
click at [393, 196] on span "Prepaid 1" at bounding box center [389, 194] width 21 height 7
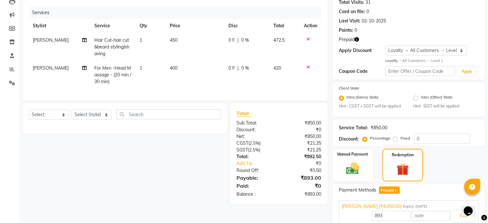
scroll to position [101, 0]
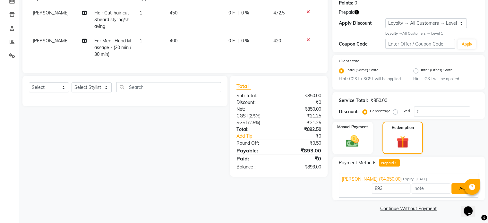
click at [456, 193] on button "Add" at bounding box center [463, 188] width 23 height 11
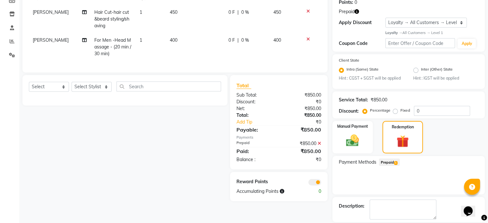
scroll to position [122, 0]
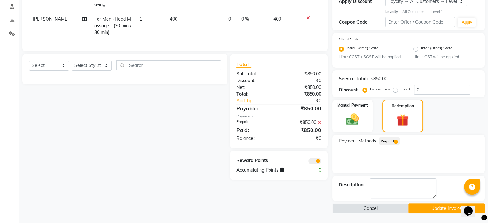
click at [436, 211] on button "Update Invoice" at bounding box center [447, 208] width 76 height 10
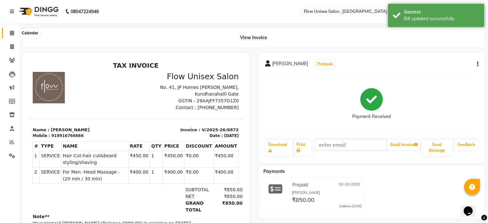
click at [12, 34] on icon at bounding box center [12, 32] width 4 height 5
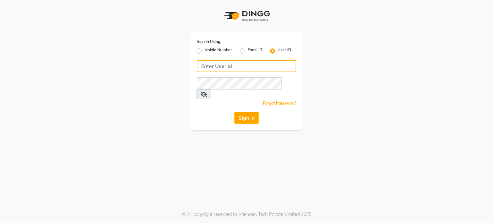
click at [237, 66] on input "Username" at bounding box center [246, 66] width 99 height 12
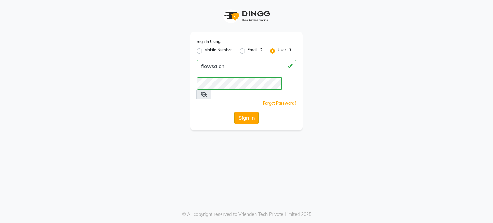
click at [243, 113] on button "Sign In" at bounding box center [246, 118] width 24 height 12
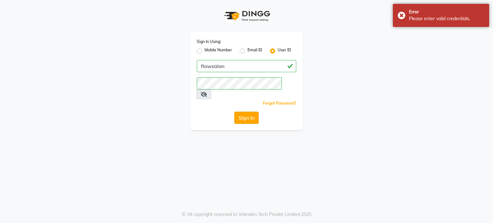
click at [245, 112] on button "Sign In" at bounding box center [246, 118] width 24 height 12
click at [207, 92] on icon at bounding box center [204, 94] width 6 height 5
click at [238, 69] on input "flowsalon" at bounding box center [246, 66] width 99 height 12
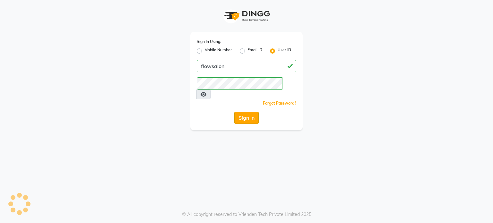
click at [250, 112] on button "Sign In" at bounding box center [246, 118] width 24 height 12
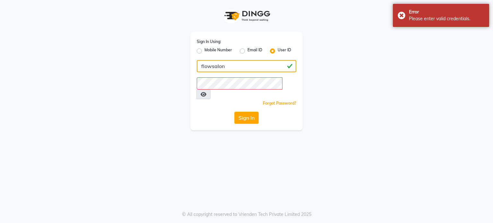
click at [239, 62] on input "flowsalon" at bounding box center [246, 66] width 99 height 12
type input "f"
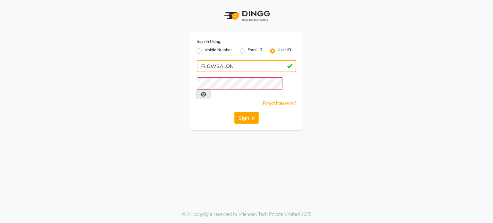
type input "FLOWSALON"
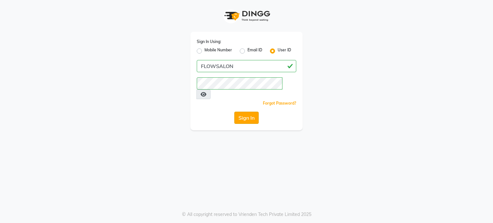
click at [239, 112] on button "Sign In" at bounding box center [246, 118] width 24 height 12
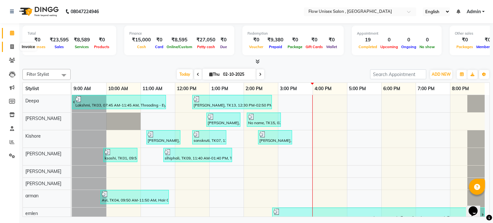
click at [12, 43] on span at bounding box center [11, 46] width 11 height 7
select select "5875"
select select "service"
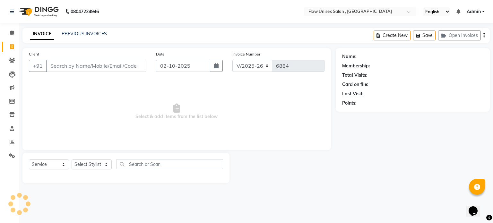
click at [64, 69] on input "Client" at bounding box center [96, 66] width 100 height 12
click at [88, 165] on select "Select Stylist" at bounding box center [92, 165] width 40 height 10
click at [42, 67] on button "+91" at bounding box center [38, 66] width 18 height 12
click at [56, 62] on input "Client" at bounding box center [96, 66] width 100 height 12
click at [75, 163] on select "Select Stylist arman Deepa emlen jaseem Kishore Manjila monika debbarma Mustafa…" at bounding box center [92, 165] width 40 height 10
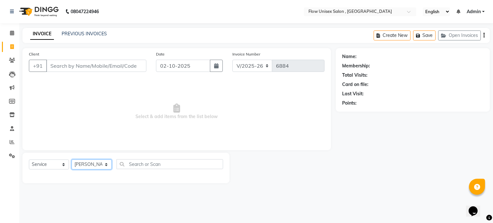
click at [72, 160] on select "Select Stylist arman Deepa emlen jaseem Kishore Manjila monika debbarma Mustafa…" at bounding box center [92, 165] width 40 height 10
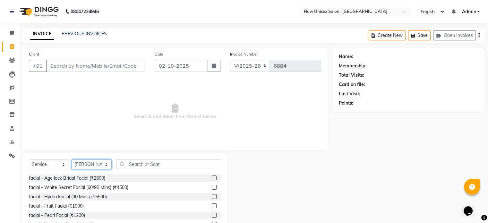
click at [92, 163] on select "Select Stylist arman Deepa emlen jaseem Kishore Manjila monika debbarma Mustafa…" at bounding box center [92, 165] width 40 height 10
select select "49208"
click at [72, 160] on select "Select Stylist arman Deepa emlen jaseem Kishore Manjila monika debbarma Mustafa…" at bounding box center [92, 165] width 40 height 10
click at [127, 160] on input "text" at bounding box center [168, 164] width 105 height 10
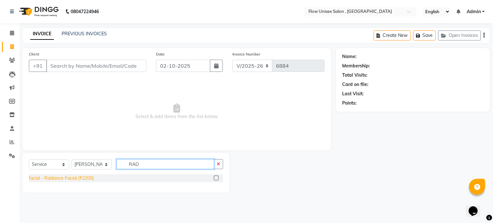
type input "RAD"
click at [80, 176] on div "facial - Radiance Facial (₹2200)" at bounding box center [61, 178] width 65 height 7
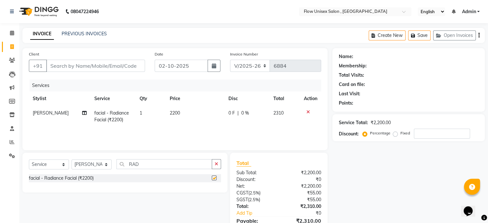
checkbox input "false"
click at [147, 159] on div "Select Service Product Membership Package Voucher Prepaid Gift Card Select Styl…" at bounding box center [124, 173] width 205 height 40
click at [147, 168] on input "RAD" at bounding box center [164, 164] width 96 height 10
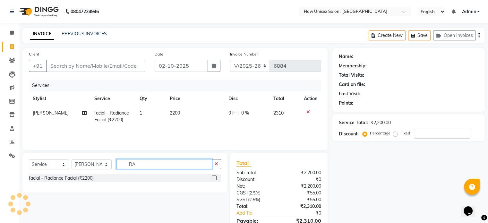
type input "R"
type input "cafe"
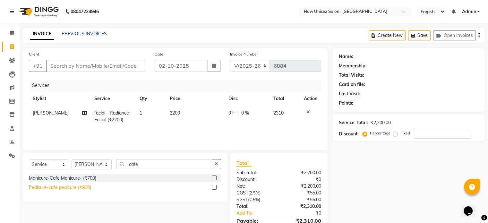
click at [47, 186] on div "Pedicure-cafe pedicure (₹900)" at bounding box center [60, 187] width 62 height 7
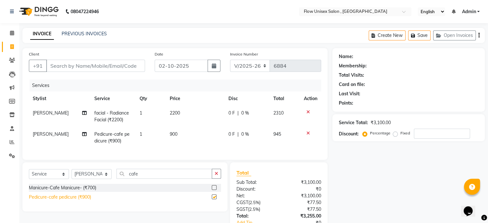
checkbox input "false"
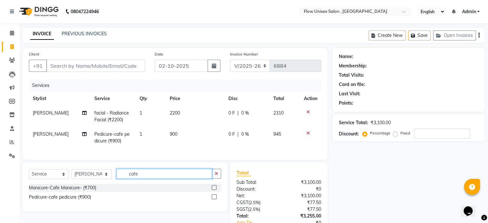
click at [144, 179] on input "cafe" at bounding box center [164, 174] width 96 height 10
type input "c"
type input "cafe"
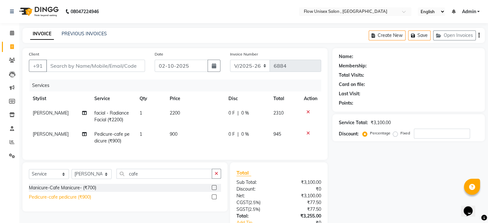
click at [49, 201] on div "Pedicure-cafe pedicure (₹900)" at bounding box center [60, 197] width 62 height 7
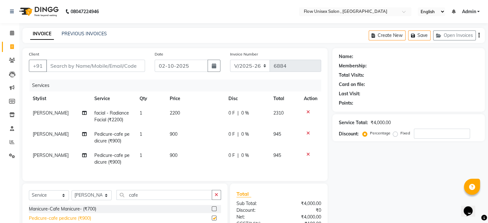
checkbox input "false"
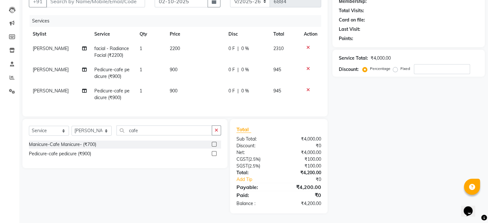
scroll to position [69, 0]
click at [144, 133] on input "cafe" at bounding box center [164, 130] width 96 height 10
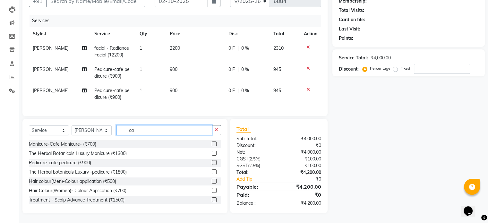
type input "c"
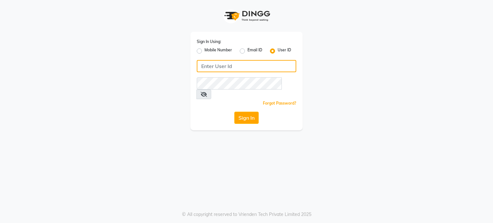
click at [245, 61] on input "Username" at bounding box center [246, 66] width 99 height 12
type input "flowsalon"
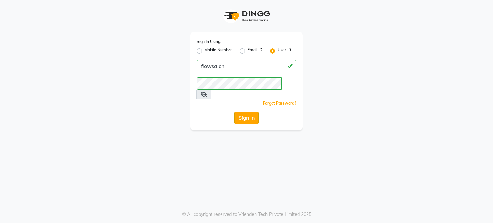
click at [240, 112] on button "Sign In" at bounding box center [246, 118] width 24 height 12
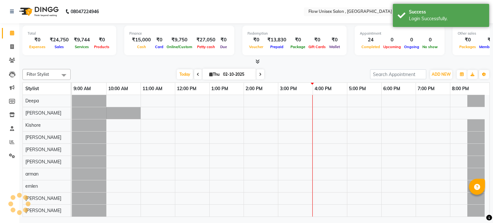
select select "en"
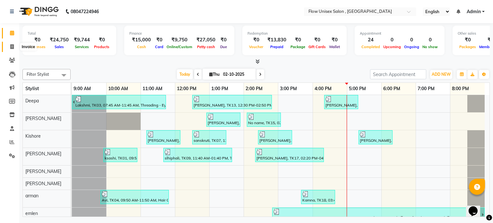
click at [6, 47] on span at bounding box center [11, 46] width 11 height 7
select select "service"
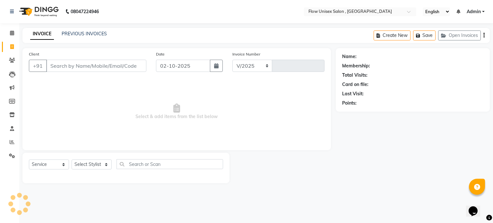
select select "5875"
type input "6886"
click at [95, 169] on select "Select Stylist arman Deepa emlen jaseem Kishore Manjila monika debbarma Mustafa…" at bounding box center [92, 165] width 40 height 10
select select "77638"
click at [72, 160] on select "Select Stylist arman Deepa emlen jaseem Kishore Manjila monika debbarma Mustafa…" at bounding box center [92, 165] width 40 height 10
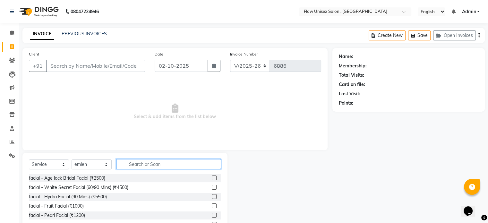
click at [151, 165] on input "text" at bounding box center [168, 164] width 105 height 10
type input "f"
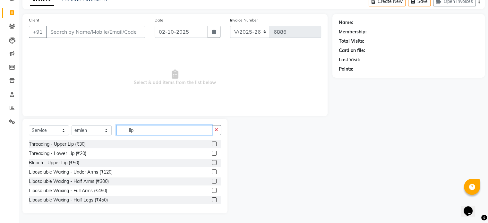
scroll to position [32, 0]
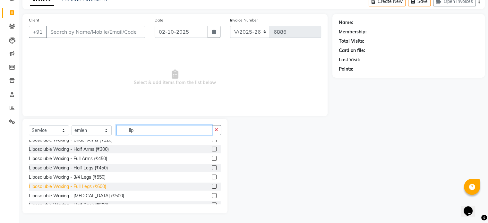
type input "lip"
click at [92, 186] on div "Liposoluble Waxing - Full Legs (₹600)" at bounding box center [67, 186] width 77 height 7
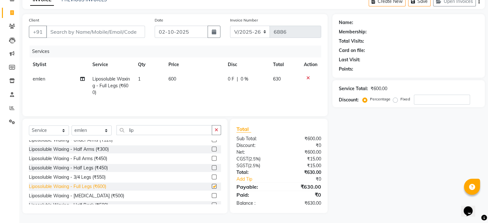
checkbox input "false"
click at [87, 34] on input "Client" at bounding box center [95, 32] width 99 height 12
type input "9"
type input "0"
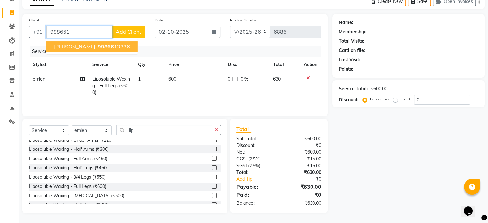
click at [76, 50] on button "Bhavini 998661 3336" at bounding box center [91, 46] width 91 height 10
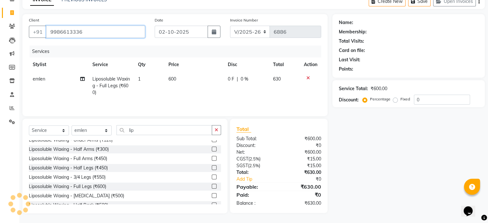
type input "9986613336"
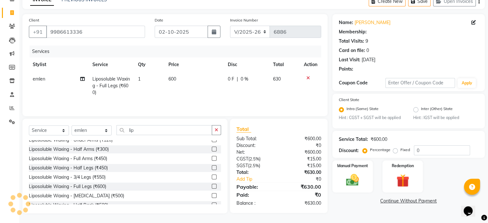
radio input "false"
radio input "true"
select select "1: Object"
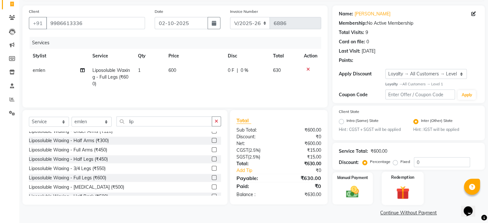
scroll to position [47, 0]
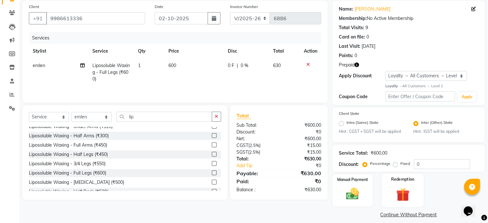
click at [401, 179] on label "Redemption" at bounding box center [402, 180] width 23 height 6
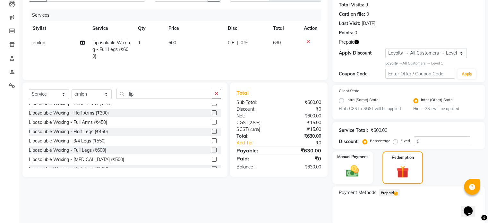
scroll to position [96, 0]
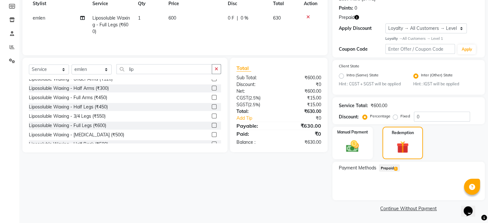
click at [394, 166] on span "Prepaid 1" at bounding box center [389, 167] width 21 height 7
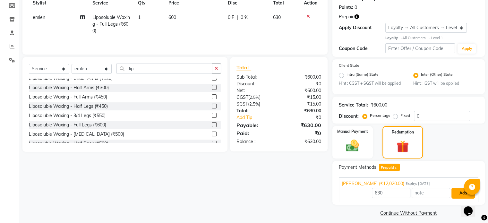
click at [460, 191] on button "Add" at bounding box center [463, 193] width 23 height 11
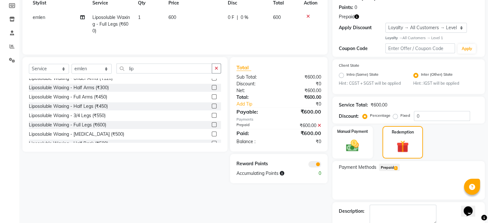
scroll to position [132, 0]
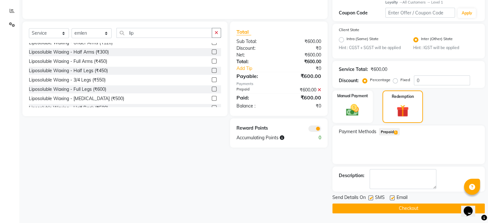
click at [393, 211] on button "Checkout" at bounding box center [408, 208] width 152 height 10
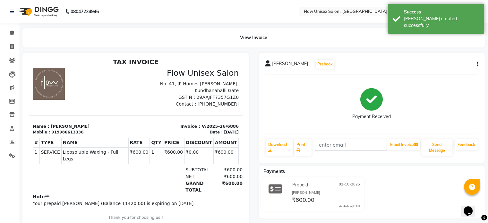
scroll to position [5, 0]
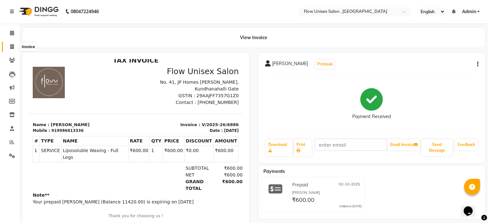
click at [14, 48] on span at bounding box center [11, 46] width 11 height 7
select select "service"
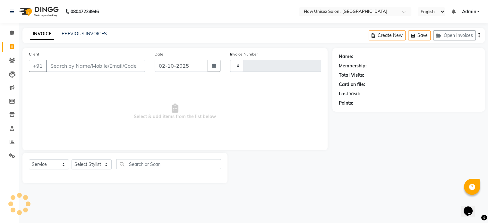
type input "6887"
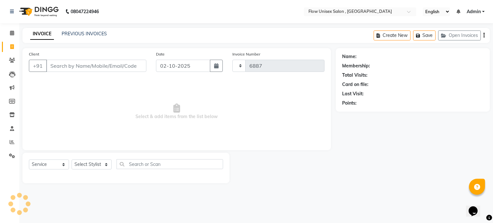
select select "5875"
click at [99, 161] on select "Select Stylist arman Deepa emlen jaseem Kishore Manjila monika debbarma Mustafa…" at bounding box center [92, 165] width 40 height 10
select select "49208"
click at [72, 160] on select "Select Stylist arman Deepa emlen jaseem Kishore Manjila monika debbarma Mustafa…" at bounding box center [92, 165] width 40 height 10
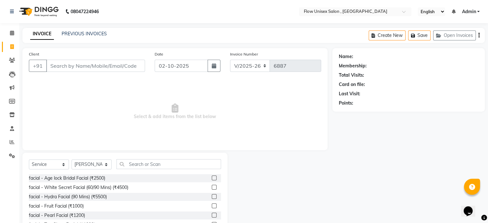
click at [152, 157] on div "Select Service Product Membership Package Voucher Prepaid Gift Card Select Styl…" at bounding box center [124, 200] width 205 height 95
click at [151, 164] on input "text" at bounding box center [168, 164] width 105 height 10
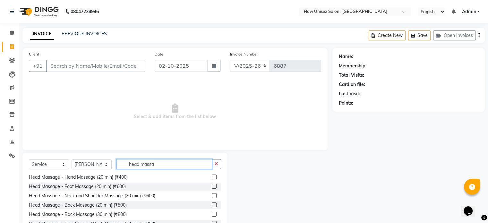
scroll to position [34, 0]
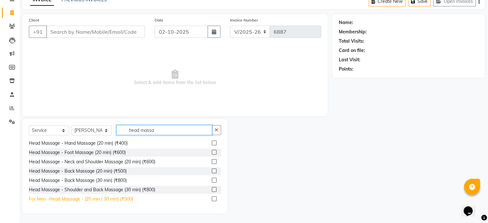
type input "head massa"
click at [121, 198] on div "For Men -Head Massage - (20 min / 30 min) (₹500)" at bounding box center [81, 199] width 104 height 7
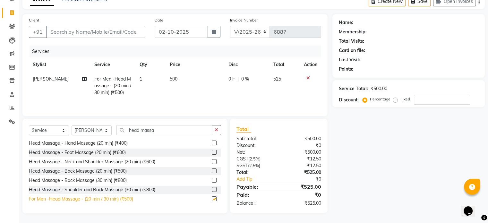
checkbox input "false"
click at [70, 31] on input "Client" at bounding box center [95, 32] width 99 height 12
type input "9"
type input "0"
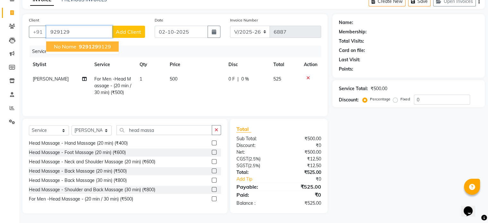
click at [72, 44] on span "No name" at bounding box center [65, 46] width 22 height 6
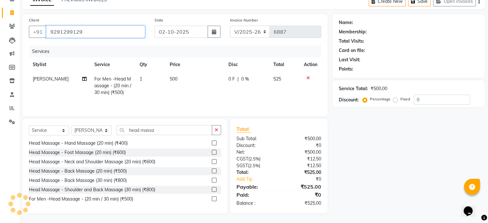
type input "9291299129"
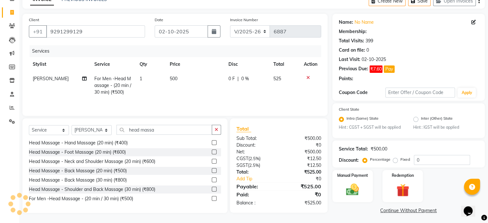
radio input "false"
radio input "true"
select select "1: Object"
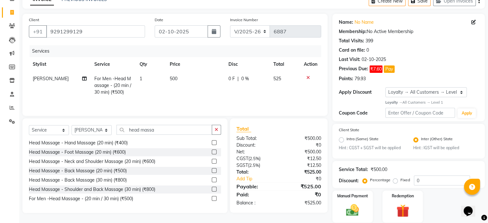
scroll to position [57, 0]
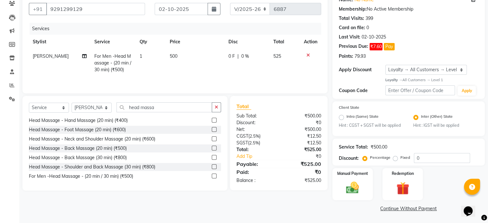
click at [374, 183] on div "Manual Payment Redemption" at bounding box center [409, 184] width 162 height 32
click at [362, 187] on img at bounding box center [353, 187] width 22 height 15
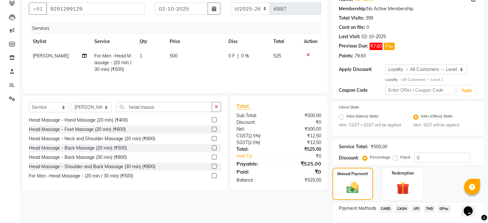
click at [413, 208] on span "UPI" at bounding box center [416, 208] width 10 height 7
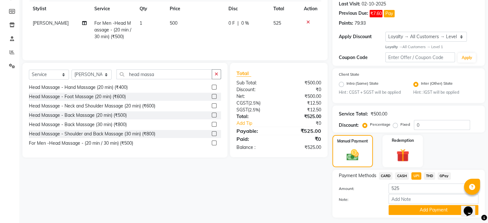
scroll to position [108, 0]
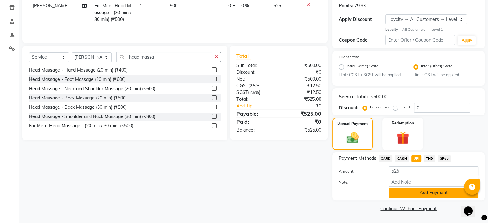
click at [422, 193] on button "Add Payment" at bounding box center [434, 193] width 90 height 10
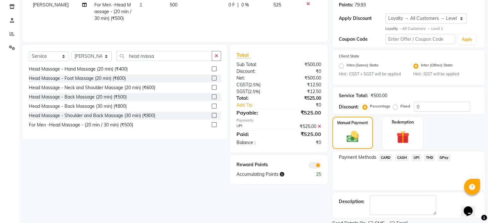
click at [313, 167] on span at bounding box center [314, 165] width 13 height 6
click at [321, 166] on input "checkbox" at bounding box center [321, 166] width 0 height 0
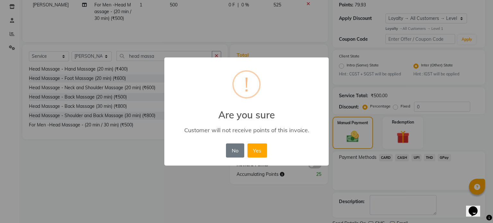
click at [257, 159] on div "No No Yes" at bounding box center [246, 150] width 44 height 17
click at [261, 150] on button "Yes" at bounding box center [257, 150] width 20 height 14
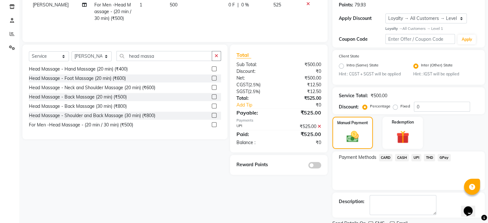
scroll to position [134, 0]
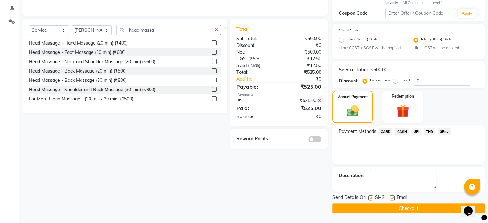
click at [416, 207] on button "Checkout" at bounding box center [408, 208] width 152 height 10
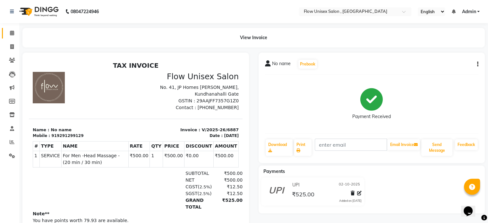
click at [5, 33] on link "Calendar" at bounding box center [9, 33] width 15 height 11
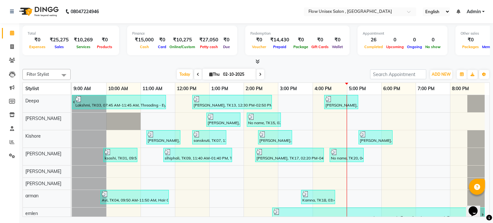
drag, startPoint x: 80, startPoint y: 62, endPoint x: 79, endPoint y: 86, distance: 24.4
click at [79, 86] on link "9:00 AM" at bounding box center [82, 88] width 21 height 9
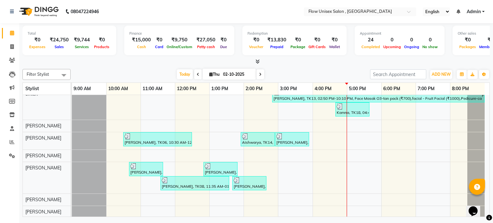
click at [487, 216] on icon at bounding box center [489, 218] width 6 height 6
click at [490, 217] on icon at bounding box center [489, 218] width 6 height 6
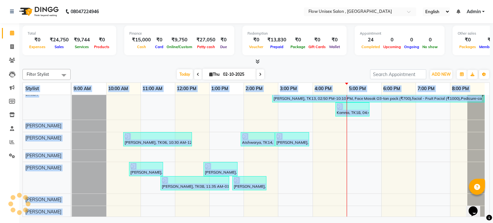
click at [490, 217] on icon at bounding box center [489, 218] width 6 height 6
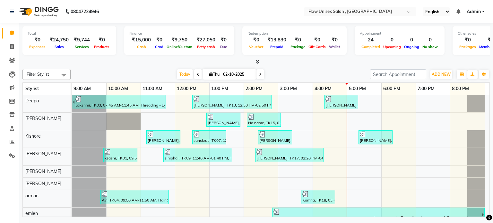
click at [83, 94] on div "9:00 AM" at bounding box center [89, 89] width 34 height 12
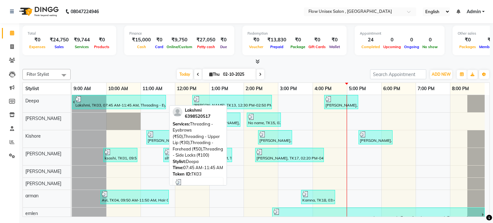
click at [75, 98] on div "Lakshmi, TK03, 07:45 AM-11:45 AM, Threading - Eyebrows (₹50),Threading - Upper …" at bounding box center [120, 102] width 91 height 12
select select "3"
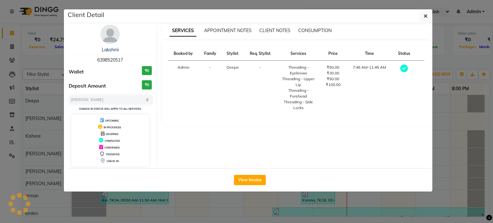
click at [75, 98] on div "Select MARK DONE UPCOMING Change in status will apply to all services." at bounding box center [110, 103] width 83 height 17
click at [150, 104] on div "Select MARK DONE UPCOMING Change in status will apply to all services." at bounding box center [110, 103] width 83 height 17
click at [227, 111] on td "Deepa" at bounding box center [232, 88] width 22 height 54
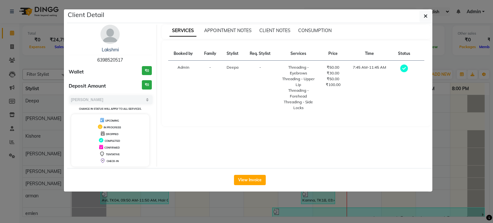
click at [402, 67] on icon at bounding box center [404, 69] width 8 height 8
click at [425, 10] on div "Client Detail" at bounding box center [249, 16] width 365 height 14
click at [426, 16] on icon "button" at bounding box center [426, 15] width 4 height 5
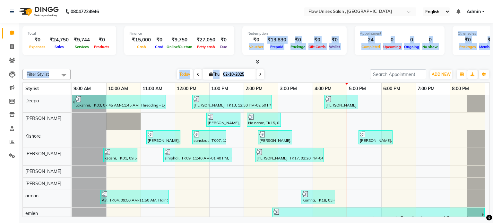
drag, startPoint x: 256, startPoint y: 37, endPoint x: 289, endPoint y: 65, distance: 43.7
click at [289, 65] on div "Total ₹0 Expenses ₹24,750 Sales ₹9,744 Services ₹0 Products Finance ₹15,000 Cas…" at bounding box center [256, 120] width 474 height 195
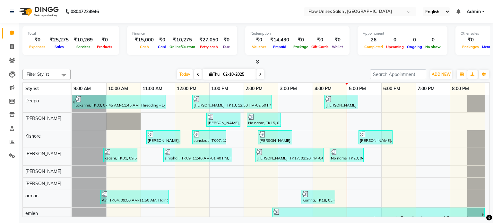
click at [275, 7] on nav "08047224946 Select Location × Flow Unisex Salon , Kundhanahalli Gate English EN…" at bounding box center [246, 11] width 493 height 23
click at [9, 43] on span at bounding box center [11, 46] width 11 height 7
select select "5875"
select select "service"
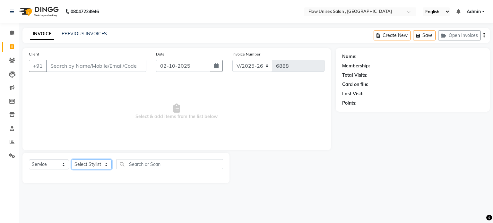
click at [91, 164] on select "Select Stylist [PERSON_NAME] [PERSON_NAME] Kishore [PERSON_NAME] debbarma [PERS…" at bounding box center [92, 165] width 40 height 10
select select "62210"
click at [72, 160] on select "Select Stylist [PERSON_NAME] [PERSON_NAME] Kishore [PERSON_NAME] debbarma [PERS…" at bounding box center [92, 165] width 40 height 10
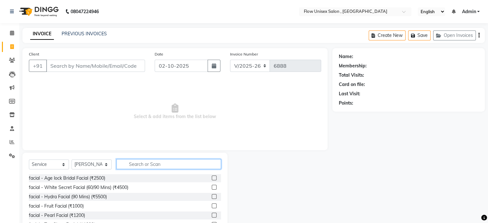
click at [157, 163] on input "text" at bounding box center [168, 164] width 105 height 10
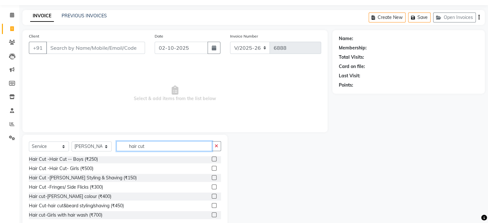
scroll to position [34, 0]
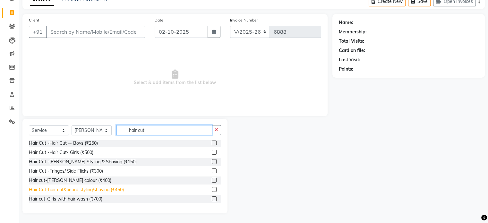
type input "hair cut"
click at [111, 191] on div "Hair Cut-hair cut&beard styling/shaving (₹450)" at bounding box center [76, 189] width 95 height 7
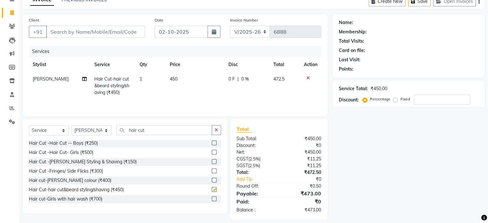
checkbox input "false"
click at [93, 31] on input "Client" at bounding box center [95, 32] width 99 height 12
type input "9"
type input "0"
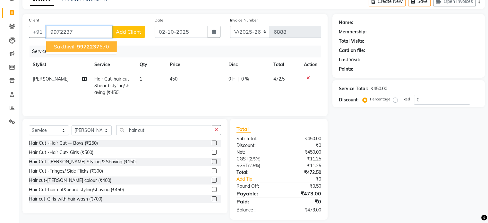
click at [87, 51] on button "sakthivil 9972237 670" at bounding box center [81, 46] width 71 height 10
type input "9972237670"
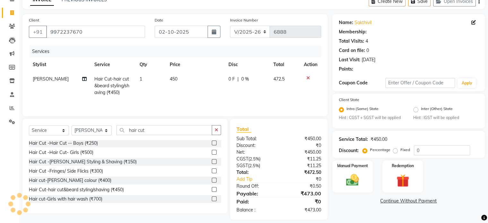
select select "1: Object"
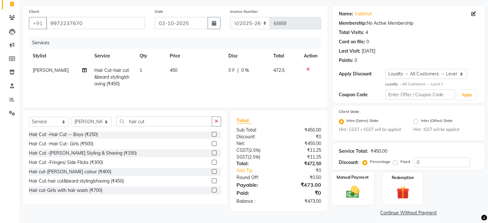
scroll to position [47, 0]
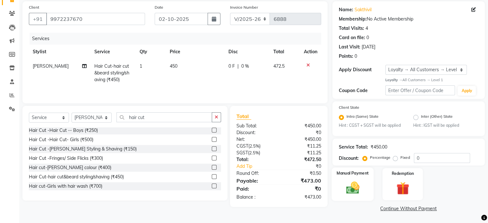
click at [352, 187] on img at bounding box center [353, 187] width 22 height 15
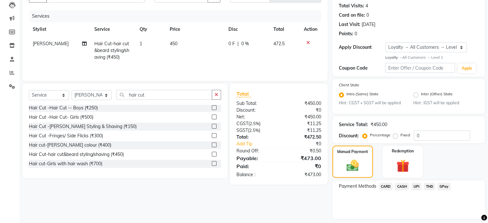
scroll to position [89, 0]
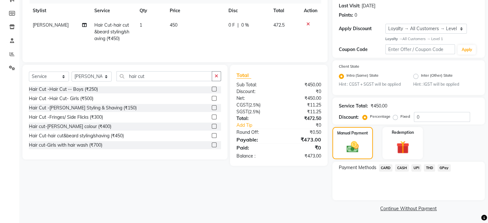
click at [415, 165] on span "UPI" at bounding box center [416, 167] width 10 height 7
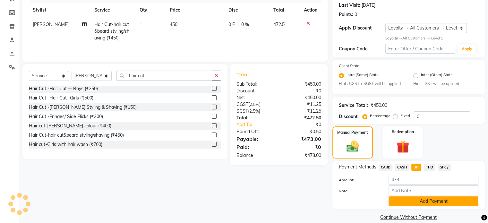
click at [431, 203] on button "Add Payment" at bounding box center [434, 201] width 90 height 10
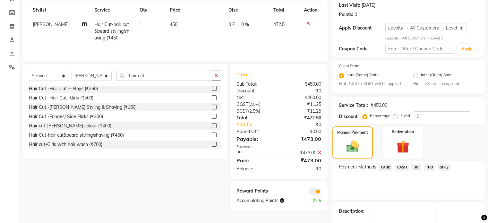
click at [316, 190] on span at bounding box center [314, 191] width 13 height 6
click at [321, 193] on input "checkbox" at bounding box center [321, 193] width 0 height 0
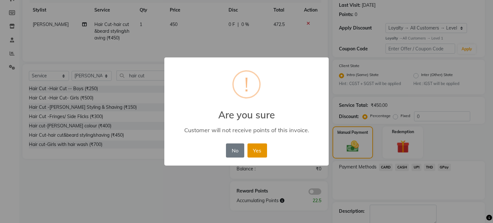
click at [257, 146] on button "Yes" at bounding box center [257, 150] width 20 height 14
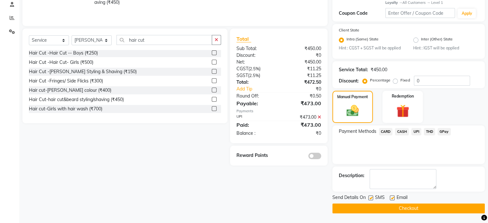
scroll to position [125, 0]
click at [402, 207] on button "Checkout" at bounding box center [408, 208] width 152 height 10
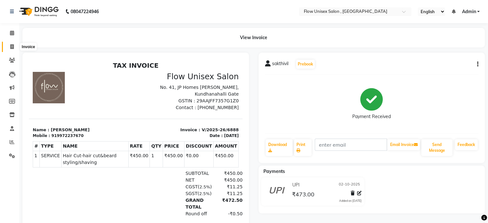
click at [8, 44] on span at bounding box center [11, 46] width 11 height 7
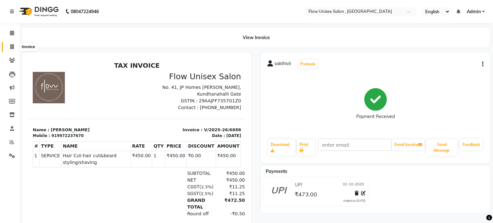
select select "5875"
select select "service"
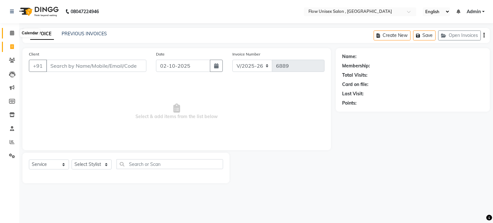
click at [10, 35] on icon at bounding box center [12, 32] width 4 height 5
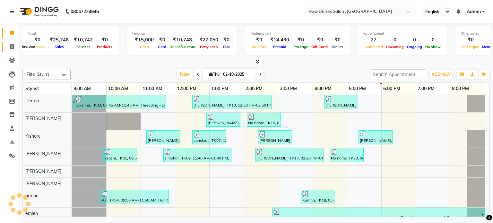
click at [12, 47] on icon at bounding box center [12, 46] width 4 height 5
select select "service"
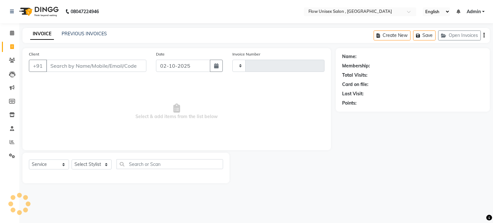
type input "6889"
select select "5875"
click at [82, 165] on select "Select Stylist [PERSON_NAME] [PERSON_NAME] Kishore [PERSON_NAME] debbarma [PERS…" at bounding box center [92, 165] width 40 height 10
select select "62770"
click at [72, 160] on select "Select Stylist [PERSON_NAME] [PERSON_NAME] Kishore [PERSON_NAME] debbarma [PERS…" at bounding box center [92, 165] width 40 height 10
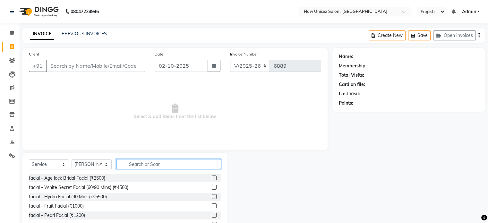
click at [162, 164] on input "text" at bounding box center [168, 164] width 105 height 10
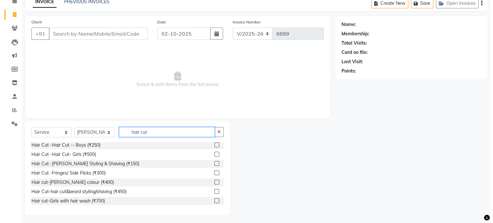
scroll to position [34, 0]
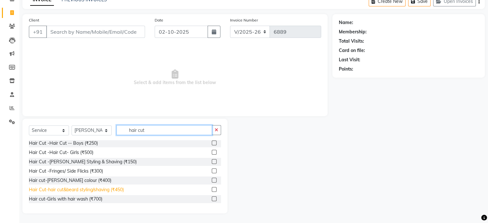
type input "hair cut"
click at [113, 191] on div "Hair Cut-hair cut&beard styling/shaving (₹450)" at bounding box center [76, 189] width 95 height 7
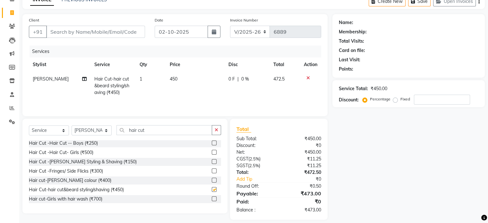
checkbox input "false"
click at [92, 28] on input "Client" at bounding box center [95, 32] width 99 height 12
type input "7"
type input "0"
type input "788950110"
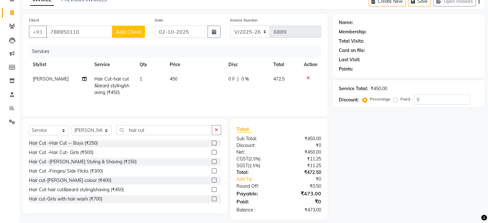
click at [134, 33] on span "Add Client" at bounding box center [128, 32] width 25 height 6
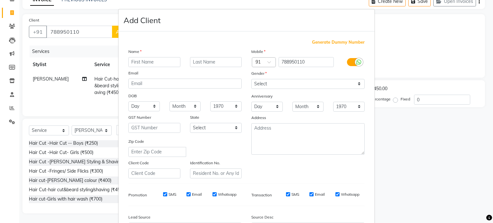
click at [164, 64] on input "text" at bounding box center [154, 62] width 52 height 10
type input "AKeel"
click at [270, 84] on select "Select Male Female Other Prefer Not To Say" at bounding box center [307, 84] width 113 height 10
select select "male"
click at [251, 79] on select "Select Male Female Other Prefer Not To Say" at bounding box center [307, 84] width 113 height 10
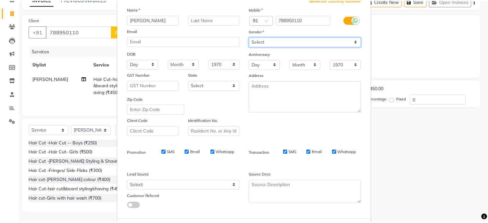
scroll to position [76, 0]
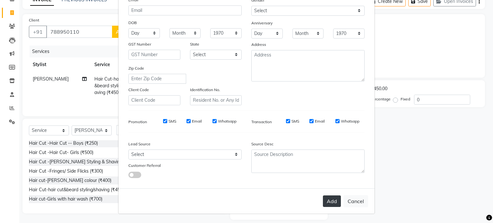
click at [327, 202] on button "Add" at bounding box center [332, 201] width 18 height 12
select select
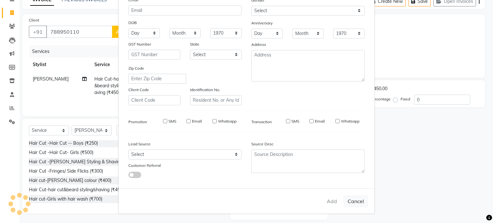
select select
checkbox input "false"
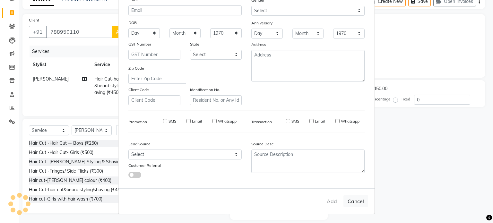
checkbox input "false"
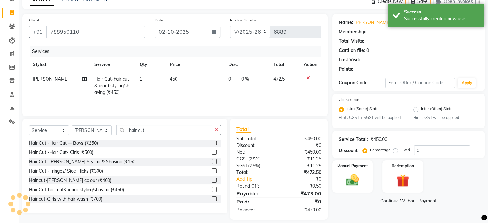
select select "1: Object"
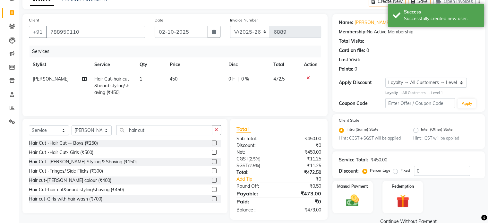
scroll to position [47, 0]
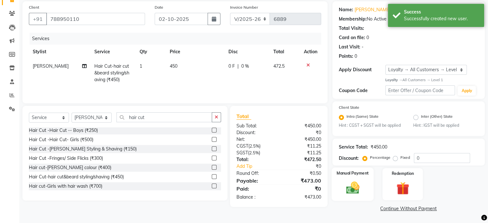
click at [353, 186] on img at bounding box center [353, 187] width 22 height 15
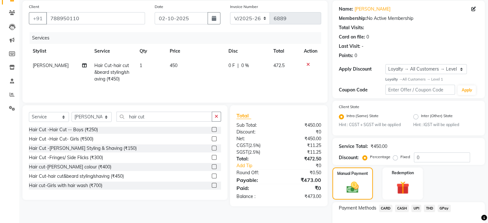
click at [419, 210] on span "UPI" at bounding box center [416, 208] width 10 height 7
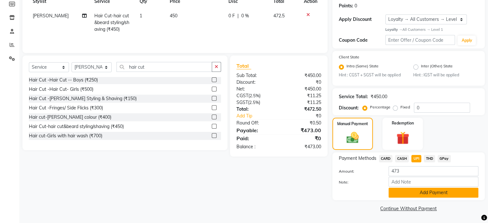
click at [410, 195] on button "Add Payment" at bounding box center [434, 193] width 90 height 10
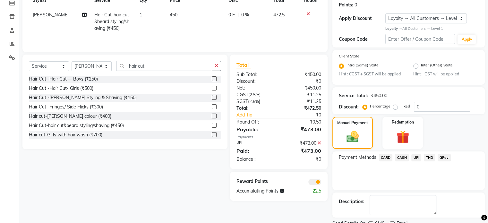
scroll to position [125, 0]
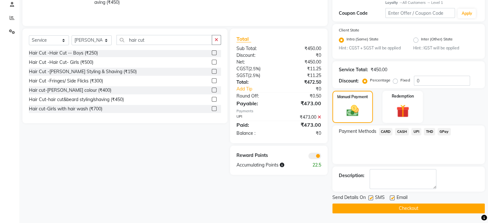
click at [310, 153] on span at bounding box center [314, 156] width 13 height 6
click at [321, 157] on input "checkbox" at bounding box center [321, 157] width 0 height 0
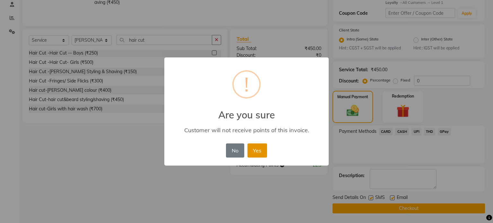
click at [263, 147] on button "Yes" at bounding box center [257, 150] width 20 height 14
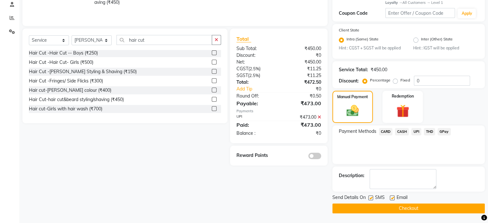
click at [369, 209] on button "Checkout" at bounding box center [408, 208] width 152 height 10
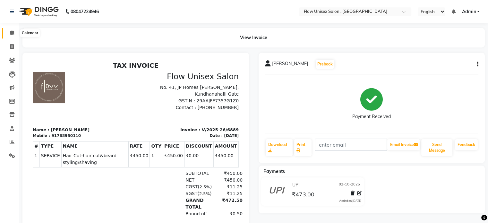
click at [9, 33] on span at bounding box center [11, 33] width 11 height 7
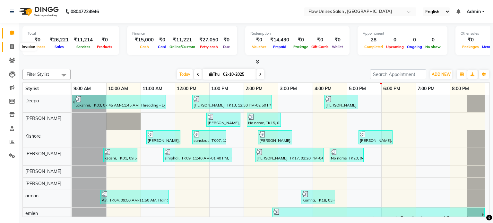
click at [11, 48] on icon at bounding box center [12, 46] width 4 height 5
select select "service"
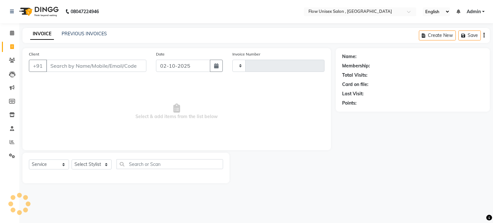
type input "6890"
select select "5875"
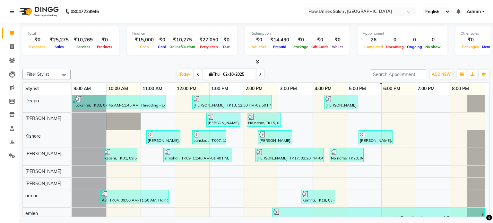
drag, startPoint x: 10, startPoint y: 52, endPoint x: 22, endPoint y: 48, distance: 11.9
click at [10, 52] on li "Invoice" at bounding box center [9, 47] width 19 height 14
click at [9, 46] on span at bounding box center [11, 46] width 11 height 7
select select "service"
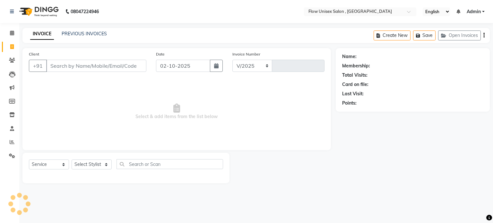
select select "5875"
type input "6890"
click at [91, 166] on select "Select Stylist [PERSON_NAME] [PERSON_NAME] Kishore [PERSON_NAME] debbarma [PERS…" at bounding box center [92, 165] width 40 height 10
select select "48856"
click at [72, 160] on select "Select Stylist [PERSON_NAME] [PERSON_NAME] Kishore [PERSON_NAME] debbarma [PERS…" at bounding box center [92, 165] width 40 height 10
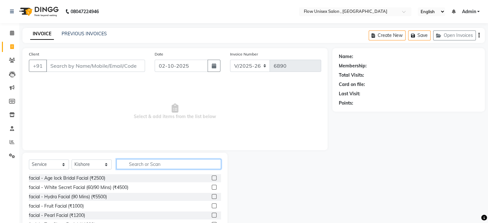
click at [141, 160] on input "text" at bounding box center [168, 164] width 105 height 10
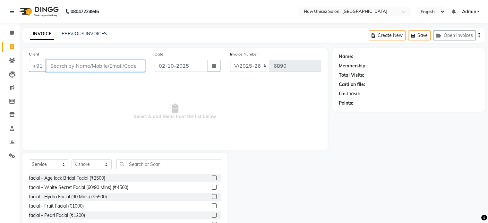
click at [73, 60] on input "Client" at bounding box center [95, 66] width 99 height 12
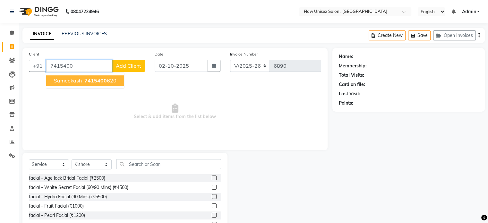
click at [59, 83] on span "sameekash" at bounding box center [68, 80] width 28 height 6
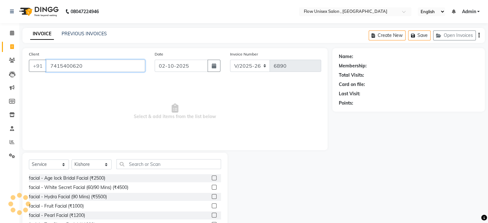
type input "7415400620"
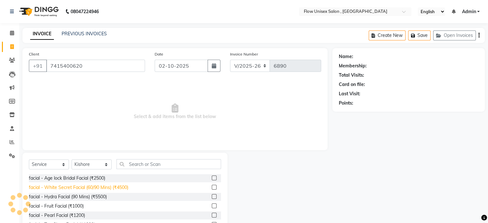
select select "1: Object"
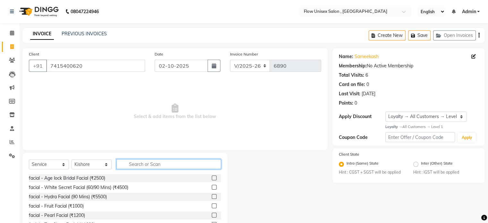
click at [151, 168] on input "text" at bounding box center [168, 164] width 105 height 10
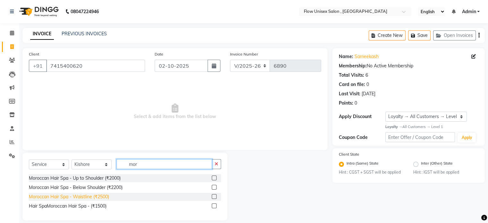
type input "mor"
click at [96, 199] on div "Moroccan Hair Spa - Waistline (₹2500)" at bounding box center [69, 197] width 80 height 7
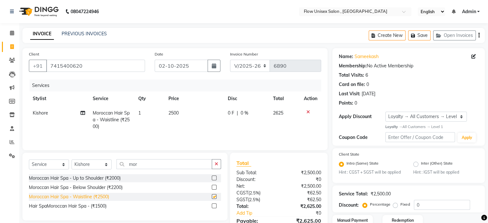
checkbox input "false"
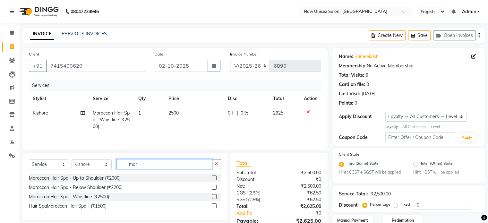
click at [139, 164] on input "mor" at bounding box center [164, 164] width 96 height 10
type input "m"
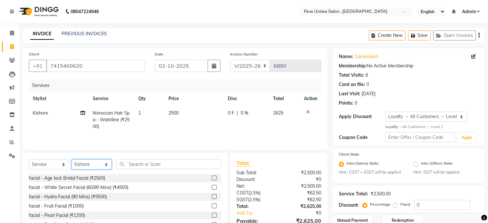
click at [82, 167] on select "Select Stylist [PERSON_NAME] [PERSON_NAME] Kishore [PERSON_NAME] debbarma [PERS…" at bounding box center [92, 165] width 40 height 10
select select "49207"
click at [72, 160] on select "Select Stylist [PERSON_NAME] [PERSON_NAME] Kishore [PERSON_NAME] debbarma [PERS…" at bounding box center [92, 165] width 40 height 10
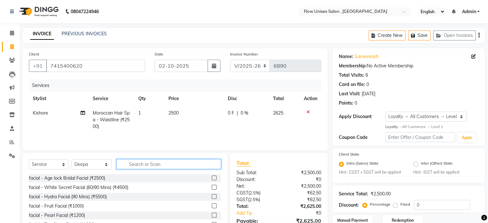
click at [163, 165] on input "text" at bounding box center [168, 164] width 105 height 10
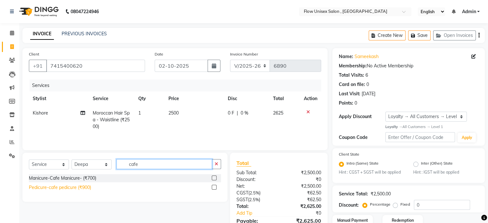
type input "cafe"
click at [77, 190] on div "Pedicure-cafe pedicure (₹900)" at bounding box center [60, 187] width 62 height 7
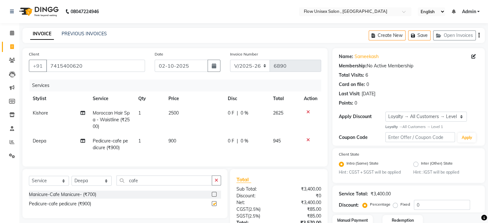
checkbox input "false"
click at [151, 186] on input "cafe" at bounding box center [164, 181] width 96 height 10
type input "c"
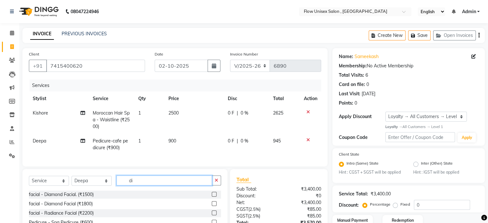
click at [146, 186] on input "di" at bounding box center [164, 181] width 96 height 10
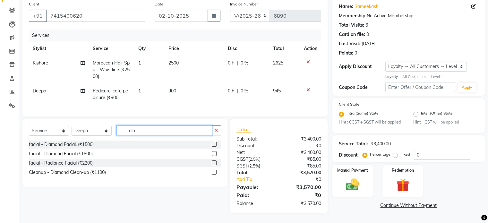
scroll to position [55, 0]
type input "dia"
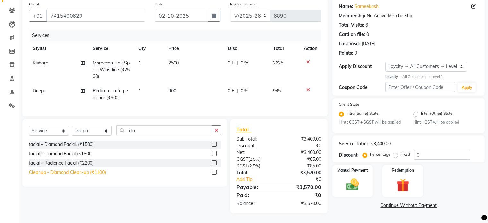
click at [86, 175] on div "Cleanup - Diamond Clean-up (₹1100)" at bounding box center [67, 172] width 77 height 7
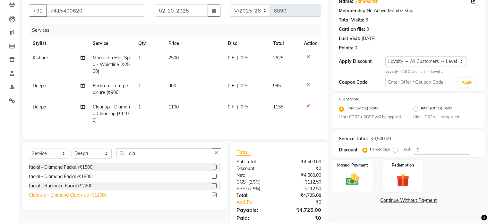
checkbox input "false"
click at [151, 158] on input "dia" at bounding box center [164, 153] width 96 height 10
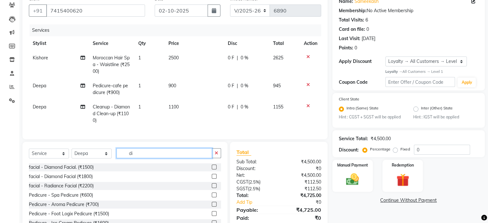
type input "d"
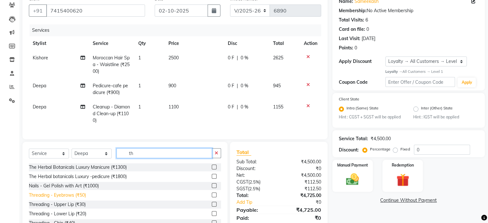
type input "th"
click at [66, 199] on div "Threading - Eyebrows (₹50)" at bounding box center [57, 195] width 57 height 7
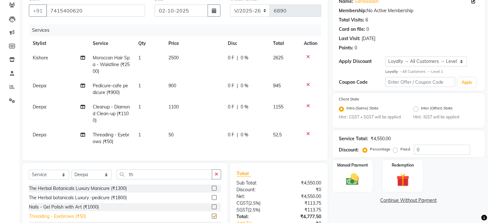
checkbox input "false"
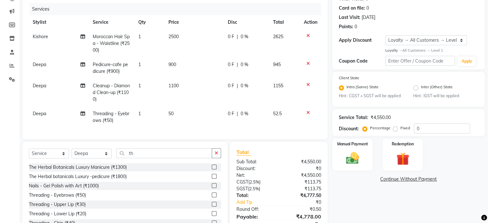
scroll to position [111, 0]
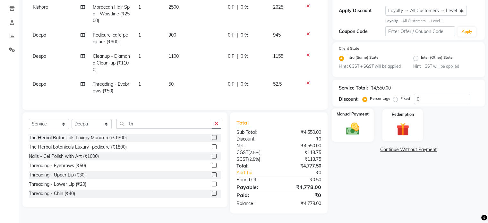
click at [352, 122] on img at bounding box center [353, 128] width 22 height 15
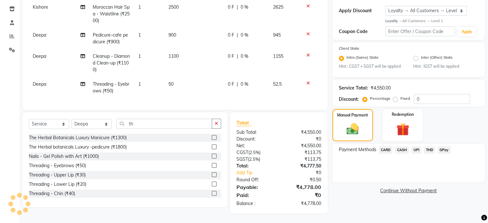
click at [386, 146] on span "CARD" at bounding box center [386, 149] width 14 height 7
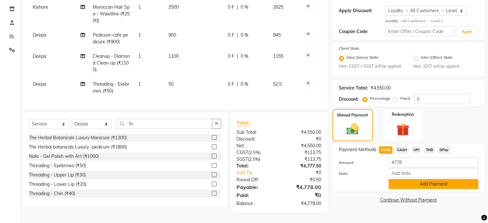
click at [430, 181] on button "Add Payment" at bounding box center [434, 184] width 90 height 10
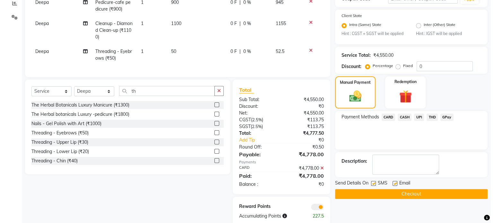
scroll to position [157, 0]
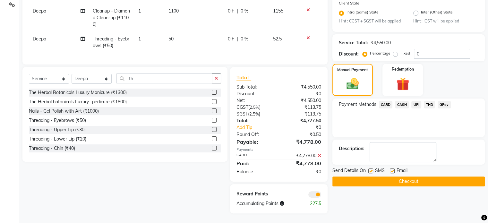
click at [313, 192] on span at bounding box center [314, 194] width 13 height 6
click at [321, 195] on input "checkbox" at bounding box center [321, 195] width 0 height 0
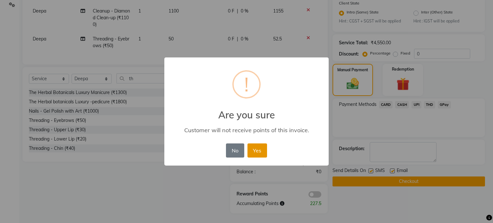
click at [254, 150] on button "Yes" at bounding box center [257, 150] width 20 height 14
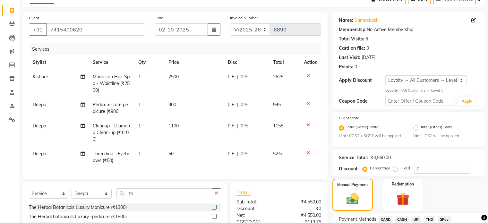
scroll to position [0, 0]
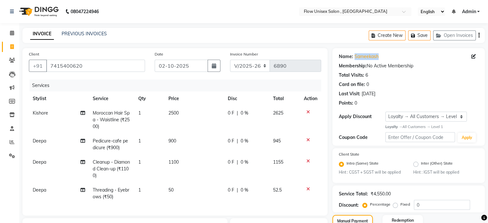
drag, startPoint x: 352, startPoint y: 54, endPoint x: 384, endPoint y: 50, distance: 32.0
click at [384, 50] on div "Name: Sameekash Membership: No Active Membership Total Visits: 6 Card on file: …" at bounding box center [408, 97] width 152 height 98
copy div "Sameekash"
drag, startPoint x: 47, startPoint y: 67, endPoint x: 88, endPoint y: 65, distance: 41.5
click at [88, 65] on input "7415400620" at bounding box center [95, 66] width 99 height 12
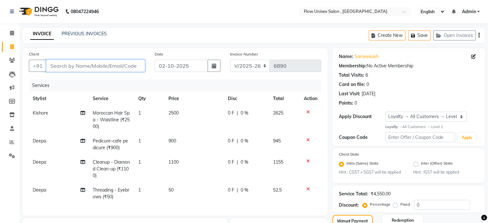
paste input "7415400620"
type input "7415400620"
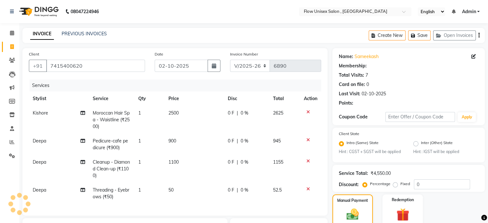
select select "1: Object"
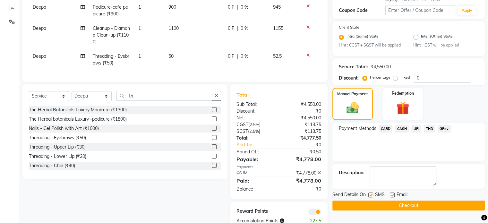
scroll to position [157, 0]
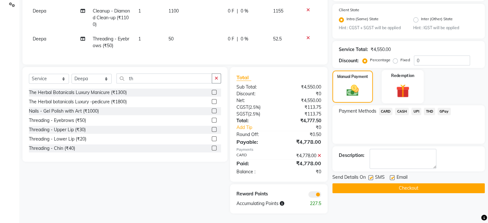
click at [395, 76] on div "Redemption" at bounding box center [403, 86] width 42 height 33
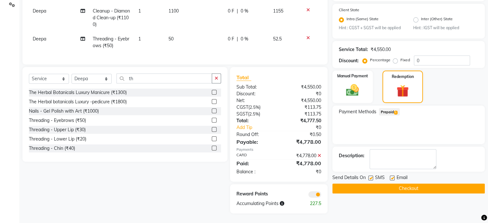
click at [392, 108] on span "Prepaid 1" at bounding box center [389, 111] width 21 height 7
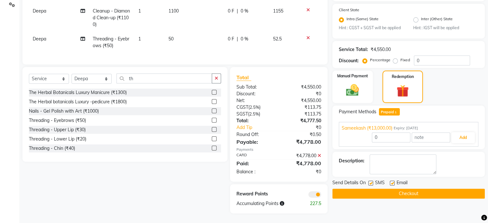
click at [320, 156] on icon at bounding box center [320, 155] width 4 height 4
type input "4778"
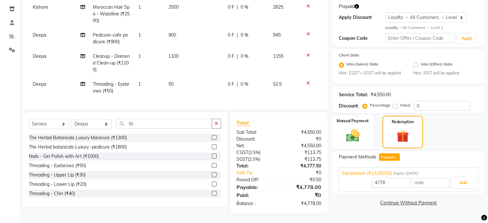
click at [359, 132] on img at bounding box center [353, 135] width 22 height 15
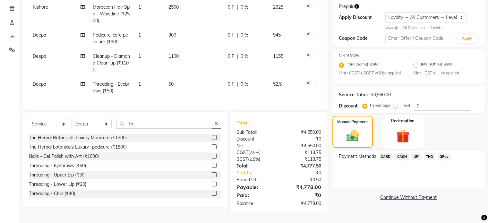
click at [392, 130] on img at bounding box center [403, 136] width 22 height 16
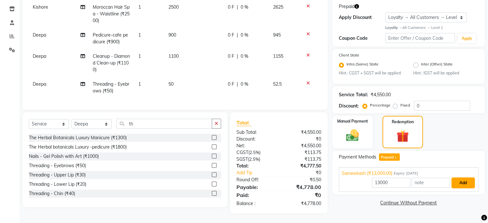
click at [469, 181] on button "Add" at bounding box center [463, 182] width 23 height 11
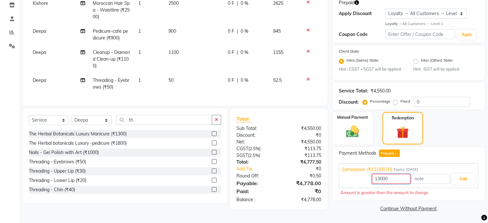
click at [389, 178] on input "13000" at bounding box center [391, 179] width 39 height 10
type input "1"
type input "4550"
click at [455, 175] on button "Add" at bounding box center [463, 179] width 23 height 11
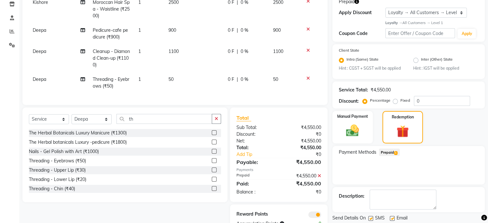
scroll to position [136, 0]
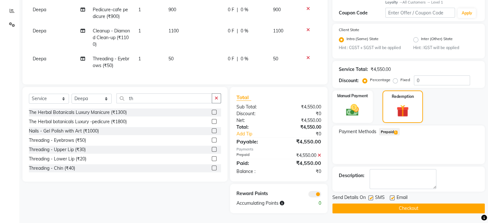
click at [406, 204] on button "Checkout" at bounding box center [408, 208] width 152 height 10
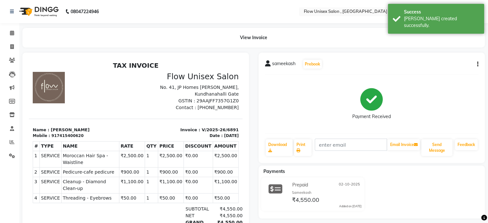
scroll to position [51, 0]
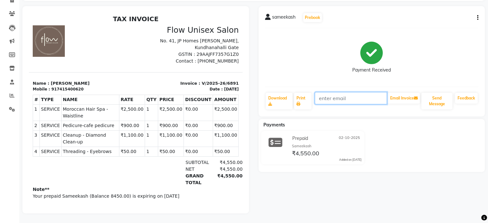
click at [330, 92] on input "text" at bounding box center [351, 98] width 72 height 12
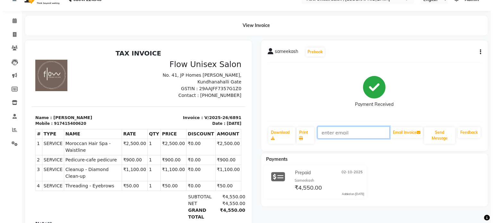
scroll to position [0, 0]
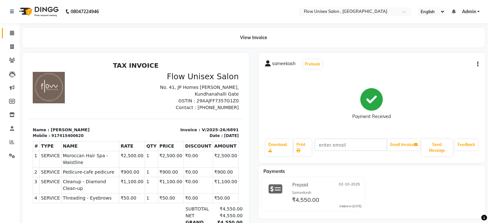
click at [8, 37] on link "Calendar" at bounding box center [9, 33] width 15 height 11
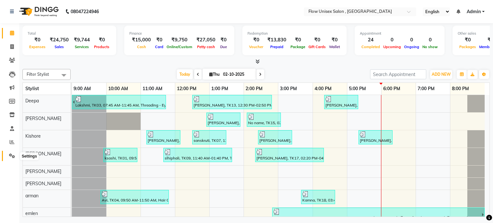
drag, startPoint x: 10, startPoint y: 156, endPoint x: 15, endPoint y: 152, distance: 6.4
click at [10, 156] on icon at bounding box center [12, 155] width 6 height 5
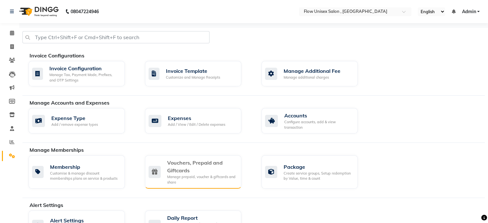
click at [201, 163] on div "Vouchers, Prepaid and Giftcards" at bounding box center [201, 166] width 69 height 15
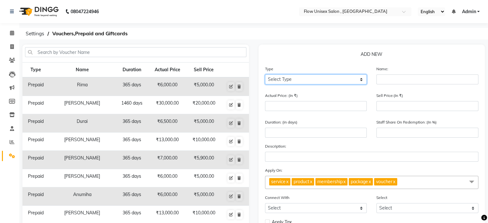
drag, startPoint x: 281, startPoint y: 78, endPoint x: 285, endPoint y: 77, distance: 4.3
click at [281, 78] on select "Select Type Voucher Prepaid Gift Card" at bounding box center [316, 79] width 102 height 10
select select "P"
click at [265, 75] on select "Select Type Voucher Prepaid Gift Card" at bounding box center [316, 79] width 102 height 10
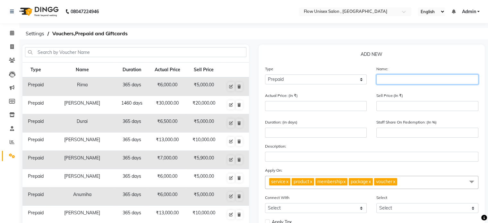
click at [389, 79] on input "text" at bounding box center [427, 79] width 102 height 10
paste input "Sameekash"
type input "Sameekash"
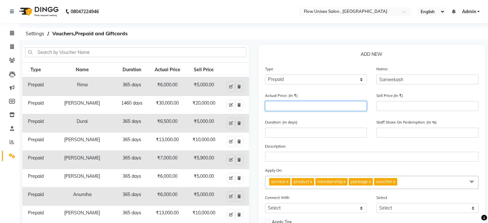
click at [294, 107] on input "number" at bounding box center [316, 106] width 102 height 10
type input "1"
type input "0"
type input "13000"
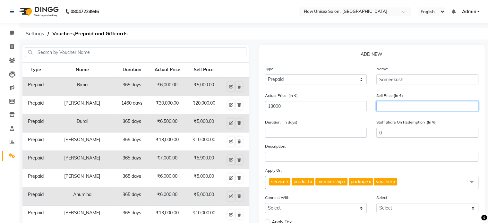
click at [425, 110] on input "number" at bounding box center [427, 106] width 102 height 10
type input "100"
type input "1"
type input "1000"
type input "8"
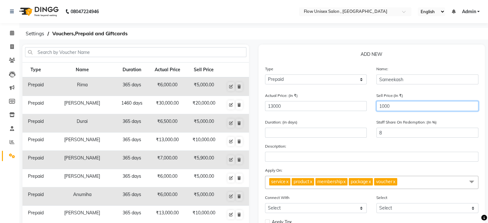
type input "10000"
type input "77"
type input "100000"
type input "769"
type input "10000"
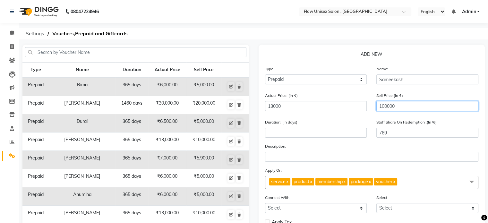
type input "77"
type input "10000"
click at [468, 182] on span at bounding box center [471, 182] width 13 height 12
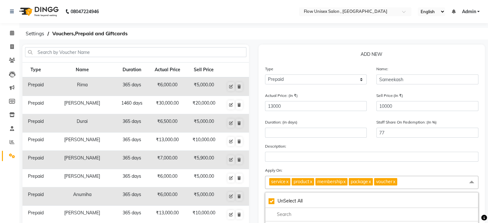
scroll to position [76, 0]
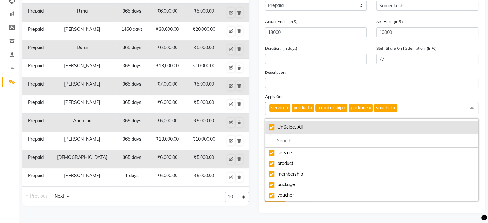
click at [272, 126] on div "UnSelect All" at bounding box center [372, 127] width 207 height 7
checkbox input "false"
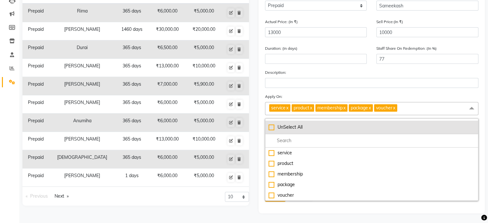
checkbox input "false"
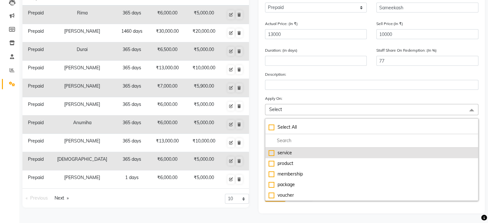
click at [269, 153] on div "service" at bounding box center [372, 153] width 207 height 7
checkbox input "true"
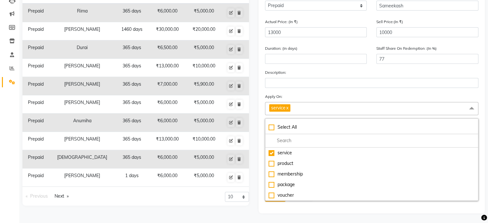
click at [291, 207] on div "ADD NEW Type Select Type Voucher Prepaid Gift Card Name: Sameekash Actual Price…" at bounding box center [372, 92] width 227 height 243
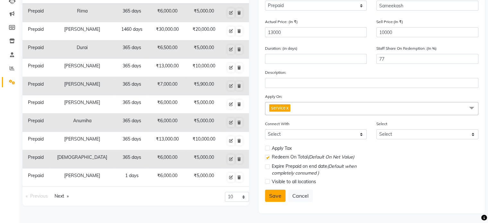
click at [274, 199] on button "Save" at bounding box center [275, 196] width 21 height 12
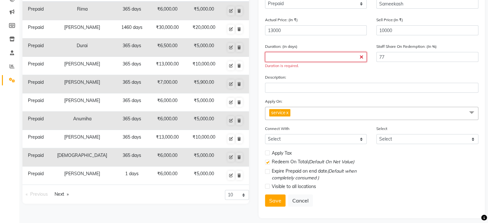
click at [329, 59] on input "number" at bounding box center [316, 57] width 102 height 10
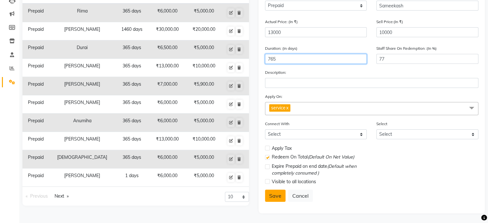
type input "765"
click at [269, 194] on button "Save" at bounding box center [275, 196] width 21 height 12
select select
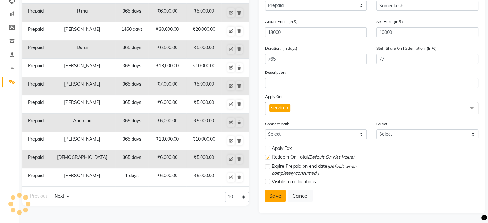
checkbox input "false"
checkbox input "true"
checkbox input "false"
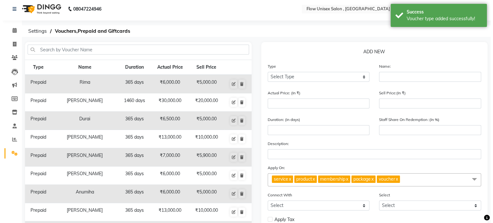
scroll to position [0, 0]
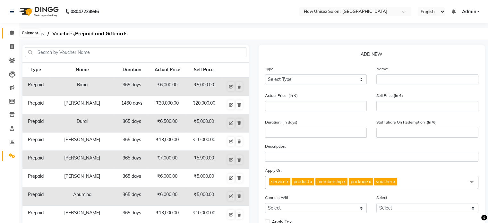
click at [12, 34] on icon at bounding box center [12, 32] width 4 height 5
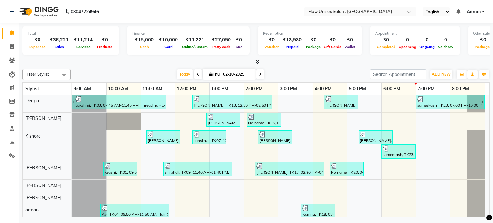
drag, startPoint x: 143, startPoint y: 60, endPoint x: 137, endPoint y: 72, distance: 13.4
click at [137, 72] on div "Today Thu 02-10-2025" at bounding box center [220, 75] width 293 height 10
click at [7, 46] on span at bounding box center [11, 46] width 11 height 7
select select "service"
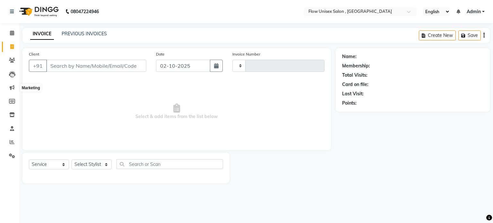
type input "6892"
select select "5875"
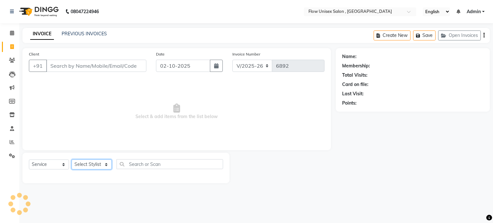
click at [102, 160] on select "Select Stylist [PERSON_NAME] [PERSON_NAME] Kishore [PERSON_NAME] debbarma [PERS…" at bounding box center [92, 165] width 40 height 10
select select "77638"
click at [72, 160] on select "Select Stylist [PERSON_NAME] [PERSON_NAME] Kishore [PERSON_NAME] debbarma [PERS…" at bounding box center [92, 165] width 40 height 10
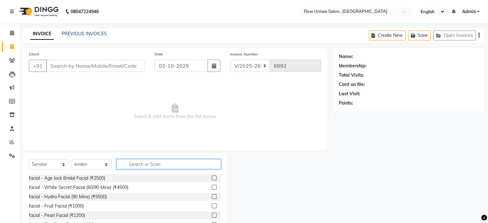
click at [138, 161] on input "text" at bounding box center [168, 164] width 105 height 10
type input "th"
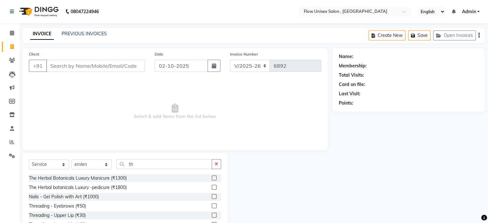
click at [73, 201] on div "The Herbal Botanicals Luxury Manicure (₹1300) The Herbal botanicals Luxury -ped…" at bounding box center [125, 206] width 192 height 64
click at [72, 208] on div "Threading - Eyebrows (₹50)" at bounding box center [57, 206] width 57 height 7
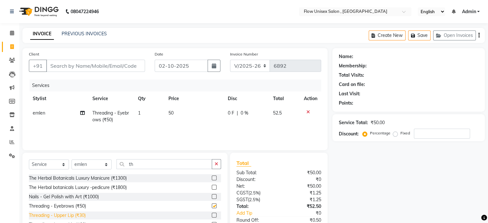
checkbox input "false"
click at [76, 218] on div "Threading - Upper Lip (₹30)" at bounding box center [57, 215] width 57 height 7
checkbox input "false"
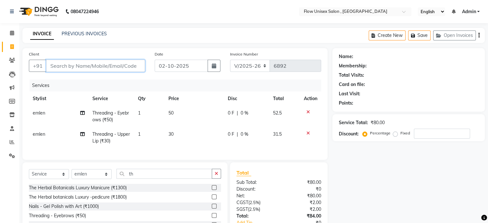
click at [60, 63] on input "Client" at bounding box center [95, 66] width 99 height 12
type input "9"
type input "0"
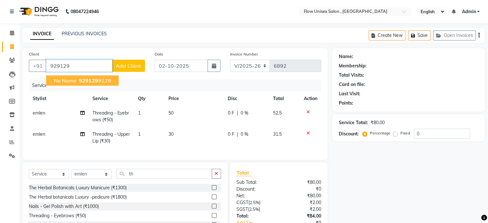
click at [51, 80] on button "No name 929129 9129" at bounding box center [82, 80] width 73 height 10
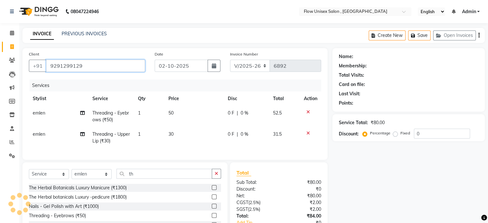
type input "9291299129"
select select "1: Object"
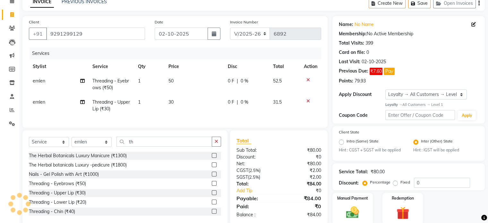
scroll to position [57, 0]
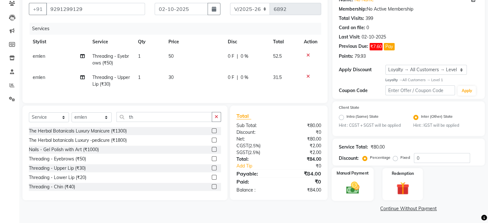
click at [356, 173] on label "Manual Payment" at bounding box center [353, 173] width 32 height 6
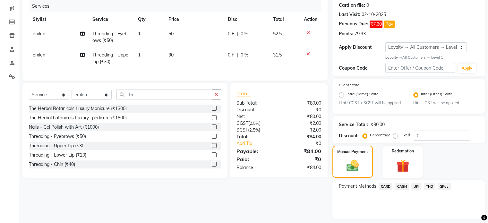
scroll to position [98, 0]
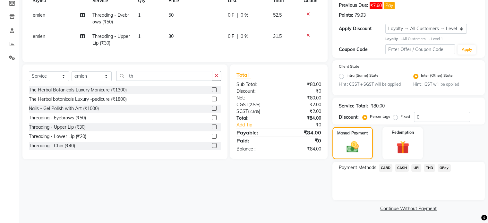
click at [419, 168] on span "UPI" at bounding box center [416, 167] width 10 height 7
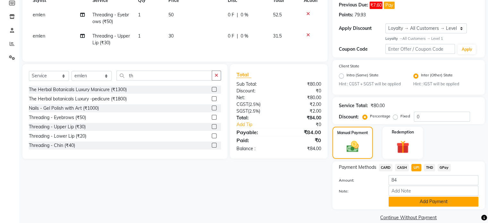
click at [432, 202] on button "Add Payment" at bounding box center [434, 202] width 90 height 10
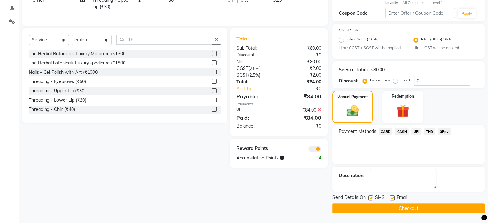
scroll to position [134, 0]
click at [316, 151] on span at bounding box center [314, 149] width 13 height 6
click at [321, 150] on input "checkbox" at bounding box center [321, 150] width 0 height 0
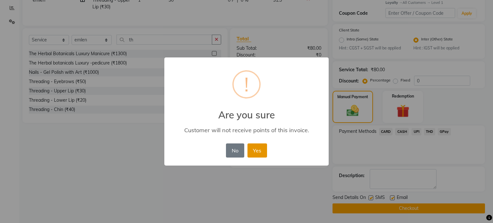
click at [256, 146] on button "Yes" at bounding box center [257, 150] width 20 height 14
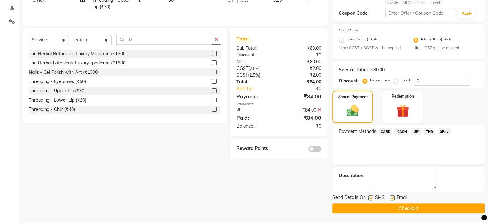
click at [368, 206] on button "Checkout" at bounding box center [408, 208] width 152 height 10
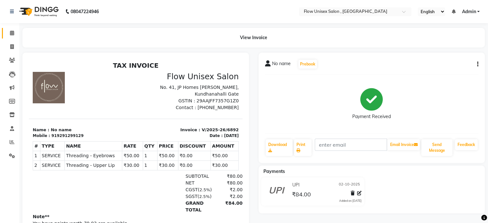
click at [12, 38] on link "Calendar" at bounding box center [9, 33] width 15 height 11
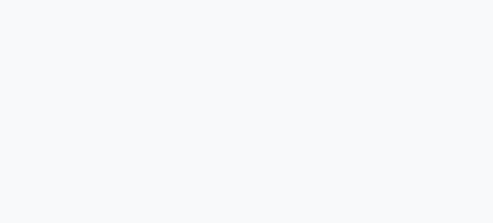
select select "5875"
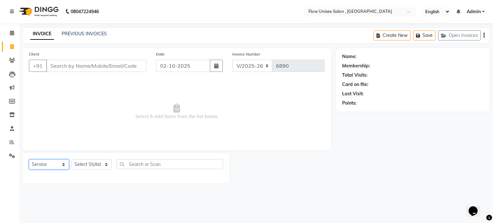
click at [50, 163] on select "Select Service Product Membership Package Voucher Prepaid Gift Card" at bounding box center [49, 165] width 40 height 10
select select "P"
click at [29, 160] on select "Select Service Product Membership Package Voucher Prepaid Gift Card" at bounding box center [49, 165] width 40 height 10
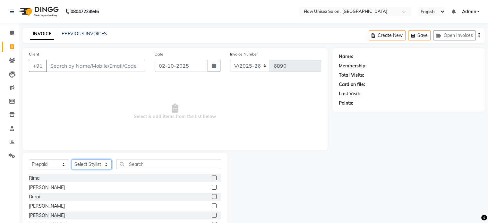
click at [100, 163] on select "Select Stylist [PERSON_NAME] [PERSON_NAME] Kishore [PERSON_NAME] debbarma [PERS…" at bounding box center [92, 165] width 40 height 10
select select "49275"
click at [72, 160] on select "Select Stylist [PERSON_NAME] [PERSON_NAME] Kishore [PERSON_NAME] debbarma [PERS…" at bounding box center [92, 165] width 40 height 10
click at [125, 160] on input "text" at bounding box center [168, 164] width 105 height 10
click at [92, 68] on input "Client" at bounding box center [95, 66] width 99 height 12
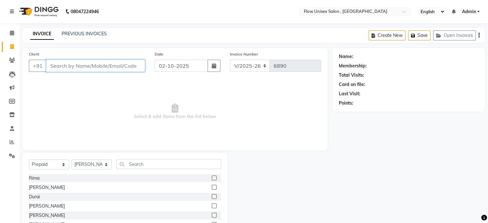
paste input "7415400620"
type input "7415400620"
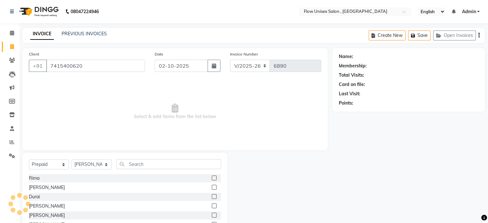
select select "1: Object"
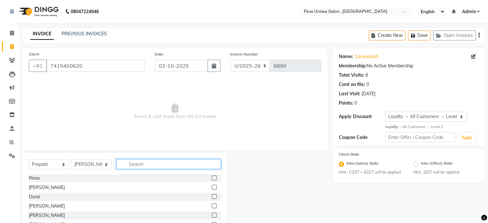
click at [141, 164] on input "text" at bounding box center [168, 164] width 105 height 10
type input "S"
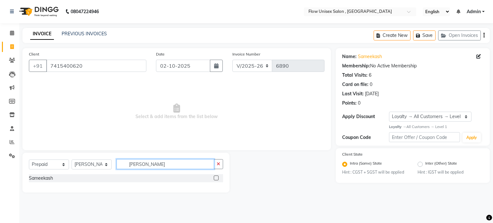
type input "[PERSON_NAME]"
click at [151, 178] on div "Sameekash" at bounding box center [126, 178] width 194 height 8
click at [216, 178] on label at bounding box center [216, 178] width 5 height 5
click at [216, 178] on input "checkbox" at bounding box center [216, 178] width 4 height 4
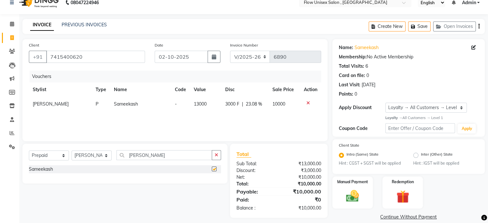
checkbox input "false"
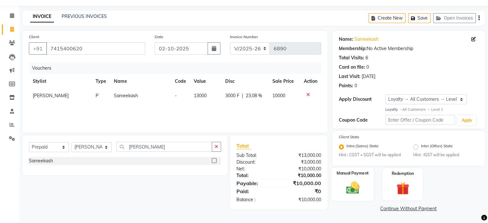
click at [356, 178] on div "Manual Payment" at bounding box center [353, 184] width 42 height 33
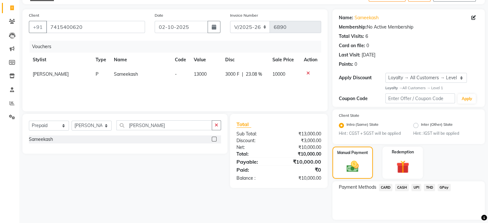
scroll to position [59, 0]
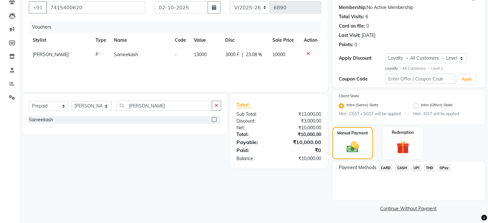
click at [386, 168] on span "CARD" at bounding box center [386, 167] width 14 height 7
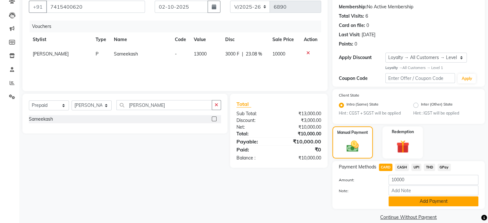
click at [434, 201] on button "Add Payment" at bounding box center [434, 201] width 90 height 10
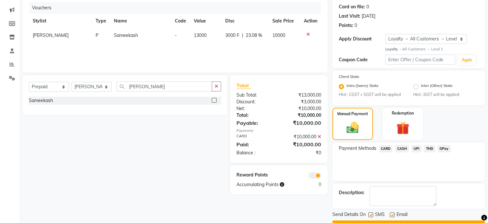
scroll to position [95, 0]
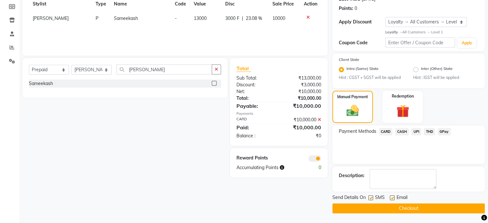
click at [358, 209] on button "Checkout" at bounding box center [408, 208] width 152 height 10
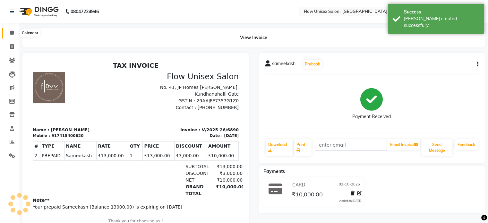
click at [11, 34] on icon at bounding box center [12, 32] width 4 height 5
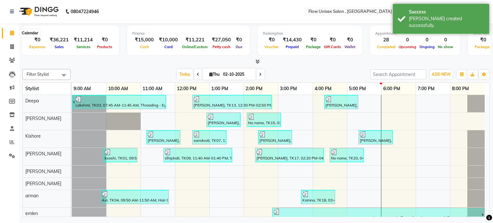
click at [13, 30] on span at bounding box center [11, 33] width 11 height 7
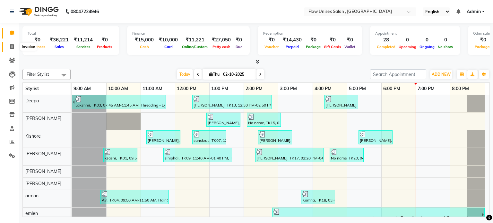
click at [9, 44] on span at bounding box center [11, 46] width 11 height 7
select select "5875"
select select "service"
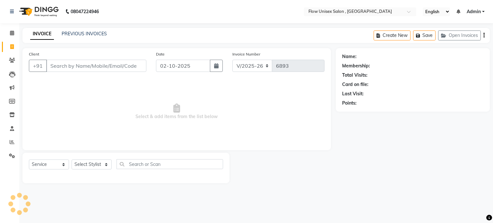
click at [78, 159] on div "Select Service Product Membership Package Voucher Prepaid Gift Card Select Styl…" at bounding box center [126, 166] width 194 height 15
click at [82, 164] on select "Select Stylist [PERSON_NAME] [PERSON_NAME] Kishore [PERSON_NAME] debbarma [PERS…" at bounding box center [92, 165] width 40 height 10
select select "48853"
click at [72, 160] on select "Select Stylist [PERSON_NAME] [PERSON_NAME] Kishore [PERSON_NAME] debbarma [PERS…" at bounding box center [92, 165] width 40 height 10
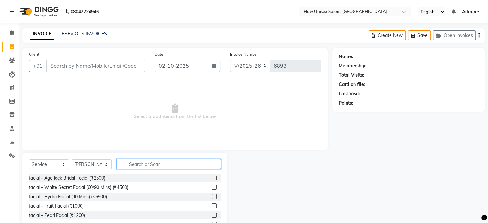
click at [146, 165] on input "text" at bounding box center [168, 164] width 105 height 10
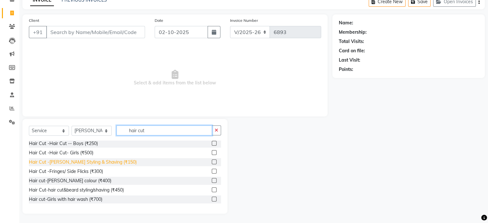
scroll to position [34, 0]
type input "hair cut"
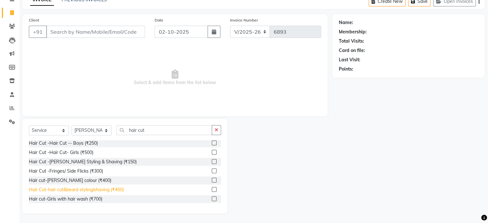
click at [121, 190] on div "Hair Cut-hair cut&beard styling/shaving (₹450)" at bounding box center [76, 189] width 95 height 7
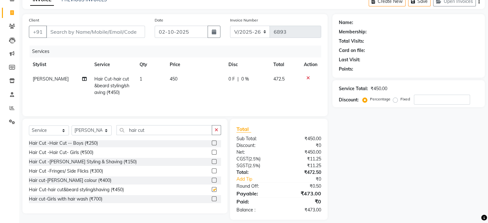
checkbox input "false"
click at [107, 31] on input "Client" at bounding box center [95, 32] width 99 height 12
type input "9"
type input "0"
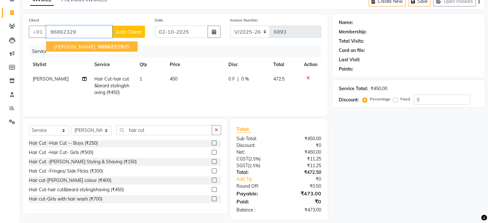
click at [102, 46] on ngb-highlight "96862329 05" at bounding box center [113, 46] width 33 height 6
type input "9686232905"
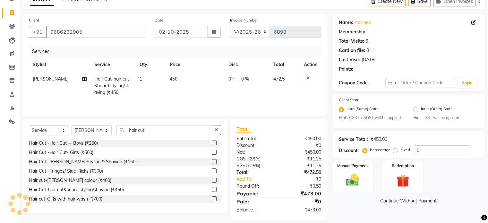
select select "1: Object"
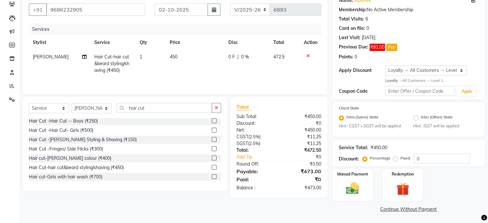
scroll to position [57, 0]
click at [354, 189] on img at bounding box center [353, 187] width 22 height 15
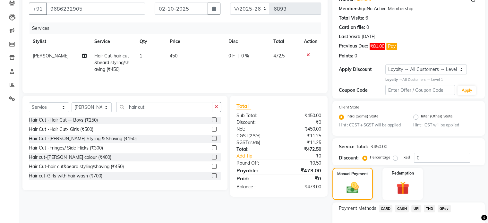
scroll to position [98, 0]
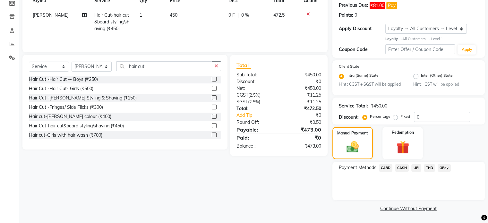
click at [420, 169] on span "UPI" at bounding box center [416, 167] width 10 height 7
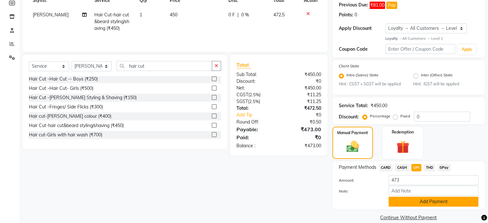
click at [417, 201] on button "Add Payment" at bounding box center [434, 202] width 90 height 10
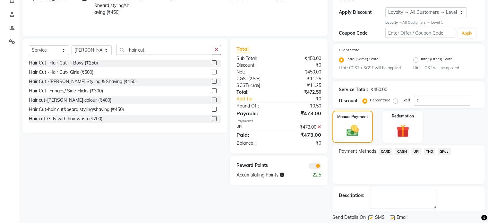
scroll to position [134, 0]
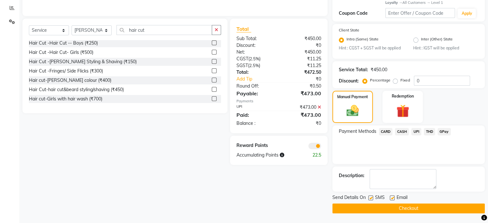
click at [309, 147] on span at bounding box center [314, 146] width 13 height 6
click at [321, 147] on input "checkbox" at bounding box center [321, 147] width 0 height 0
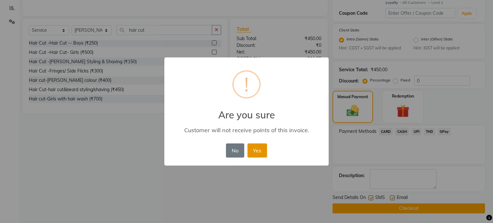
click at [259, 154] on button "Yes" at bounding box center [257, 150] width 20 height 14
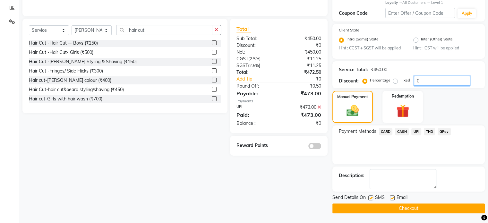
click at [433, 83] on input "0" at bounding box center [442, 81] width 56 height 10
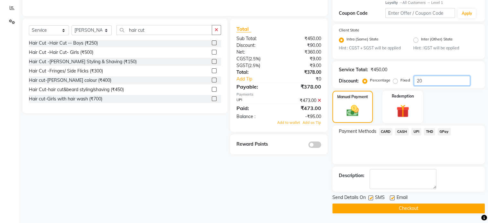
type input "2"
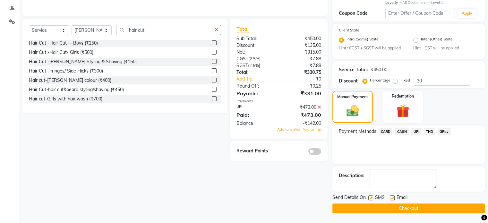
click at [320, 105] on icon at bounding box center [320, 107] width 4 height 4
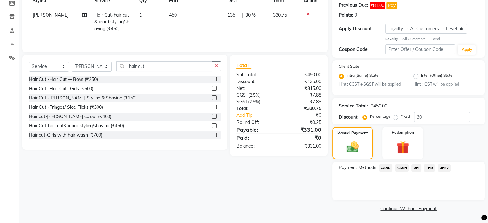
scroll to position [98, 0]
click at [420, 117] on input "30" at bounding box center [442, 117] width 56 height 10
click at [424, 115] on input "30" at bounding box center [442, 117] width 56 height 10
type input "3"
type input "2"
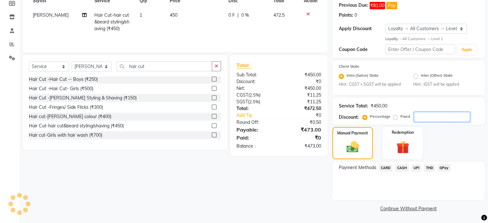
type input "3"
type input "15.4"
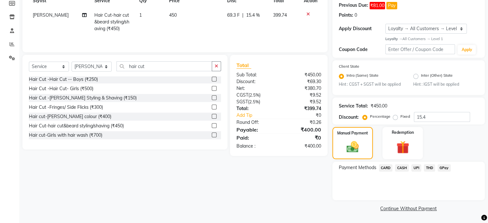
click at [417, 167] on span "UPI" at bounding box center [416, 167] width 10 height 7
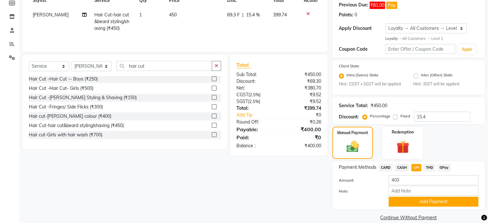
click at [402, 167] on span "CASH" at bounding box center [402, 167] width 14 height 7
click at [412, 202] on button "Add Payment" at bounding box center [434, 202] width 90 height 10
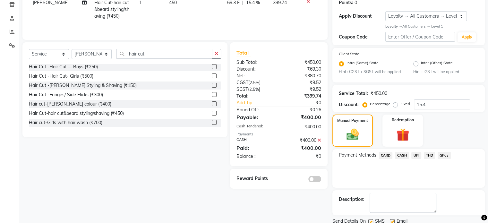
scroll to position [134, 0]
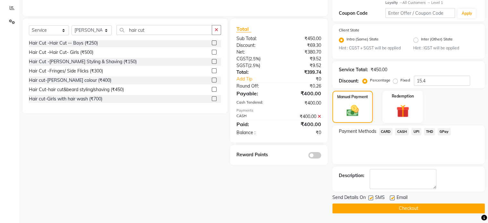
click at [384, 210] on button "Checkout" at bounding box center [408, 208] width 152 height 10
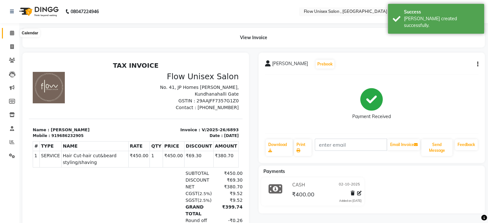
click at [10, 30] on span at bounding box center [11, 33] width 11 height 7
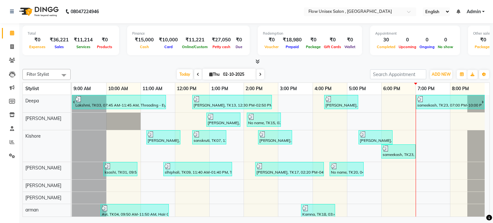
click at [167, 9] on nav "08047224946 Select Location × Flow Unisex Salon , Kundhanahalli Gate English EN…" at bounding box center [246, 11] width 493 height 23
drag, startPoint x: 167, startPoint y: 9, endPoint x: 150, endPoint y: 13, distance: 17.8
click at [150, 13] on nav "08047224946 Select Location × Flow Unisex Salon , Kundhanahalli Gate English EN…" at bounding box center [246, 11] width 493 height 23
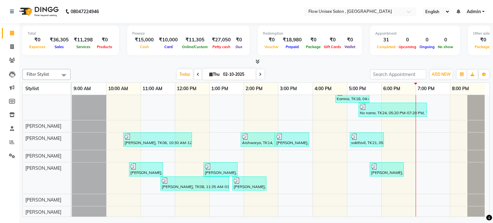
scroll to position [162, 0]
click at [488, 213] on div at bounding box center [489, 217] width 6 height 9
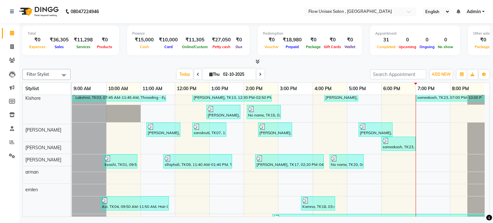
scroll to position [0, 0]
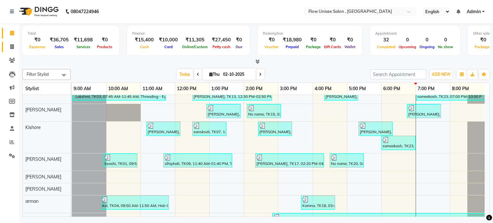
drag, startPoint x: 6, startPoint y: 41, endPoint x: 13, endPoint y: 46, distance: 8.3
click at [6, 41] on li "Invoice" at bounding box center [9, 47] width 19 height 14
click at [13, 46] on icon at bounding box center [12, 46] width 4 height 5
select select "service"
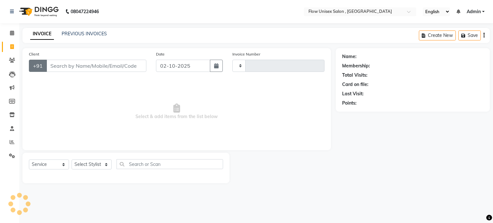
type input "6894"
select select "5875"
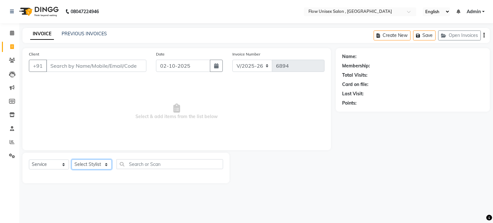
click at [89, 169] on select "Select Stylist [PERSON_NAME] [PERSON_NAME] Kishore [PERSON_NAME] debbarma [PERS…" at bounding box center [92, 165] width 40 height 10
select select "48856"
click at [72, 160] on select "Select Stylist [PERSON_NAME] [PERSON_NAME] Kishore [PERSON_NAME] debbarma [PERS…" at bounding box center [92, 165] width 40 height 10
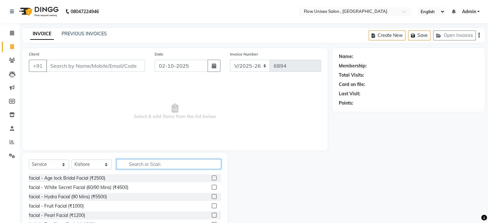
click at [154, 160] on input "text" at bounding box center [168, 164] width 105 height 10
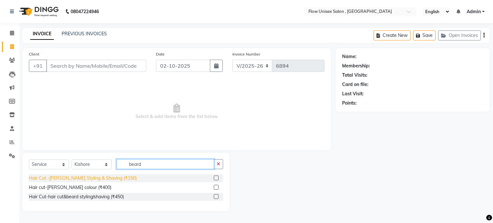
type input "beard"
click at [99, 179] on div "Hair Cut -[PERSON_NAME] Styling & Shaving (₹150)" at bounding box center [83, 178] width 108 height 7
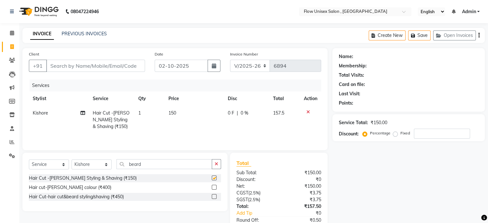
checkbox input "false"
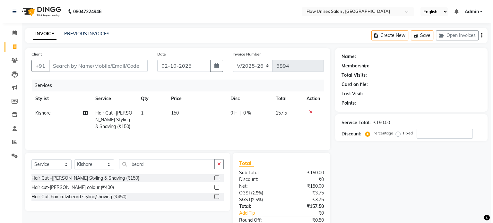
scroll to position [40, 0]
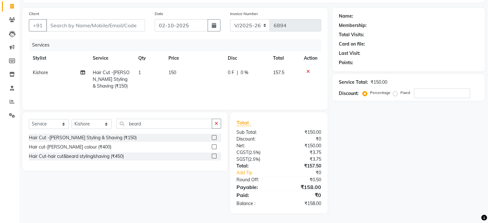
click at [105, 19] on div "Client +91" at bounding box center [87, 23] width 126 height 26
click at [105, 26] on input "Client" at bounding box center [95, 25] width 99 height 12
type input "9"
type input "0"
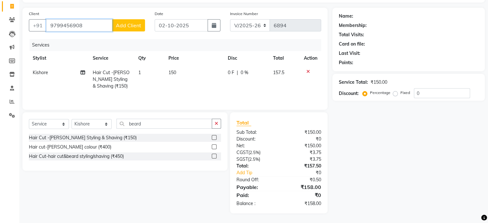
type input "9799456908"
click at [118, 24] on span "Add Client" at bounding box center [128, 25] width 25 height 6
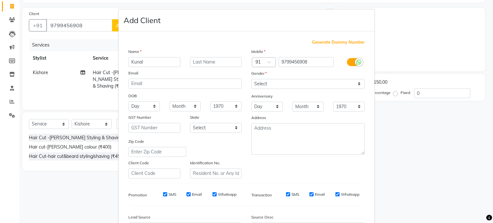
type input "Kunal"
click at [274, 86] on select "Select Male Female Other Prefer Not To Say" at bounding box center [307, 84] width 113 height 10
select select "male"
click at [251, 79] on select "Select Male Female Other Prefer Not To Say" at bounding box center [307, 84] width 113 height 10
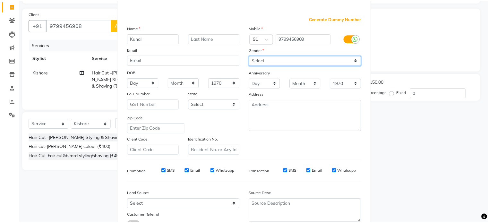
scroll to position [76, 0]
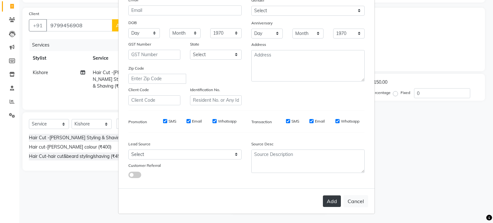
click at [327, 197] on button "Add" at bounding box center [332, 201] width 18 height 12
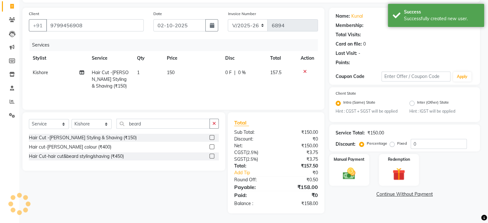
select select "1: Object"
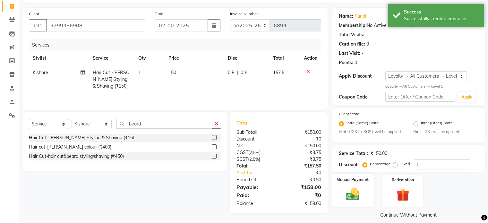
click at [344, 194] on img at bounding box center [353, 194] width 22 height 15
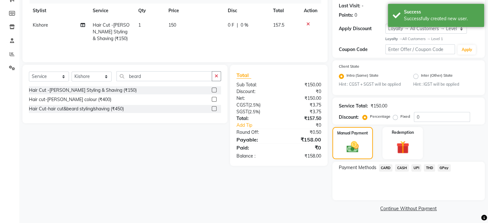
click at [416, 170] on span "UPI" at bounding box center [416, 167] width 10 height 7
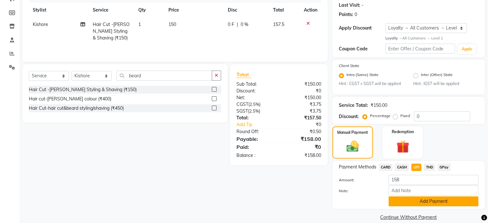
click at [420, 206] on button "Add Payment" at bounding box center [434, 201] width 90 height 10
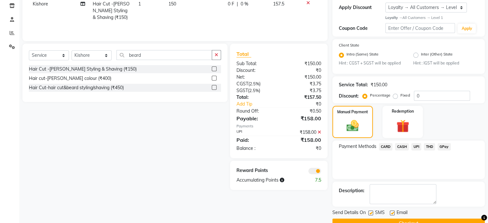
scroll to position [125, 0]
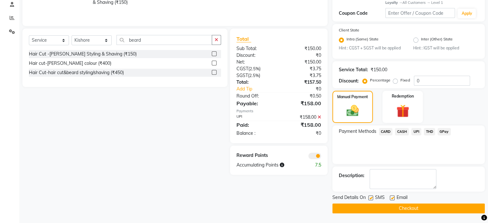
click at [307, 155] on div at bounding box center [302, 155] width 47 height 7
click at [310, 155] on span at bounding box center [314, 156] width 13 height 6
click at [321, 157] on input "checkbox" at bounding box center [321, 157] width 0 height 0
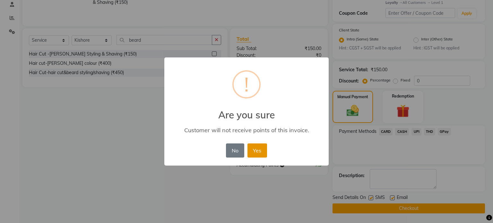
click at [257, 154] on button "Yes" at bounding box center [257, 150] width 20 height 14
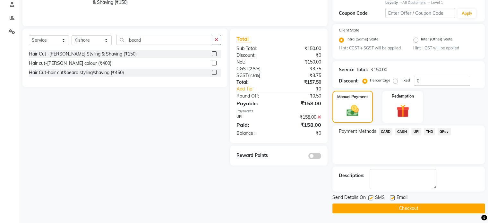
click at [388, 207] on button "Checkout" at bounding box center [408, 208] width 152 height 10
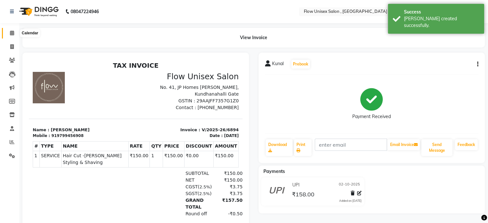
click at [10, 32] on icon at bounding box center [12, 32] width 4 height 5
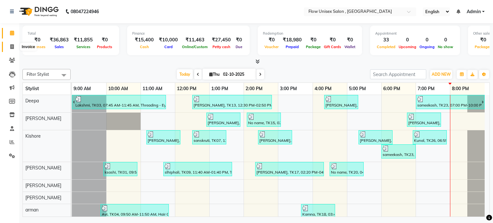
click at [10, 43] on span at bounding box center [11, 46] width 11 height 7
select select "service"
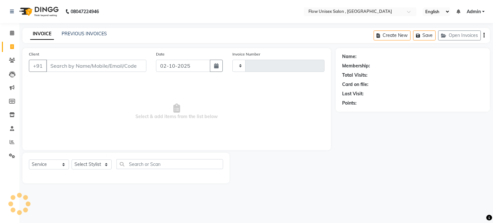
type input "6895"
select select "5875"
click at [89, 164] on select "Select Stylist [PERSON_NAME] [PERSON_NAME] Kishore [PERSON_NAME] debbarma [PERS…" at bounding box center [92, 165] width 40 height 10
select select "49208"
click at [72, 160] on select "Select Stylist [PERSON_NAME] [PERSON_NAME] Kishore [PERSON_NAME] debbarma [PERS…" at bounding box center [92, 165] width 40 height 10
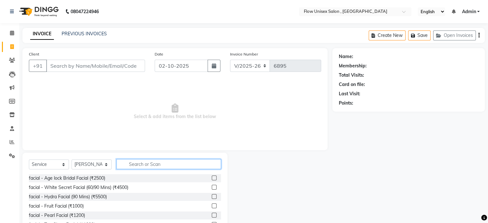
click at [163, 168] on input "text" at bounding box center [168, 164] width 105 height 10
type input "th"
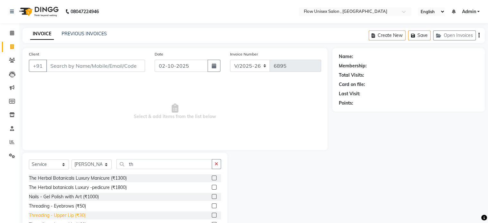
click at [75, 219] on div "Threading - Upper Lip (₹30)" at bounding box center [57, 215] width 57 height 7
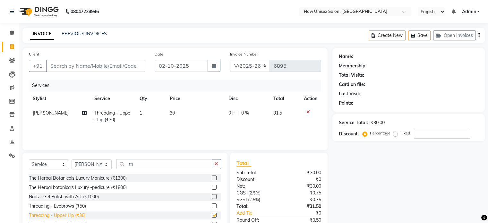
checkbox input "false"
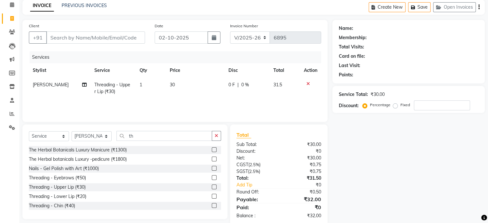
scroll to position [40, 0]
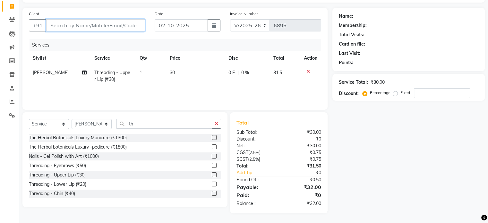
click at [97, 20] on input "Client" at bounding box center [95, 25] width 99 height 12
type input "9"
type input "0"
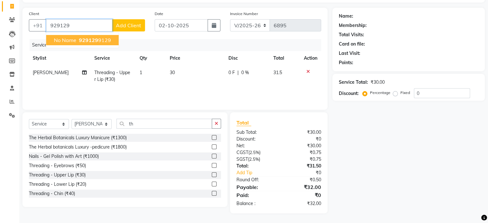
click at [72, 38] on span "No name" at bounding box center [65, 40] width 22 height 6
type input "9291299129"
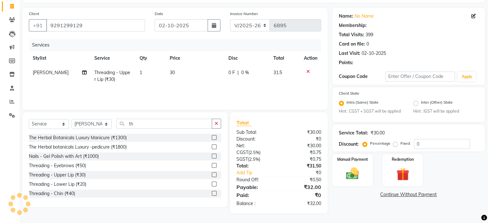
radio input "false"
radio input "true"
select select "1: Object"
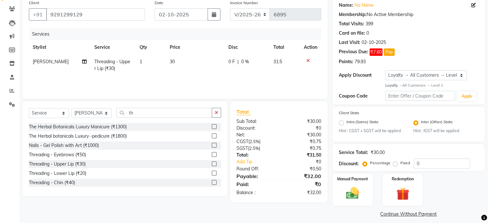
scroll to position [57, 0]
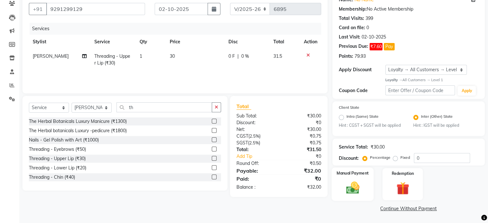
click at [359, 179] on div "Manual Payment" at bounding box center [353, 184] width 42 height 33
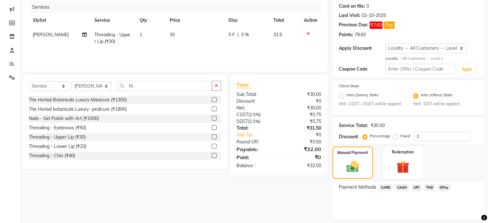
scroll to position [98, 0]
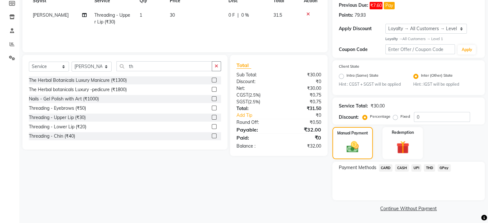
click at [414, 166] on span "UPI" at bounding box center [416, 167] width 10 height 7
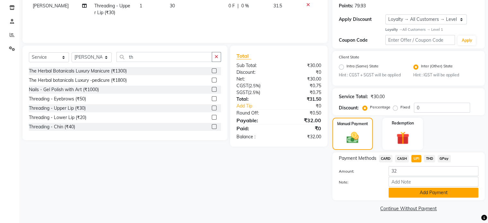
click at [403, 191] on button "Add Payment" at bounding box center [434, 193] width 90 height 10
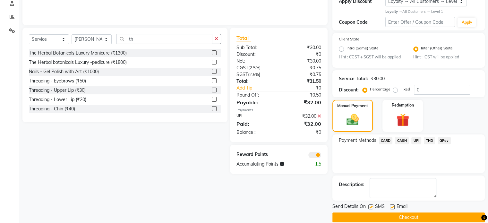
scroll to position [134, 0]
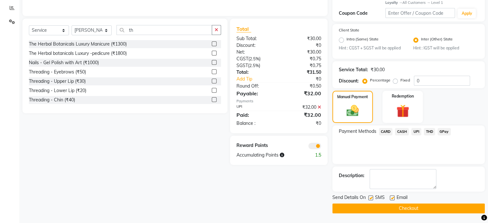
click at [316, 146] on span at bounding box center [314, 146] width 13 height 6
click at [321, 147] on input "checkbox" at bounding box center [321, 147] width 0 height 0
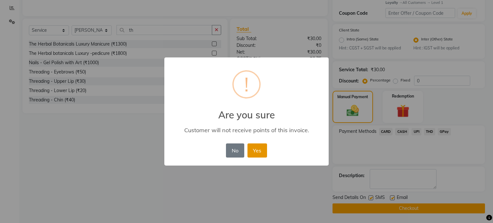
click at [254, 149] on button "Yes" at bounding box center [257, 150] width 20 height 14
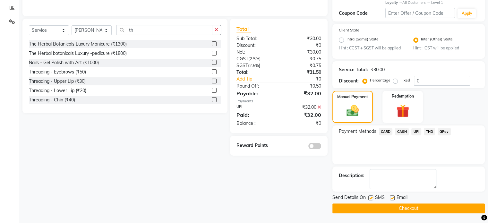
click at [399, 207] on button "Checkout" at bounding box center [408, 208] width 152 height 10
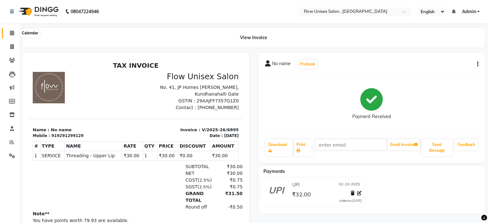
drag, startPoint x: 6, startPoint y: 33, endPoint x: 19, endPoint y: 38, distance: 13.0
click at [6, 33] on span at bounding box center [11, 33] width 11 height 7
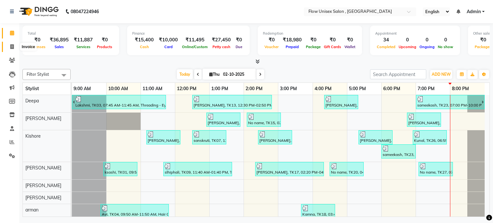
click at [13, 44] on icon at bounding box center [12, 46] width 4 height 5
select select "service"
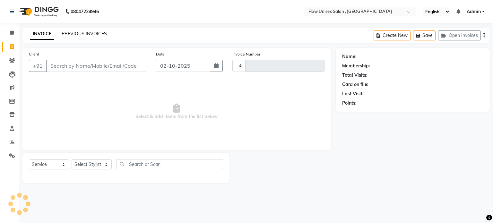
click at [105, 35] on link "PREVIOUS INVOICES" at bounding box center [84, 34] width 45 height 6
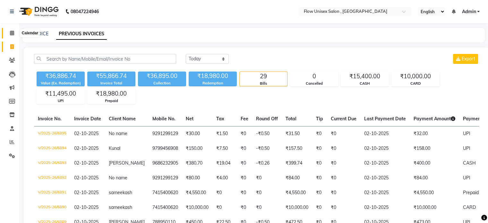
click at [11, 31] on icon at bounding box center [12, 32] width 4 height 5
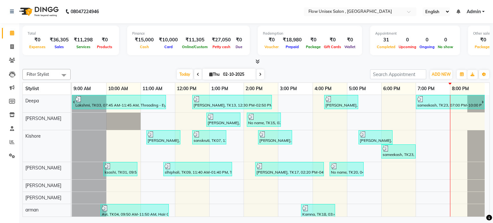
scroll to position [85, 0]
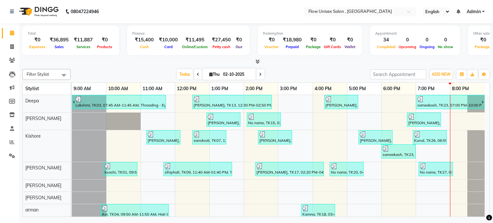
click at [14, 41] on li "Invoice" at bounding box center [9, 47] width 19 height 14
click at [10, 46] on icon at bounding box center [12, 46] width 4 height 5
select select "5875"
select select "service"
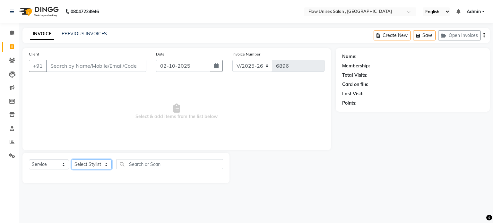
click at [89, 165] on select "Select Stylist arman Deepa emlen jaseem Kishore Manjila monika debbarma Mustafa…" at bounding box center [92, 165] width 40 height 10
select select "79057"
click at [72, 160] on select "Select Stylist arman Deepa emlen jaseem Kishore Manjila monika debbarma Mustafa…" at bounding box center [92, 165] width 40 height 10
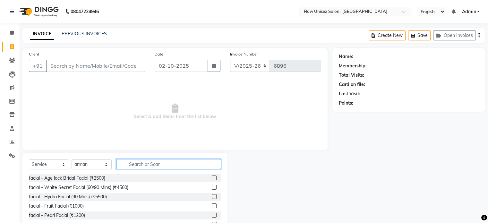
click at [158, 167] on input "text" at bounding box center [168, 164] width 105 height 10
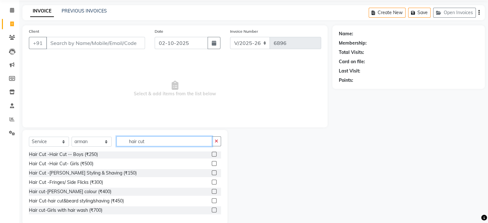
scroll to position [34, 0]
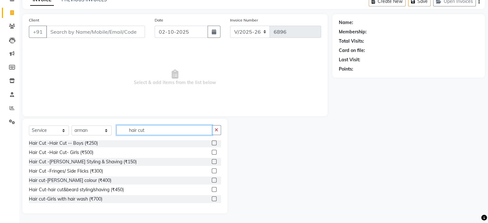
type input "hair cut"
click at [109, 185] on div "Hair cut-[PERSON_NAME] colour (₹400)" at bounding box center [125, 181] width 192 height 8
click at [108, 189] on div "Hair Cut-hair cut&beard styling/shaving (₹450)" at bounding box center [76, 189] width 95 height 7
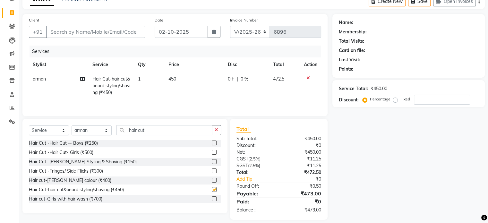
checkbox input "false"
click at [100, 30] on input "Client" at bounding box center [95, 32] width 99 height 12
type input "9"
type input "0"
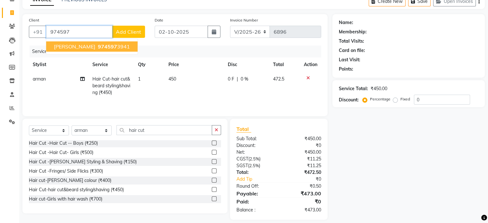
click at [98, 48] on span "974597" at bounding box center [107, 46] width 19 height 6
type input "9745973941"
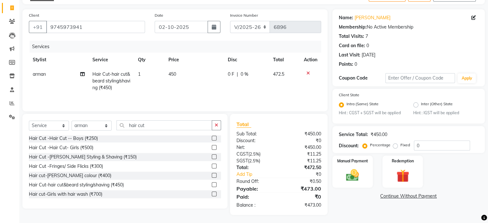
scroll to position [40, 0]
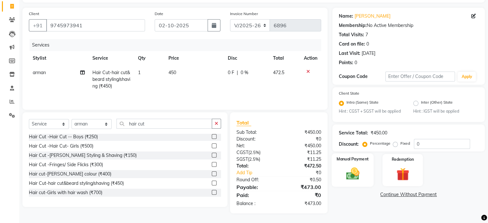
click at [359, 165] on div "Manual Payment" at bounding box center [353, 169] width 42 height 33
click at [419, 197] on span "UPI" at bounding box center [416, 194] width 10 height 7
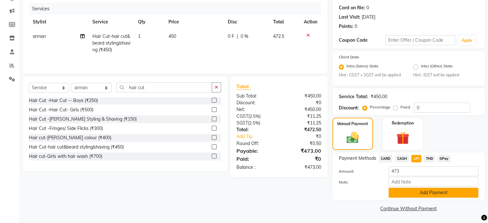
click at [436, 194] on button "Add Payment" at bounding box center [434, 193] width 90 height 10
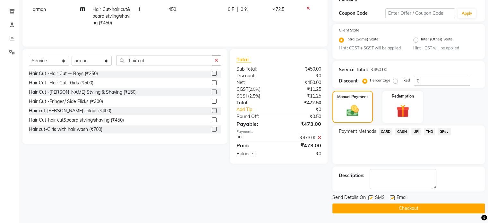
scroll to position [104, 0]
click at [367, 206] on button "Checkout" at bounding box center [408, 208] width 152 height 10
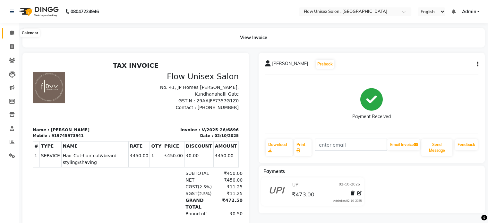
click at [6, 30] on span at bounding box center [11, 33] width 11 height 7
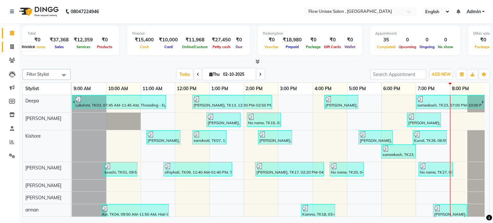
click at [11, 45] on icon at bounding box center [12, 46] width 4 height 5
select select "service"
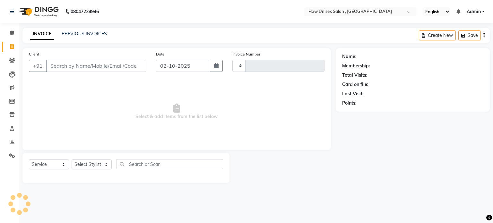
type input "6897"
select select "5875"
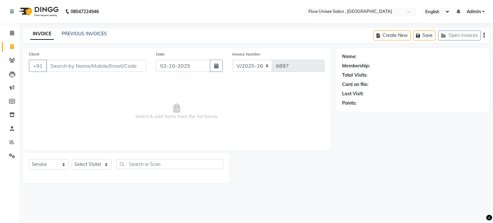
click at [59, 34] on div "INVOICE PREVIOUS INVOICES" at bounding box center [64, 33] width 84 height 7
click at [88, 34] on link "PREVIOUS INVOICES" at bounding box center [84, 34] width 45 height 6
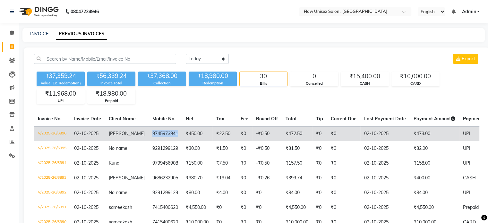
drag, startPoint x: 142, startPoint y: 132, endPoint x: 169, endPoint y: 133, distance: 27.9
click at [169, 133] on td "9745973941" at bounding box center [165, 133] width 33 height 15
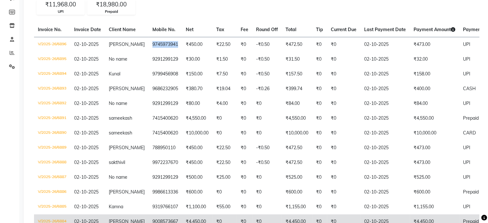
scroll to position [169, 0]
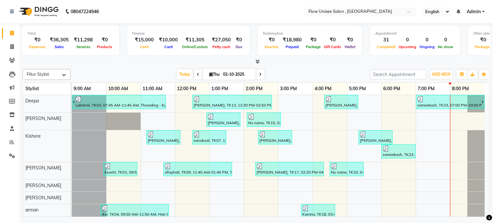
click at [146, 13] on nav "08047224946 Select Location × Flow Unisex Salon , Kundhanahalli Gate English EN…" at bounding box center [246, 11] width 493 height 23
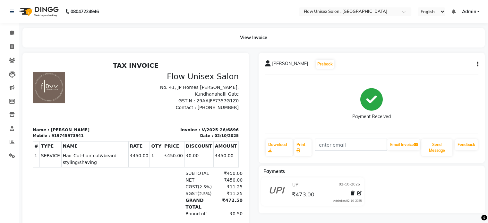
click at [477, 64] on icon "button" at bounding box center [477, 64] width 1 height 0
click at [439, 73] on div "Edit Invoice" at bounding box center [446, 72] width 44 height 8
select select "service"
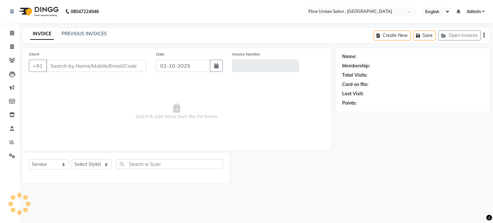
type input "9745973941"
type input "V/2025-26/6896"
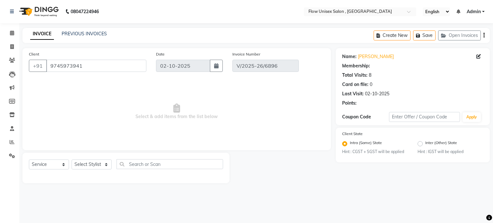
select select "select"
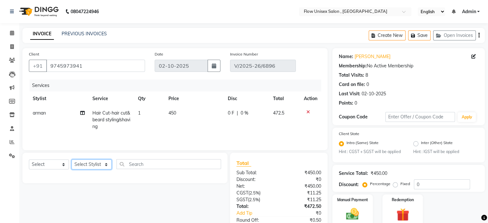
click at [101, 165] on select "Select Stylist [PERSON_NAME] [PERSON_NAME] Kishore [PERSON_NAME] debbarma [PERS…" at bounding box center [92, 165] width 40 height 10
select select "79057"
click at [72, 160] on select "Select Stylist [PERSON_NAME] [PERSON_NAME] Kishore [PERSON_NAME] debbarma [PERS…" at bounding box center [92, 165] width 40 height 10
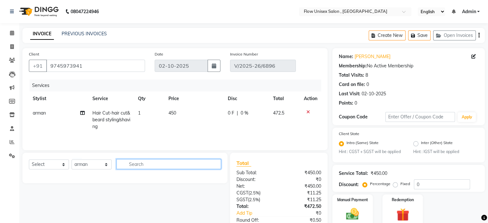
click at [150, 161] on input "text" at bounding box center [168, 164] width 105 height 10
type input "h"
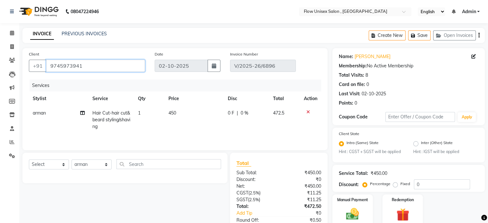
drag, startPoint x: 47, startPoint y: 64, endPoint x: 94, endPoint y: 64, distance: 46.5
click at [94, 64] on input "9745973941" at bounding box center [95, 66] width 99 height 12
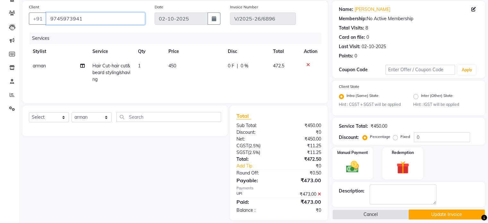
scroll to position [54, 0]
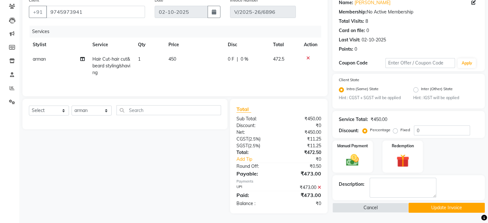
click at [444, 208] on button "Update Invoice" at bounding box center [447, 208] width 76 height 10
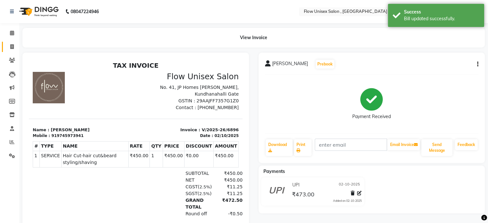
click at [5, 45] on link "Invoice" at bounding box center [9, 47] width 15 height 11
select select "service"
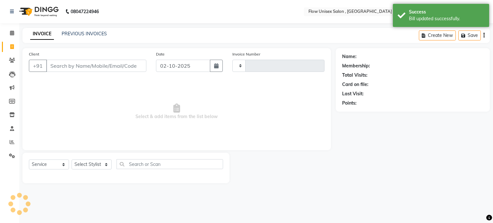
type input "6897"
select select "5875"
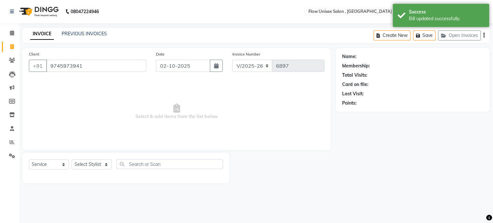
type input "9745973941"
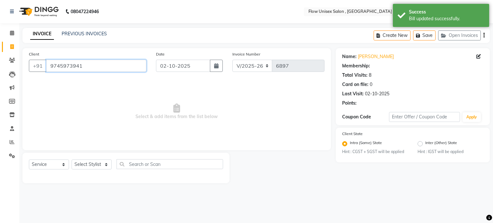
click at [81, 66] on input "9745973941" at bounding box center [96, 66] width 100 height 12
click at [87, 164] on select "Select Stylist [PERSON_NAME] [PERSON_NAME] Kishore [PERSON_NAME] debbarma [PERS…" at bounding box center [92, 165] width 40 height 10
select select "79057"
click at [72, 160] on select "Select Stylist [PERSON_NAME] [PERSON_NAME] Kishore [PERSON_NAME] debbarma [PERS…" at bounding box center [92, 165] width 40 height 10
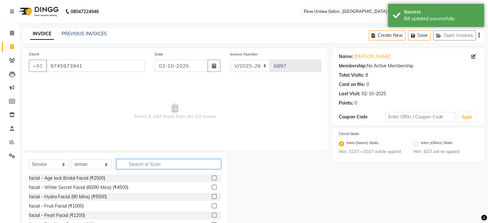
click at [153, 163] on input "text" at bounding box center [168, 164] width 105 height 10
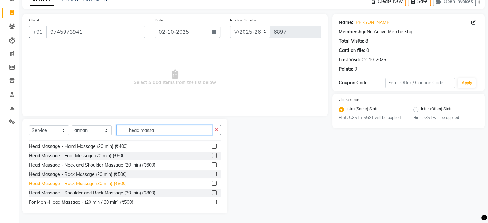
scroll to position [10, 0]
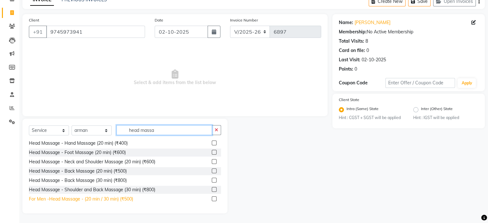
type input "head massa"
click at [113, 197] on div "For Men -Head Massage - (20 min / 30 min) (₹500)" at bounding box center [81, 199] width 104 height 7
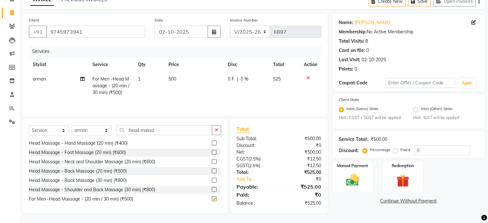
checkbox input "false"
click at [178, 84] on td "500" at bounding box center [194, 86] width 59 height 28
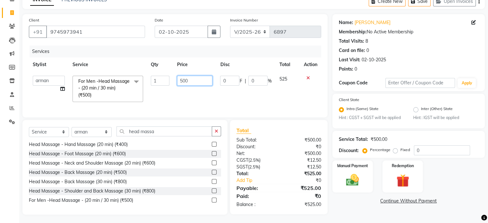
click at [185, 81] on input "500" at bounding box center [194, 81] width 35 height 10
click at [193, 80] on input "500" at bounding box center [194, 81] width 35 height 10
type input "5"
type input "400"
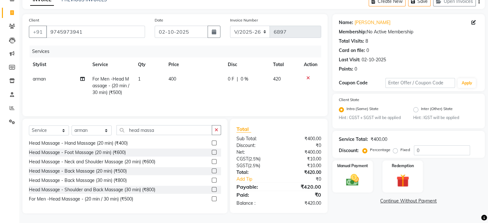
click at [188, 93] on td "400" at bounding box center [194, 86] width 59 height 28
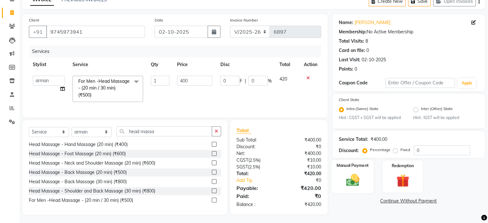
click at [367, 179] on div "Manual Payment" at bounding box center [353, 176] width 42 height 33
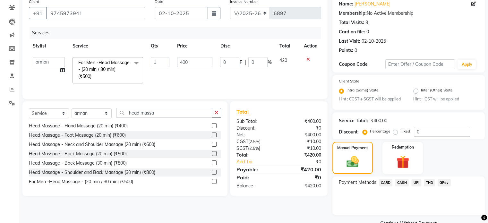
scroll to position [68, 0]
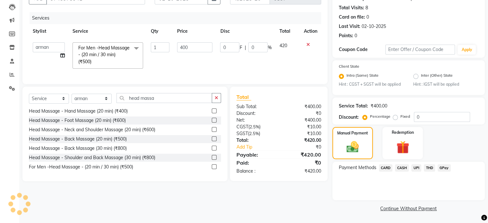
click at [416, 164] on div "Payment Methods CARD CASH UPI THD GPay" at bounding box center [408, 181] width 152 height 39
click at [417, 167] on span "UPI" at bounding box center [416, 167] width 10 height 7
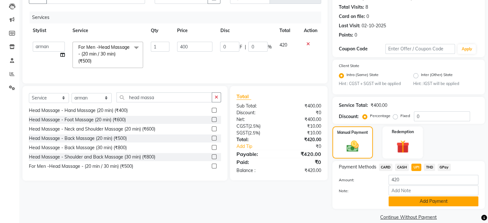
click at [436, 202] on button "Add Payment" at bounding box center [434, 201] width 90 height 10
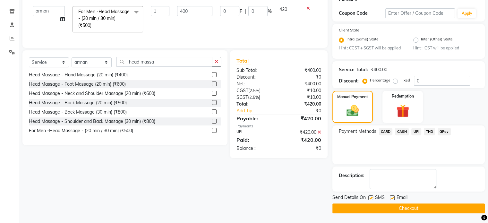
scroll to position [104, 0]
click at [395, 209] on button "Checkout" at bounding box center [408, 208] width 152 height 10
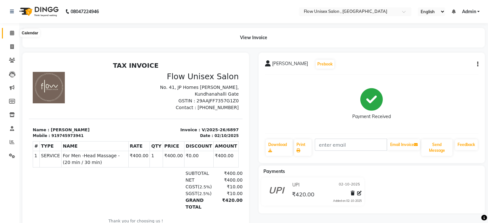
click at [11, 30] on icon at bounding box center [12, 32] width 4 height 5
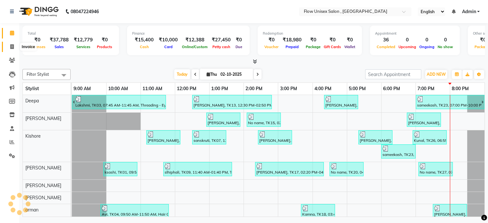
click at [7, 47] on span at bounding box center [11, 46] width 11 height 7
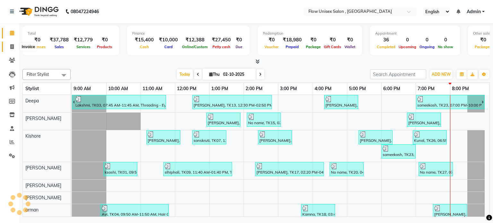
select select "service"
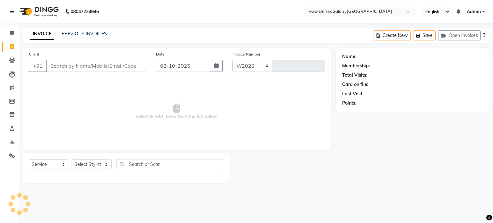
select select "5875"
type input "6898"
click at [85, 33] on link "PREVIOUS INVOICES" at bounding box center [84, 34] width 45 height 6
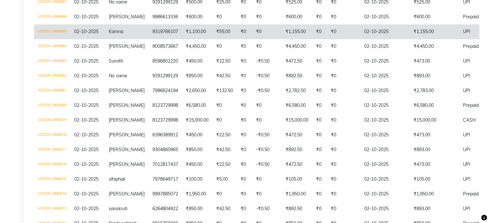
scroll to position [289, 0]
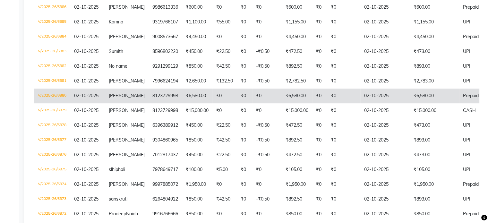
click at [149, 99] on td "8123729998" at bounding box center [165, 96] width 33 height 15
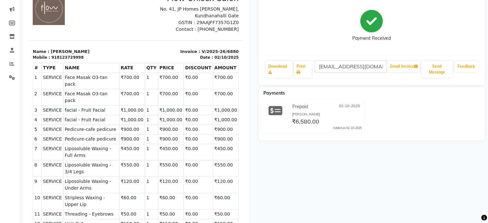
scroll to position [32, 0]
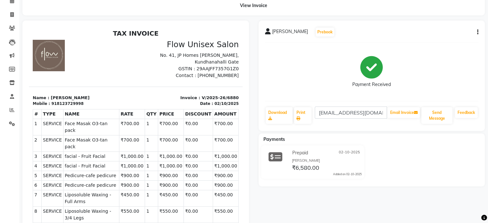
click at [478, 32] on icon "button" at bounding box center [477, 32] width 1 height 0
click at [442, 38] on div "Edit Invoice" at bounding box center [446, 40] width 44 height 8
select select "service"
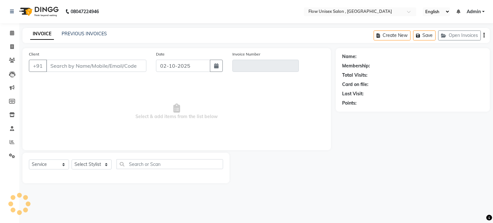
type input "8123729998"
type input "V/2025-26/6880"
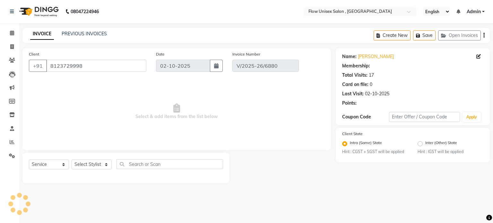
select select "1: Object"
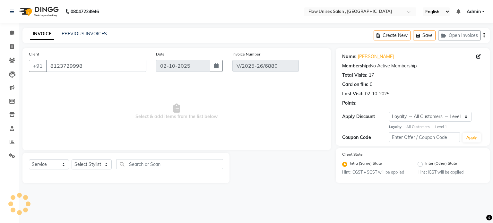
select select "select"
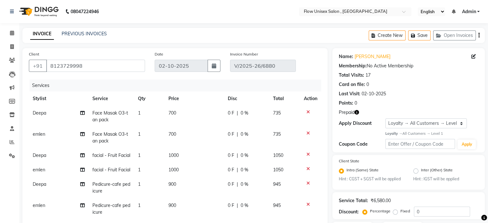
scroll to position [64, 0]
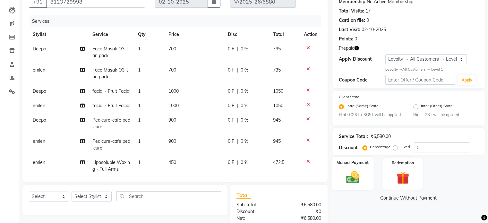
click at [361, 182] on img at bounding box center [353, 177] width 22 height 15
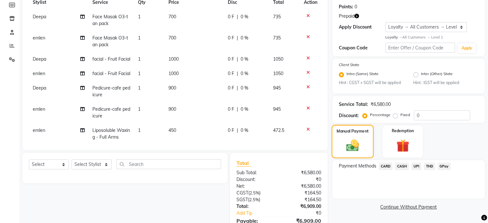
scroll to position [130, 0]
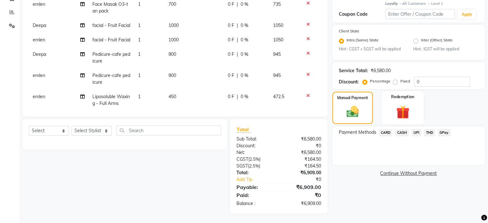
click at [406, 105] on img at bounding box center [403, 112] width 22 height 16
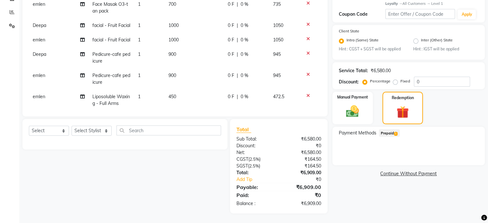
click at [396, 136] on span "1" at bounding box center [396, 134] width 4 height 4
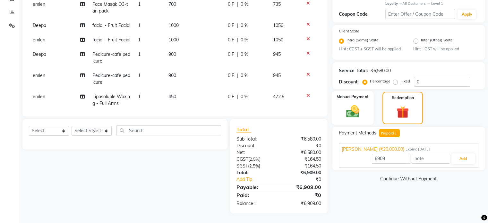
click at [367, 115] on div "Manual Payment" at bounding box center [353, 108] width 42 height 34
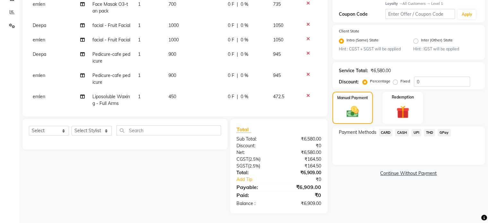
click at [402, 132] on span "CASH" at bounding box center [402, 132] width 14 height 7
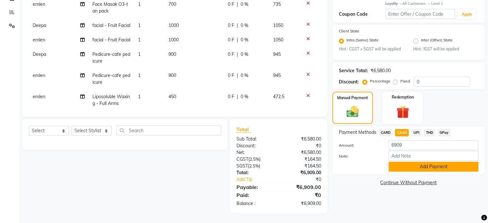
click at [417, 169] on button "Add Payment" at bounding box center [434, 167] width 90 height 10
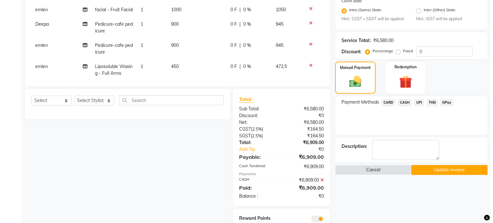
scroll to position [185, 0]
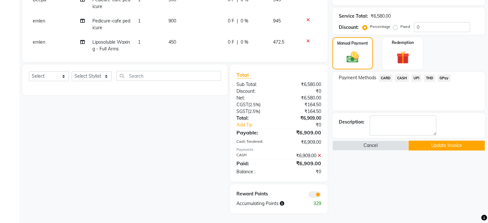
click at [314, 194] on span at bounding box center [314, 194] width 13 height 6
click at [321, 195] on input "checkbox" at bounding box center [321, 195] width 0 height 0
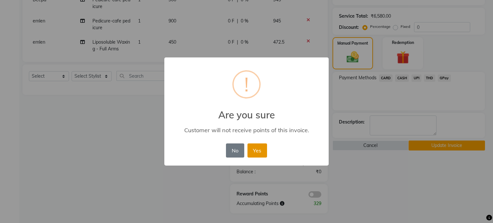
click at [257, 147] on button "Yes" at bounding box center [257, 150] width 20 height 14
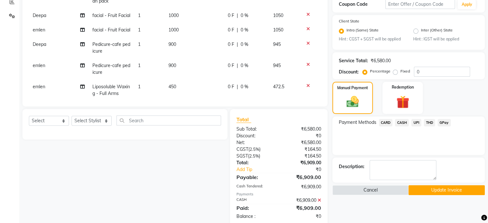
scroll to position [176, 0]
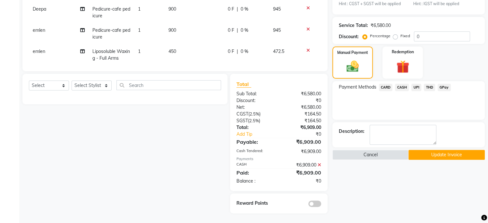
click at [418, 153] on button "Update Invoice" at bounding box center [447, 155] width 76 height 10
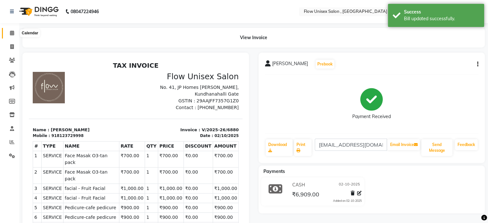
click at [14, 35] on span at bounding box center [11, 33] width 11 height 7
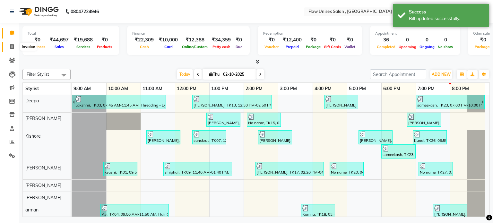
click at [13, 46] on icon at bounding box center [12, 46] width 4 height 5
select select "5875"
select select "service"
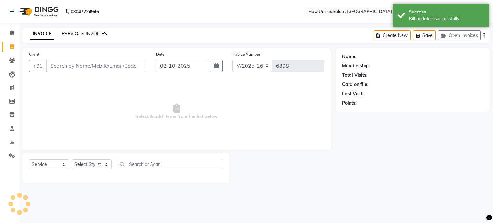
click at [90, 33] on link "PREVIOUS INVOICES" at bounding box center [84, 34] width 45 height 6
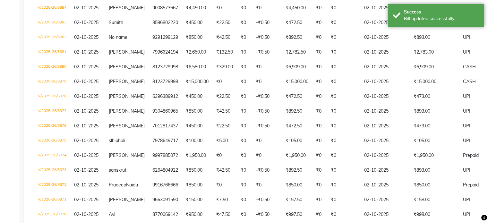
scroll to position [321, 0]
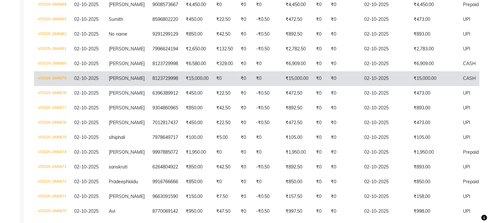
drag, startPoint x: 449, startPoint y: 78, endPoint x: 319, endPoint y: 75, distance: 129.7
click at [319, 75] on td "₹0" at bounding box center [319, 78] width 15 height 15
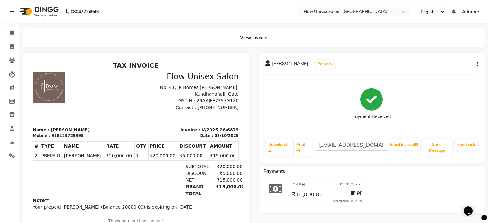
click at [477, 64] on button "button" at bounding box center [477, 64] width 4 height 7
click at [458, 54] on div "Cancel Invoice" at bounding box center [452, 52] width 32 height 8
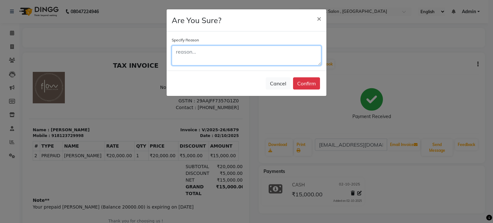
click at [239, 55] on textarea at bounding box center [247, 56] width 150 height 20
type textarea "client emrgency"
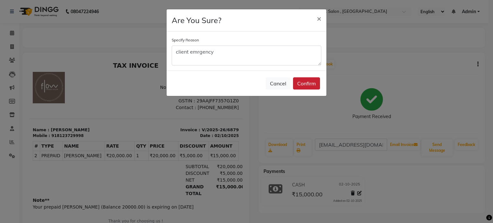
click at [308, 82] on button "Confirm" at bounding box center [306, 83] width 27 height 12
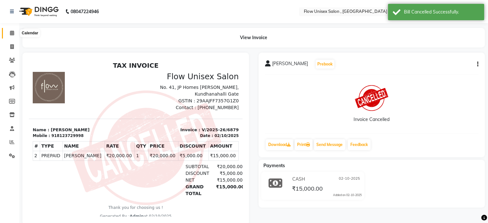
click at [9, 33] on span at bounding box center [11, 33] width 11 height 7
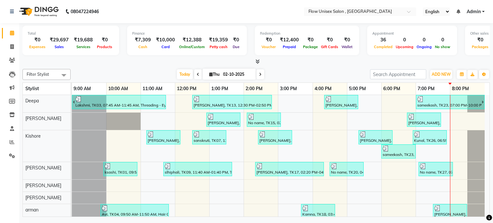
click at [288, 44] on div "Prepaid" at bounding box center [289, 46] width 24 height 7
drag, startPoint x: 13, startPoint y: 46, endPoint x: 97, endPoint y: 1, distance: 95.4
click at [13, 46] on icon at bounding box center [12, 46] width 4 height 5
select select "service"
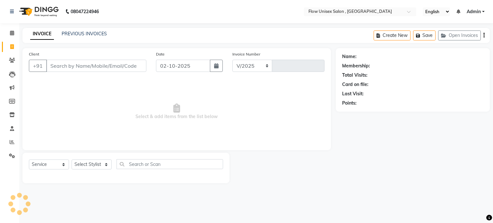
select select "5875"
type input "6898"
click at [90, 36] on link "PREVIOUS INVOICES" at bounding box center [84, 34] width 45 height 6
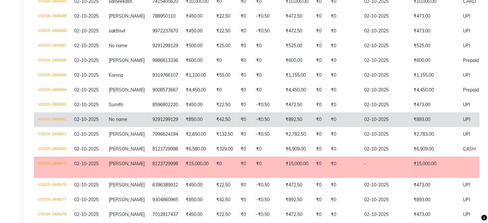
scroll to position [257, 0]
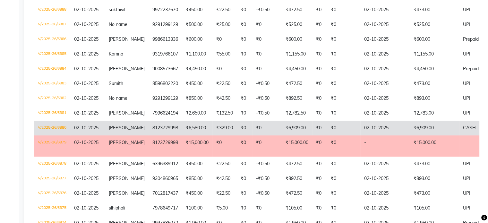
click at [346, 128] on td "₹0" at bounding box center [343, 128] width 33 height 15
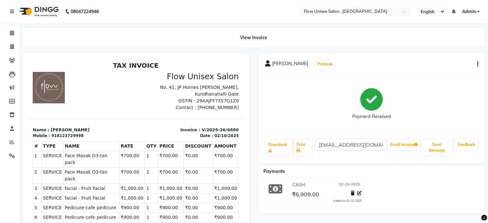
click at [266, 105] on div "Payment Received" at bounding box center [372, 104] width 214 height 48
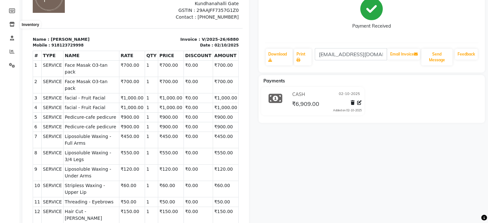
scroll to position [58, 0]
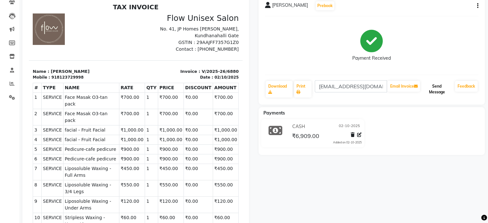
click at [447, 90] on button "Send Message" at bounding box center [436, 89] width 31 height 17
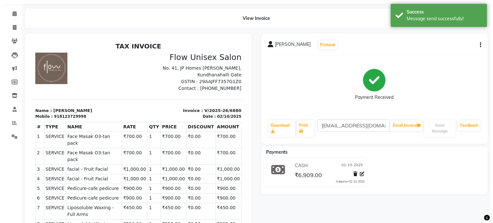
scroll to position [0, 0]
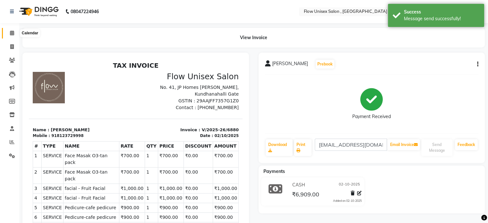
click at [17, 33] on span at bounding box center [11, 33] width 11 height 7
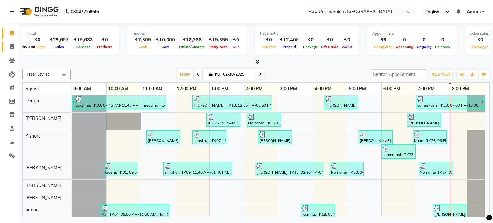
click at [9, 45] on span at bounding box center [11, 46] width 11 height 7
select select "service"
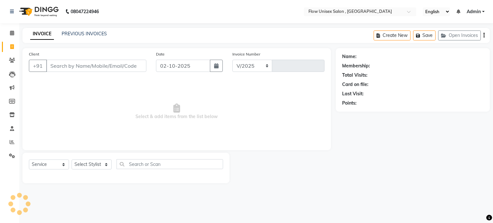
select select "5875"
type input "6898"
click at [97, 161] on select "Select Stylist [PERSON_NAME] [PERSON_NAME] Kishore [PERSON_NAME] debbarma [PERS…" at bounding box center [92, 165] width 40 height 10
select select "49208"
click at [72, 160] on select "Select Stylist [PERSON_NAME] [PERSON_NAME] Kishore [PERSON_NAME] debbarma [PERS…" at bounding box center [92, 165] width 40 height 10
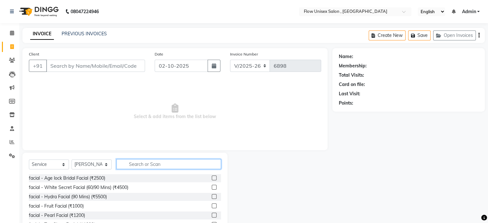
click at [145, 166] on input "text" at bounding box center [168, 164] width 105 height 10
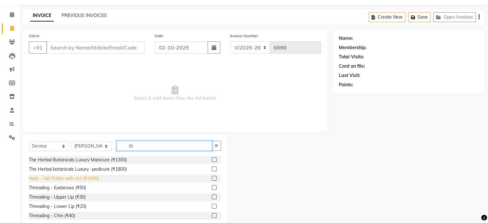
scroll to position [34, 0]
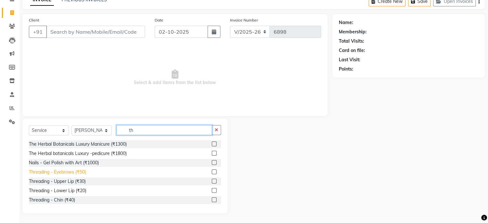
type input "th"
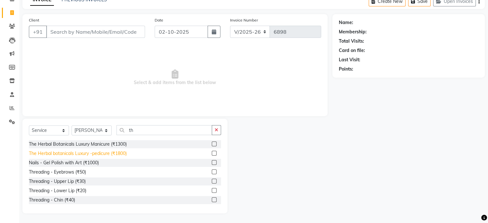
drag, startPoint x: 76, startPoint y: 170, endPoint x: 100, endPoint y: 151, distance: 30.4
click at [76, 170] on div "Threading - Eyebrows (₹50)" at bounding box center [57, 172] width 57 height 7
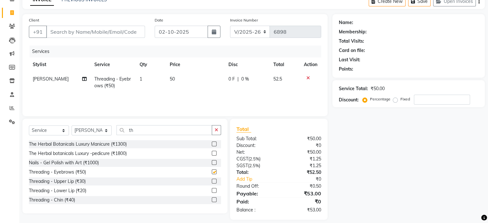
checkbox input "false"
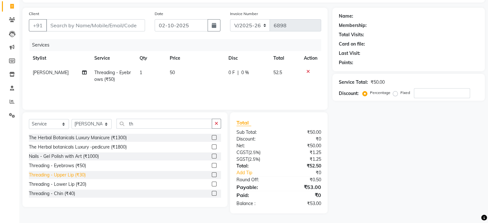
click at [80, 175] on div "Threading - Upper Lip (₹30)" at bounding box center [57, 175] width 57 height 7
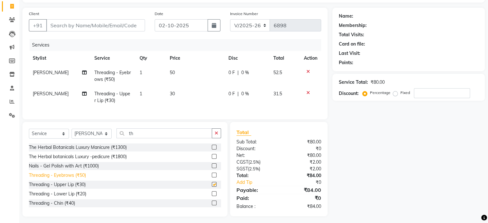
checkbox input "false"
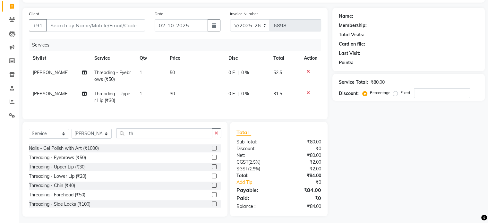
scroll to position [32, 0]
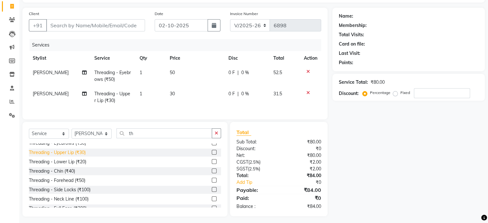
drag, startPoint x: 77, startPoint y: 183, endPoint x: 86, endPoint y: 178, distance: 10.3
click at [78, 183] on div "Threading - Forehead (₹50)" at bounding box center [57, 180] width 56 height 7
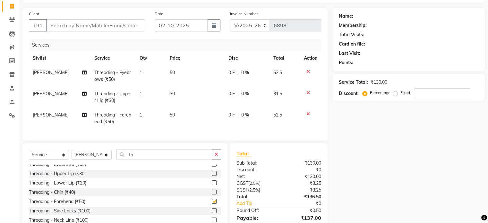
checkbox input "false"
drag, startPoint x: 133, startPoint y: 162, endPoint x: 140, endPoint y: 160, distance: 6.9
click at [134, 160] on input "th" at bounding box center [164, 155] width 96 height 10
type input "t"
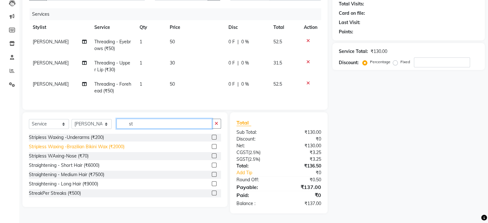
scroll to position [32, 0]
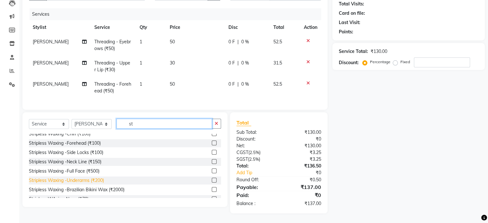
type input "st"
click at [91, 181] on div "Stripless Waxing -Underarms (₹200)" at bounding box center [66, 180] width 75 height 7
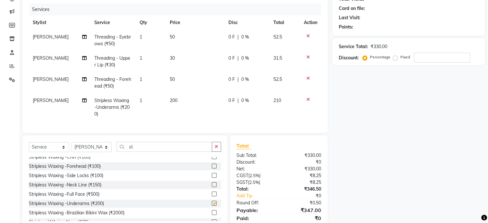
checkbox input "false"
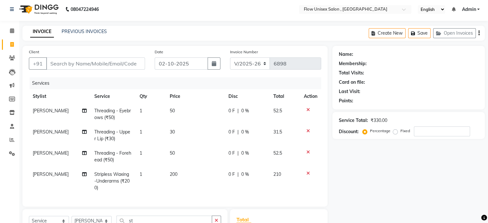
scroll to position [0, 0]
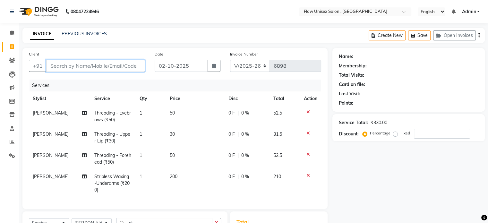
click at [106, 68] on input "Client" at bounding box center [95, 66] width 99 height 12
type input "8"
type input "0"
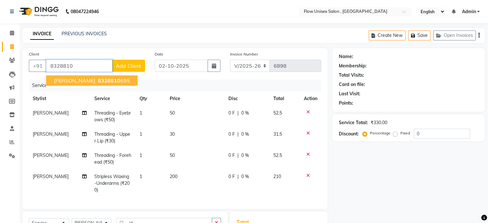
click at [69, 82] on span "[PERSON_NAME]" at bounding box center [74, 80] width 41 height 6
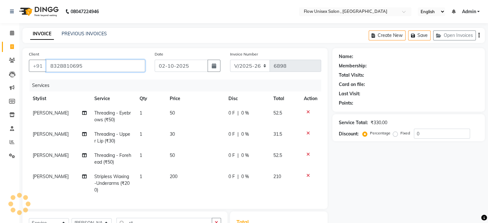
type input "8328810695"
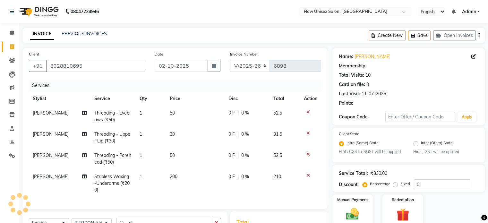
select select "1: Object"
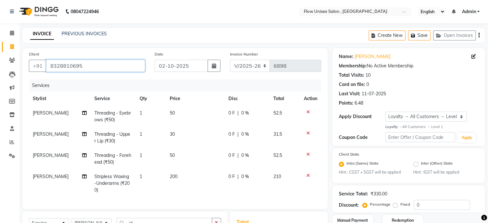
click at [86, 68] on input "8328810695" at bounding box center [95, 66] width 99 height 12
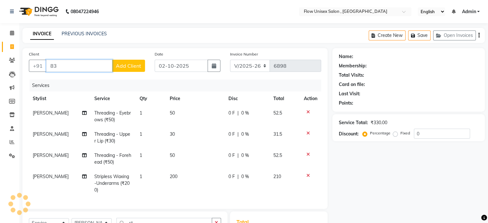
type input "8"
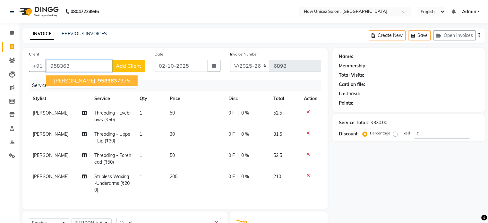
click at [74, 79] on span "[PERSON_NAME]" at bounding box center [74, 80] width 41 height 6
type input "9583637375"
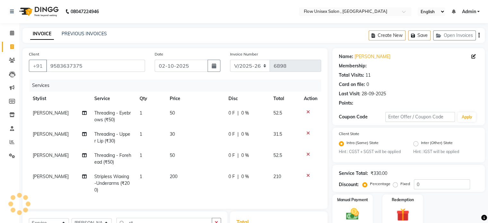
select select "1: Object"
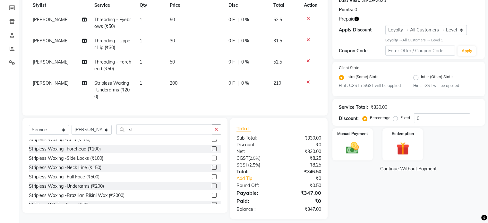
scroll to position [96, 0]
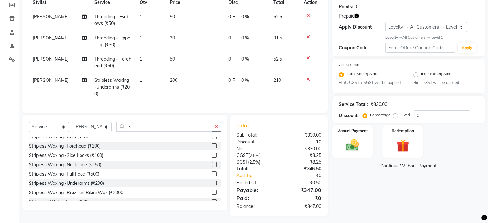
click at [358, 18] on icon "button" at bounding box center [357, 16] width 4 height 4
drag, startPoint x: 375, startPoint y: 197, endPoint x: 376, endPoint y: 190, distance: 6.8
click at [375, 197] on div "Name: [PERSON_NAME] Membership: No Active Membership Total Visits: 11 Card on f…" at bounding box center [410, 84] width 157 height 264
click at [403, 156] on div "Redemption" at bounding box center [403, 141] width 42 height 33
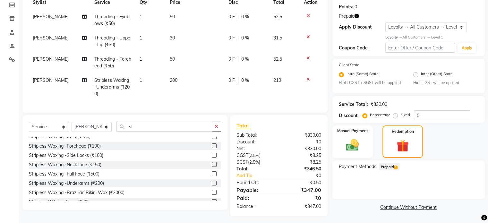
click at [392, 168] on span "Prepaid 1" at bounding box center [389, 166] width 21 height 7
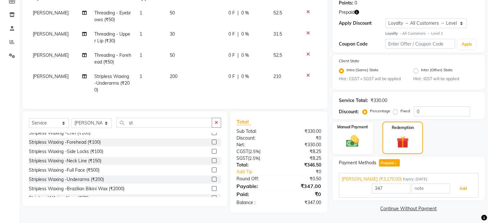
drag, startPoint x: 459, startPoint y: 186, endPoint x: 445, endPoint y: 179, distance: 15.1
click at [455, 187] on button "Add" at bounding box center [463, 188] width 23 height 11
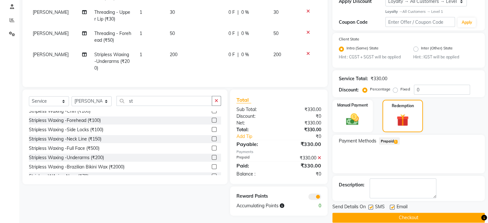
scroll to position [132, 0]
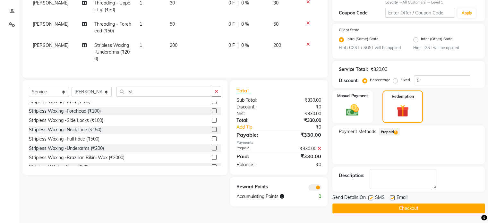
drag, startPoint x: 353, startPoint y: 211, endPoint x: 348, endPoint y: 211, distance: 5.5
click at [352, 211] on button "Checkout" at bounding box center [408, 208] width 152 height 10
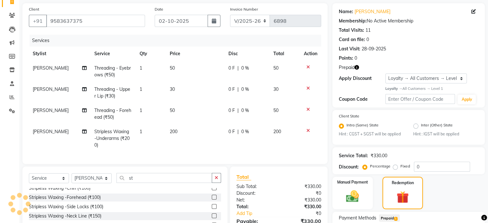
scroll to position [0, 0]
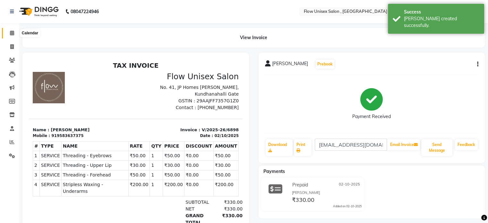
click at [9, 30] on span at bounding box center [11, 33] width 11 height 7
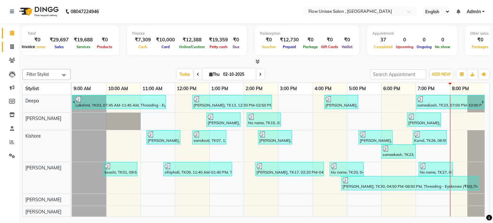
click at [10, 44] on span at bounding box center [11, 46] width 11 height 7
select select "5875"
select select "service"
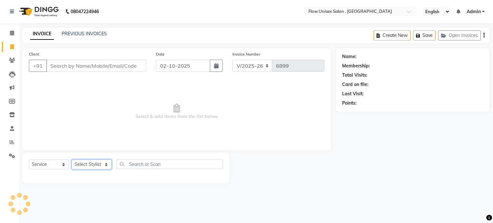
click at [99, 165] on select "Select Stylist [PERSON_NAME] [PERSON_NAME] Kishore [PERSON_NAME] debbarma [PERS…" at bounding box center [92, 165] width 40 height 10
select select "48856"
click at [72, 160] on select "Select Stylist [PERSON_NAME] [PERSON_NAME] Kishore [PERSON_NAME] debbarma [PERS…" at bounding box center [92, 165] width 40 height 10
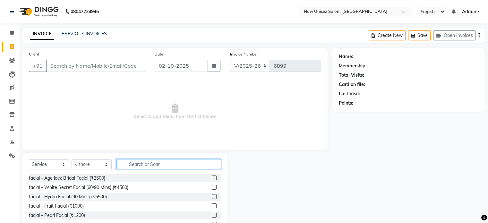
click at [188, 169] on input "text" at bounding box center [168, 164] width 105 height 10
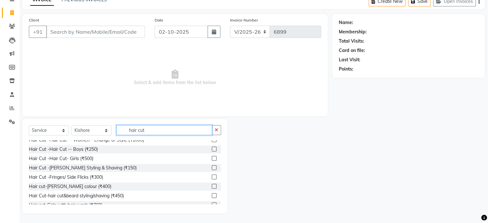
scroll to position [38, 0]
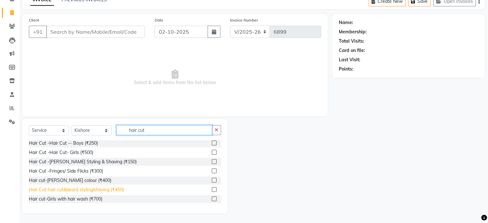
type input "hair cut"
click at [112, 190] on div "Hair Cut-hair cut&beard styling/shaving (₹450)" at bounding box center [76, 189] width 95 height 7
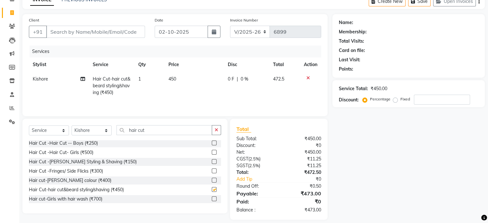
checkbox input "false"
click at [151, 130] on input "hair cut" at bounding box center [164, 130] width 96 height 10
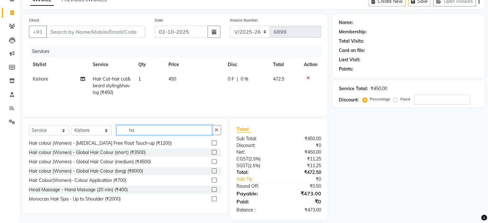
type input "h"
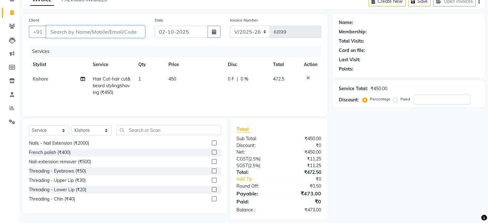
click at [60, 33] on input "Client" at bounding box center [95, 32] width 99 height 12
type input "9"
type input "0"
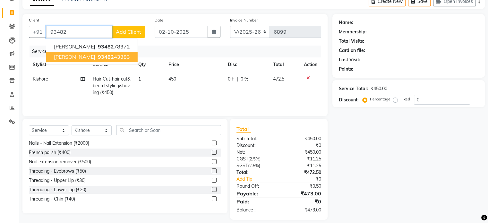
click at [98, 55] on span "93482" at bounding box center [106, 57] width 16 height 6
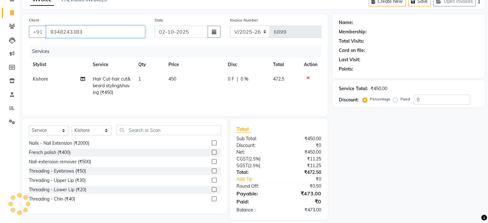
type input "9348243383"
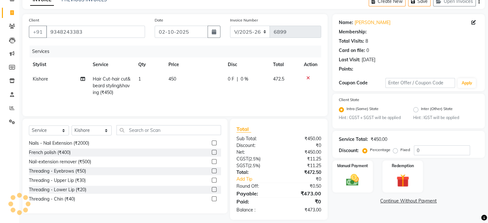
select select "1: Object"
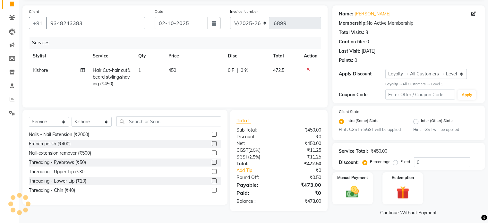
scroll to position [47, 0]
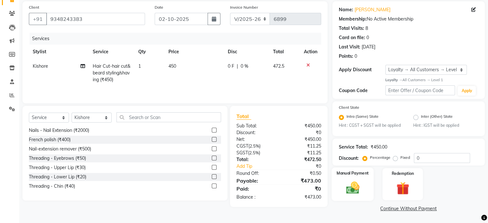
click at [365, 183] on div "Manual Payment" at bounding box center [353, 184] width 42 height 33
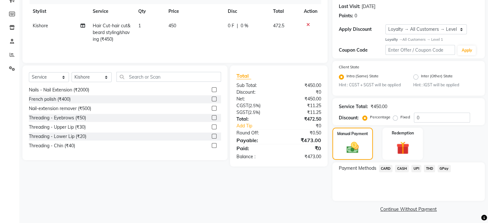
scroll to position [89, 0]
click at [416, 171] on span "UPI" at bounding box center [416, 167] width 10 height 7
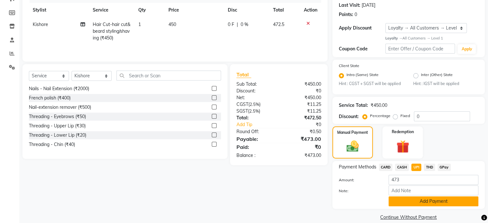
click at [410, 203] on button "Add Payment" at bounding box center [434, 201] width 90 height 10
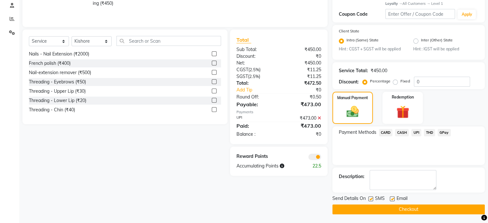
scroll to position [125, 0]
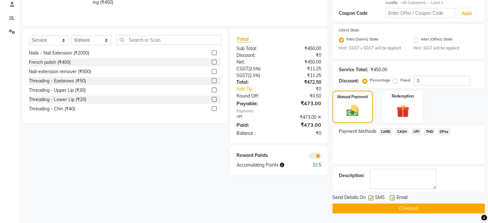
click at [315, 155] on span at bounding box center [314, 156] width 13 height 6
click at [321, 157] on input "checkbox" at bounding box center [321, 157] width 0 height 0
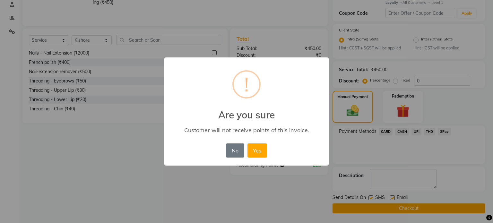
click at [267, 149] on div "No No Yes" at bounding box center [246, 150] width 44 height 17
click at [265, 151] on button "Yes" at bounding box center [257, 150] width 20 height 14
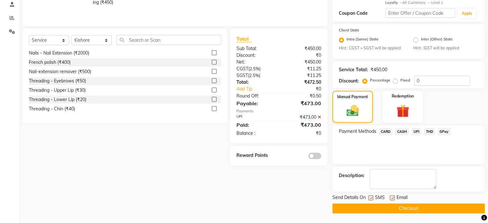
click at [353, 207] on button "Checkout" at bounding box center [408, 208] width 152 height 10
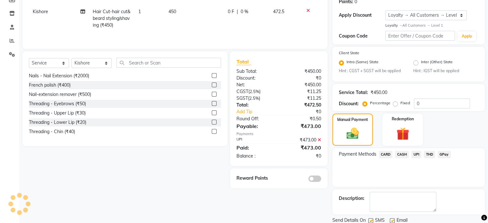
scroll to position [61, 0]
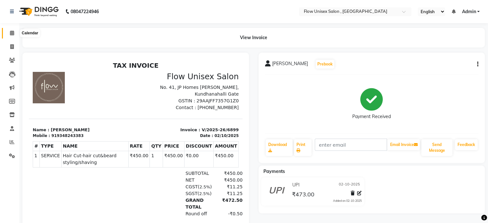
click at [6, 33] on span at bounding box center [11, 33] width 11 height 7
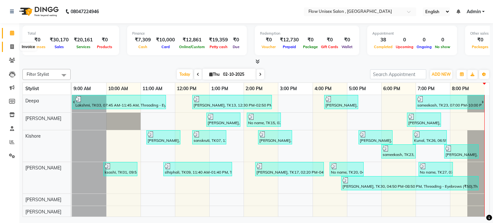
click at [13, 44] on icon at bounding box center [12, 46] width 4 height 5
select select "service"
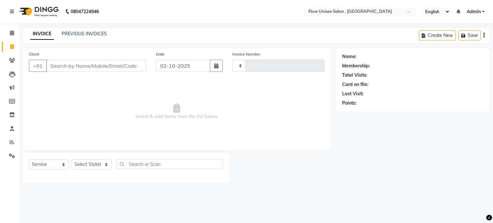
type input "6900"
select select "5875"
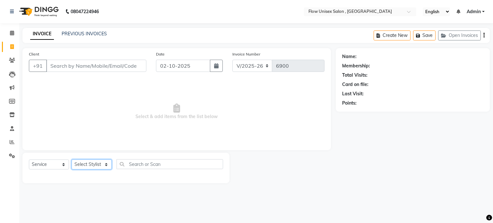
click at [101, 160] on div "Select Stylist [PERSON_NAME] [PERSON_NAME] Kishore [PERSON_NAME] debbarma [PERS…" at bounding box center [92, 165] width 40 height 10
select select "49208"
click at [72, 160] on select "Select Stylist [PERSON_NAME] [PERSON_NAME] Kishore [PERSON_NAME] debbarma [PERS…" at bounding box center [92, 165] width 40 height 10
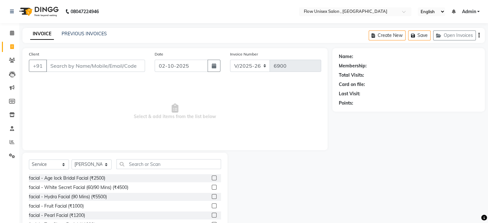
click at [150, 169] on div "Select Service Product Membership Package Voucher Prepaid Gift Card Select Styl…" at bounding box center [125, 166] width 192 height 15
click at [150, 159] on div "Select Service Product Membership Package Voucher Prepaid Gift Card Select Styl…" at bounding box center [124, 200] width 205 height 95
click at [172, 124] on span "Select & add items from the list below" at bounding box center [175, 112] width 292 height 64
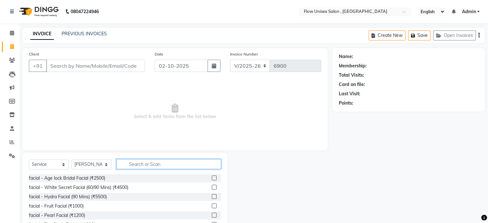
click at [159, 167] on input "text" at bounding box center [168, 164] width 105 height 10
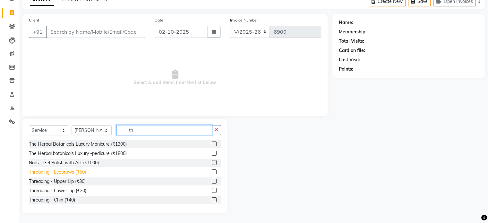
type input "th"
click at [67, 173] on div "Threading - Eyebrows (₹50)" at bounding box center [57, 172] width 57 height 7
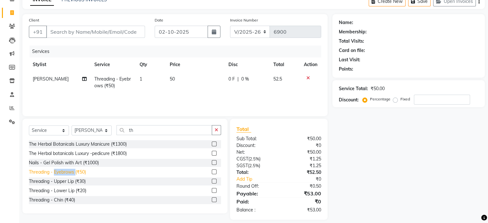
click at [67, 173] on div "Threading - Eyebrows (₹50)" at bounding box center [57, 172] width 57 height 7
checkbox input "false"
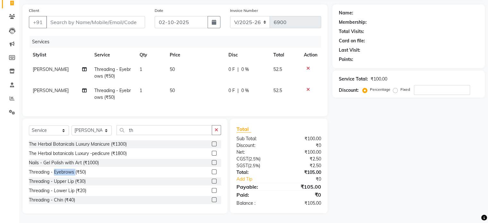
scroll to position [49, 0]
click at [143, 131] on input "th" at bounding box center [164, 130] width 96 height 10
click at [61, 178] on div "Threading - Upper Lip (₹30)" at bounding box center [57, 181] width 57 height 7
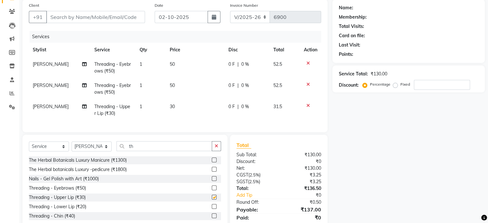
checkbox input "false"
click at [39, 82] on td "[PERSON_NAME]" at bounding box center [60, 88] width 62 height 21
select select "49208"
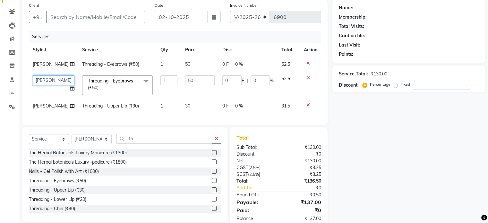
click at [48, 83] on select "[PERSON_NAME] [PERSON_NAME] Kishore [PERSON_NAME] debbarma [PERSON_NAME] [PERSO…" at bounding box center [54, 80] width 42 height 10
select select "49207"
click at [45, 104] on span "[PERSON_NAME]" at bounding box center [51, 106] width 36 height 6
select select "49208"
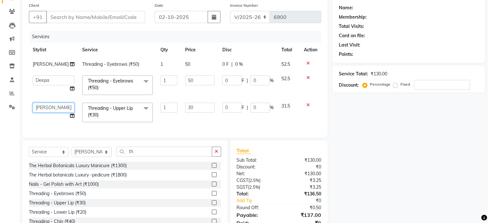
click at [45, 104] on select "[PERSON_NAME] [PERSON_NAME] Kishore [PERSON_NAME] debbarma [PERSON_NAME] [PERSO…" at bounding box center [54, 108] width 42 height 10
select select "49207"
click at [96, 15] on input "Client" at bounding box center [95, 17] width 99 height 12
type input "9"
type input "0"
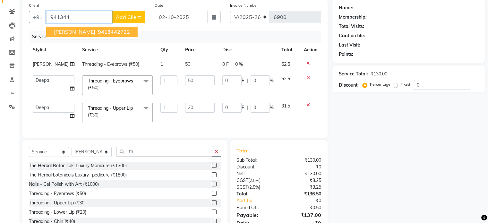
click at [98, 33] on span "941344" at bounding box center [107, 32] width 19 height 6
type input "9413442722"
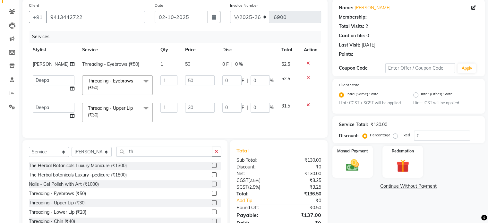
select select "1: Object"
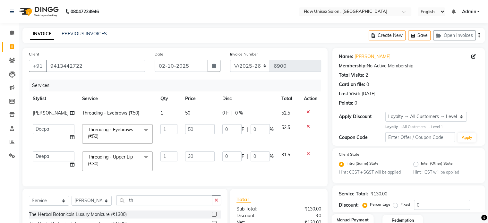
scroll to position [81, 0]
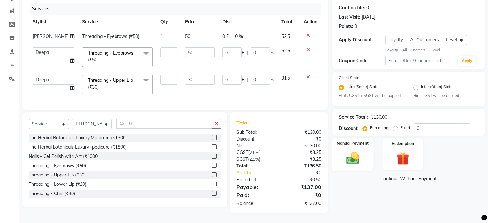
click at [367, 156] on div "Manual Payment" at bounding box center [353, 154] width 42 height 33
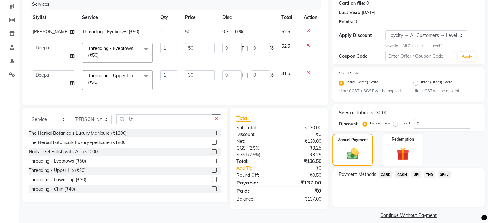
click at [419, 175] on span "UPI" at bounding box center [416, 174] width 10 height 7
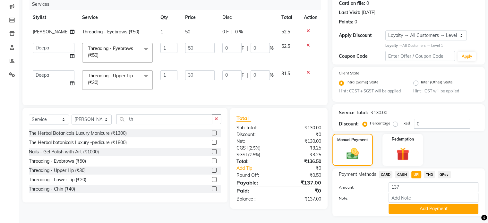
drag, startPoint x: 402, startPoint y: 209, endPoint x: 400, endPoint y: 203, distance: 7.0
click at [401, 209] on button "Add Payment" at bounding box center [434, 209] width 90 height 10
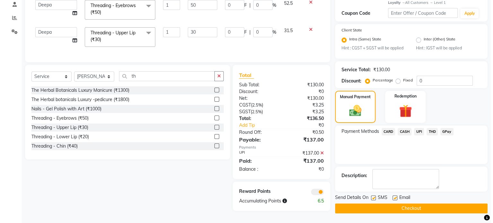
scroll to position [127, 0]
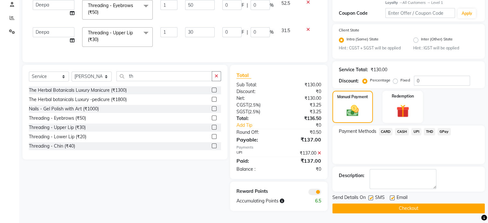
click at [308, 194] on span at bounding box center [314, 192] width 13 height 6
click at [321, 193] on input "checkbox" at bounding box center [321, 193] width 0 height 0
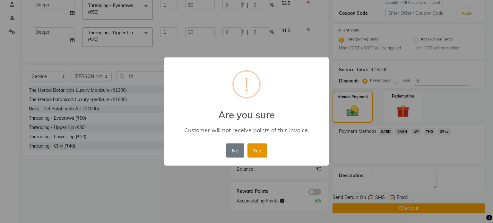
click at [253, 151] on button "Yes" at bounding box center [257, 150] width 20 height 14
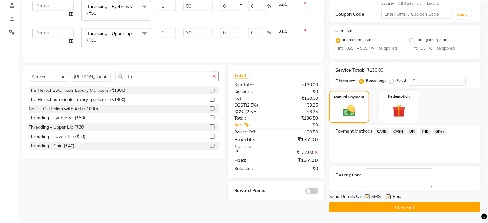
scroll to position [125, 0]
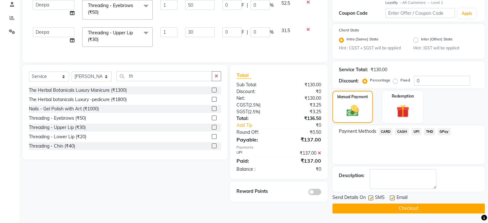
click at [386, 210] on button "Checkout" at bounding box center [408, 208] width 152 height 10
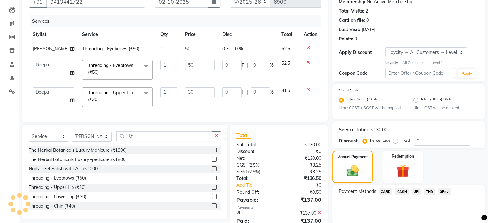
scroll to position [60, 0]
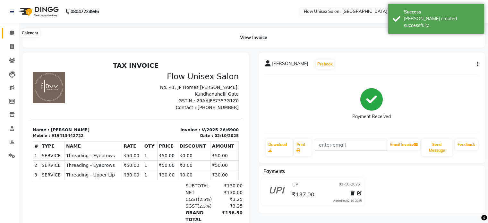
click at [15, 32] on span at bounding box center [11, 33] width 11 height 7
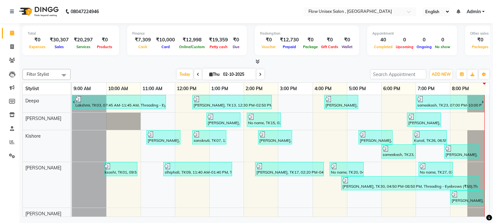
click at [11, 149] on li "Settings" at bounding box center [9, 156] width 19 height 14
click at [11, 142] on icon at bounding box center [12, 142] width 5 height 5
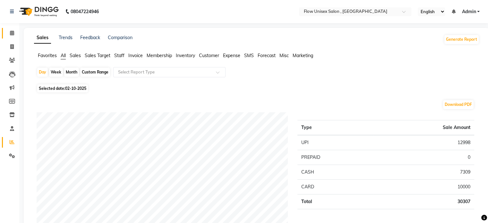
click at [5, 35] on link "Calendar" at bounding box center [9, 33] width 15 height 11
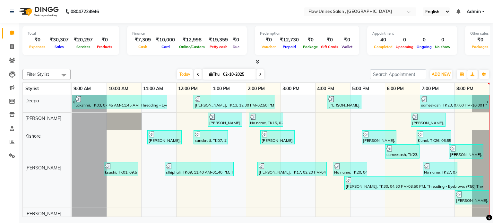
click at [10, 52] on li "Invoice" at bounding box center [9, 47] width 19 height 14
click at [14, 42] on link "Invoice" at bounding box center [9, 47] width 15 height 11
select select "5875"
select select "service"
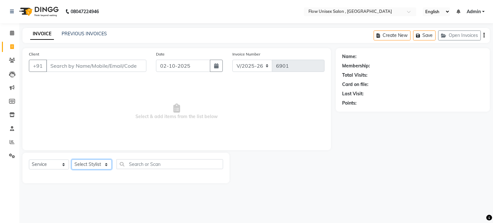
click at [102, 166] on select "Select Stylist [PERSON_NAME] [PERSON_NAME] Kishore [PERSON_NAME] debbarma [PERS…" at bounding box center [92, 165] width 40 height 10
select select "77638"
click at [72, 160] on select "Select Stylist [PERSON_NAME] [PERSON_NAME] Kishore [PERSON_NAME] debbarma [PERS…" at bounding box center [92, 165] width 40 height 10
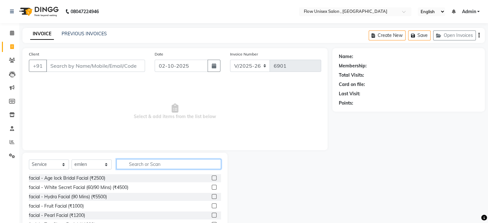
click at [173, 162] on input "text" at bounding box center [168, 164] width 105 height 10
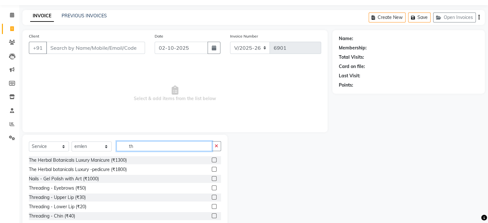
scroll to position [32, 0]
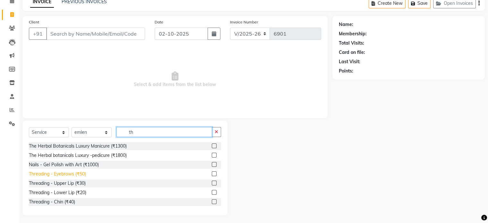
type input "th"
click at [80, 173] on div "Threading - Eyebrows (₹50)" at bounding box center [57, 174] width 57 height 7
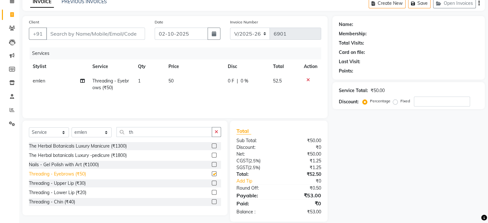
checkbox input "false"
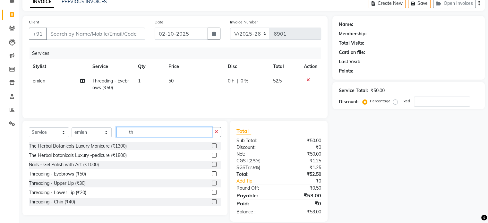
click at [142, 136] on input "th" at bounding box center [164, 132] width 96 height 10
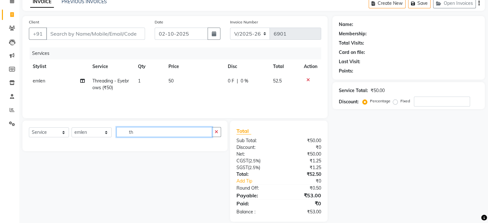
type input "t"
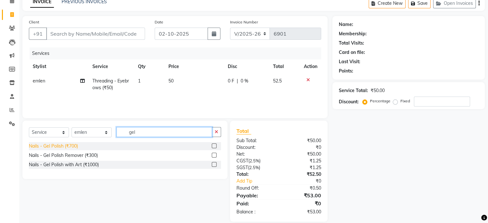
type input "gel"
click at [65, 146] on div "Nails - Gel Polish (₹700)" at bounding box center [53, 146] width 49 height 7
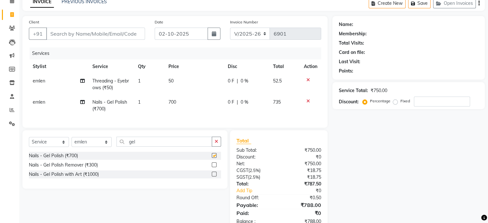
checkbox input "false"
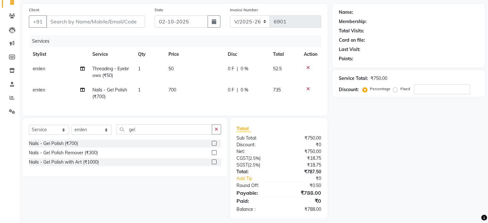
scroll to position [55, 0]
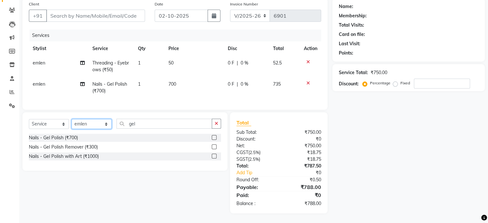
click at [105, 123] on select "Select Stylist [PERSON_NAME] [PERSON_NAME] Kishore [PERSON_NAME] debbarma [PERS…" at bounding box center [92, 124] width 40 height 10
select select "62770"
click at [72, 119] on select "Select Stylist [PERSON_NAME] [PERSON_NAME] Kishore [PERSON_NAME] debbarma [PERS…" at bounding box center [92, 124] width 40 height 10
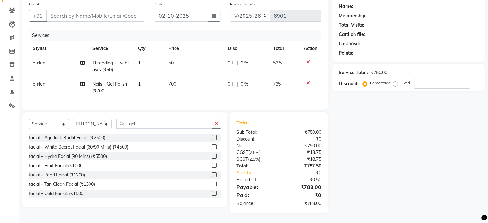
click at [151, 133] on div "Select Service Product Membership Package Voucher Prepaid Gift Card Select Styl…" at bounding box center [125, 126] width 192 height 15
click at [147, 119] on input "gel" at bounding box center [164, 124] width 96 height 10
type input "g"
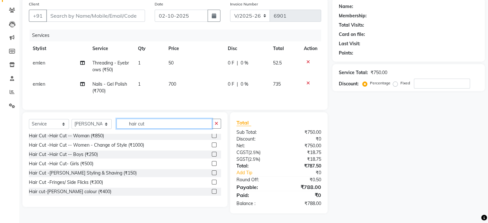
scroll to position [32, 0]
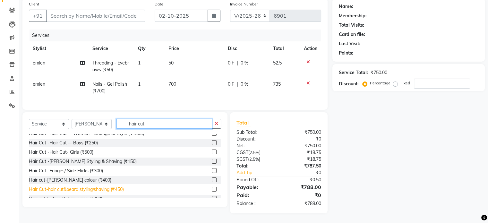
type input "hair cut"
click at [110, 187] on div "Hair Cut-hair cut&beard styling/shaving (₹450)" at bounding box center [76, 189] width 95 height 7
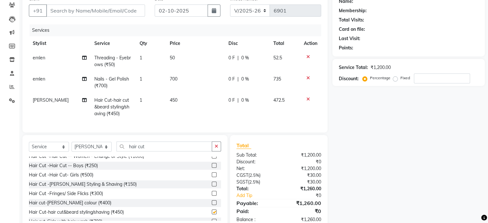
checkbox input "false"
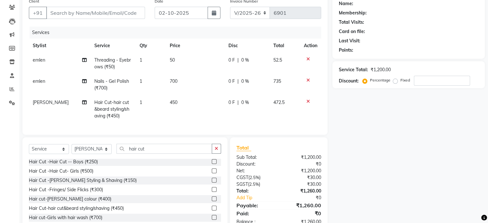
scroll to position [0, 0]
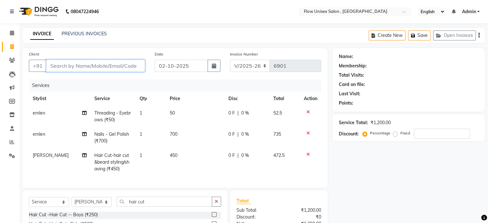
click at [130, 63] on input "Client" at bounding box center [95, 66] width 99 height 12
type input "8"
type input "0"
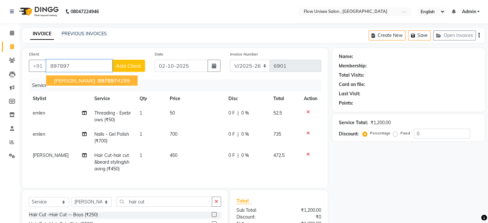
click at [98, 80] on span "897897" at bounding box center [107, 80] width 19 height 6
type input "8978974299"
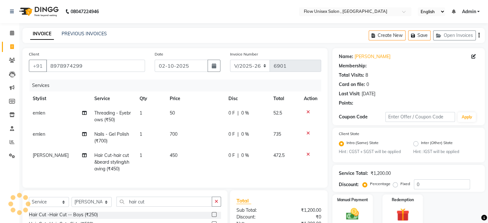
select select "1: Object"
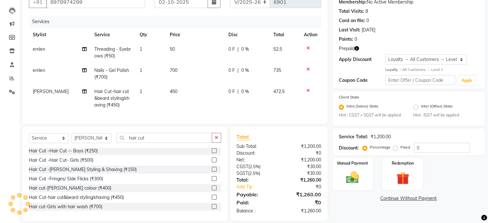
scroll to position [77, 0]
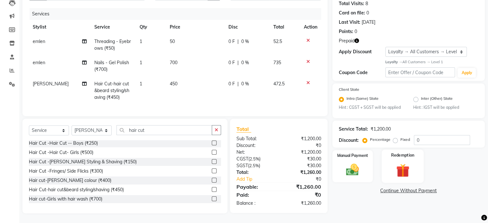
click at [415, 164] on div "Redemption" at bounding box center [403, 166] width 42 height 33
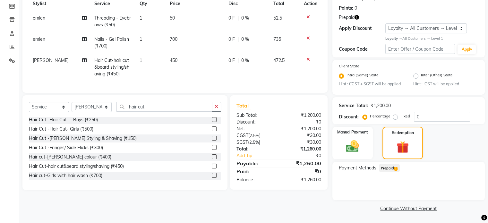
click at [391, 168] on span "Prepaid 1" at bounding box center [389, 167] width 21 height 7
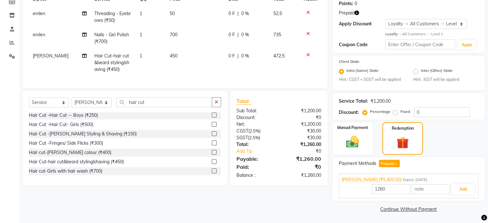
scroll to position [101, 0]
click at [472, 190] on button "Add" at bounding box center [463, 188] width 23 height 11
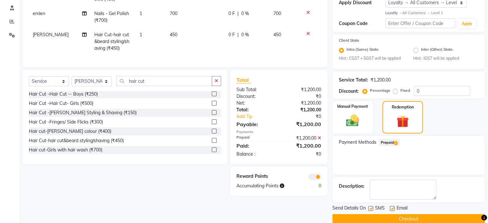
scroll to position [132, 0]
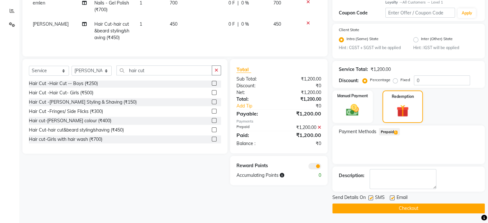
drag, startPoint x: 391, startPoint y: 209, endPoint x: 382, endPoint y: 207, distance: 9.0
click at [390, 209] on button "Checkout" at bounding box center [408, 208] width 152 height 10
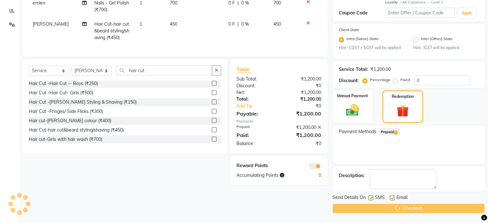
scroll to position [0, 0]
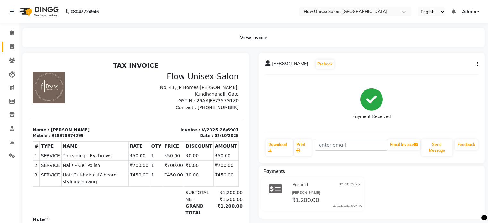
click at [9, 42] on link "Invoice" at bounding box center [9, 47] width 15 height 11
select select "5875"
select select "service"
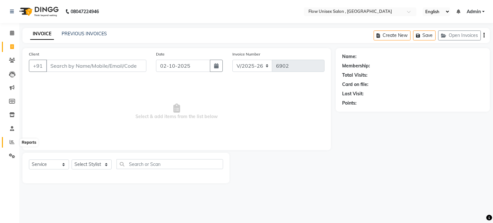
click at [12, 140] on icon at bounding box center [12, 142] width 5 height 5
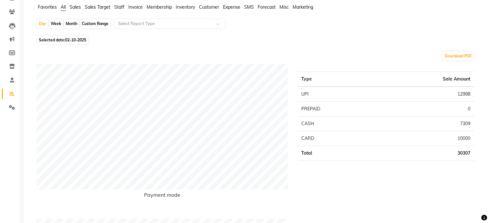
scroll to position [64, 0]
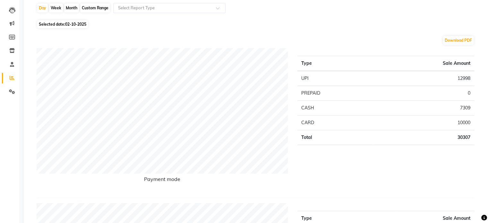
click at [288, 52] on div "Payment mode" at bounding box center [162, 120] width 261 height 144
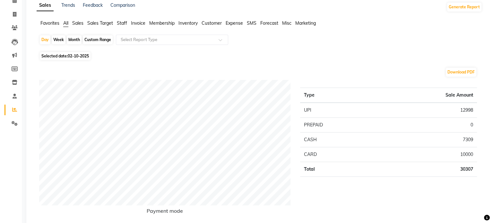
scroll to position [0, 0]
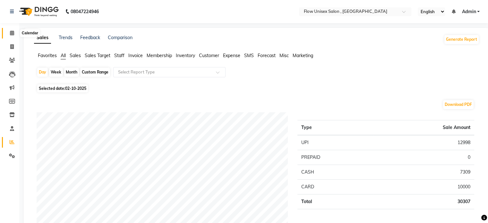
click at [10, 33] on icon at bounding box center [12, 32] width 4 height 5
